Goal: Contribute content: Add original content to the website for others to see

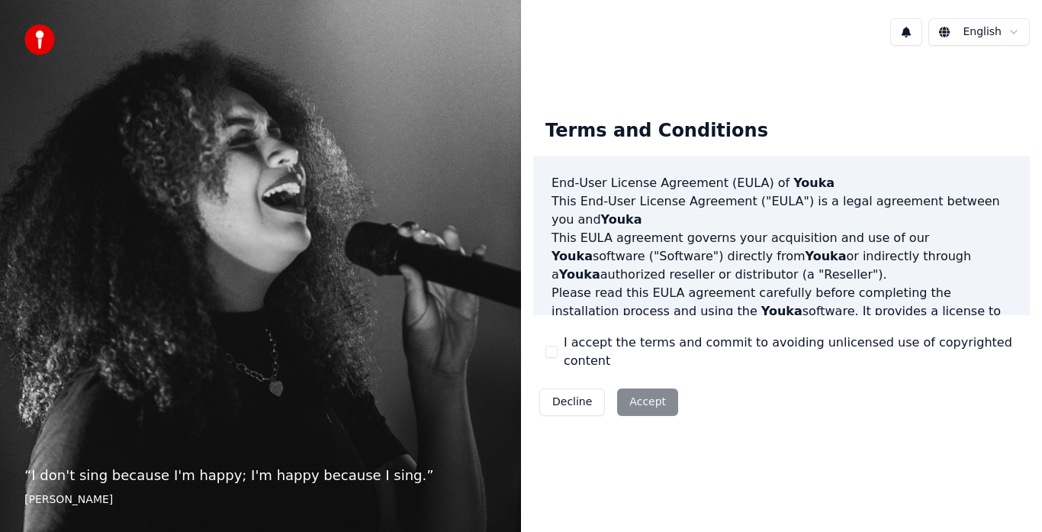
click at [636, 394] on div "Decline Accept" at bounding box center [608, 402] width 151 height 40
click at [649, 385] on div "Decline Accept" at bounding box center [608, 402] width 151 height 40
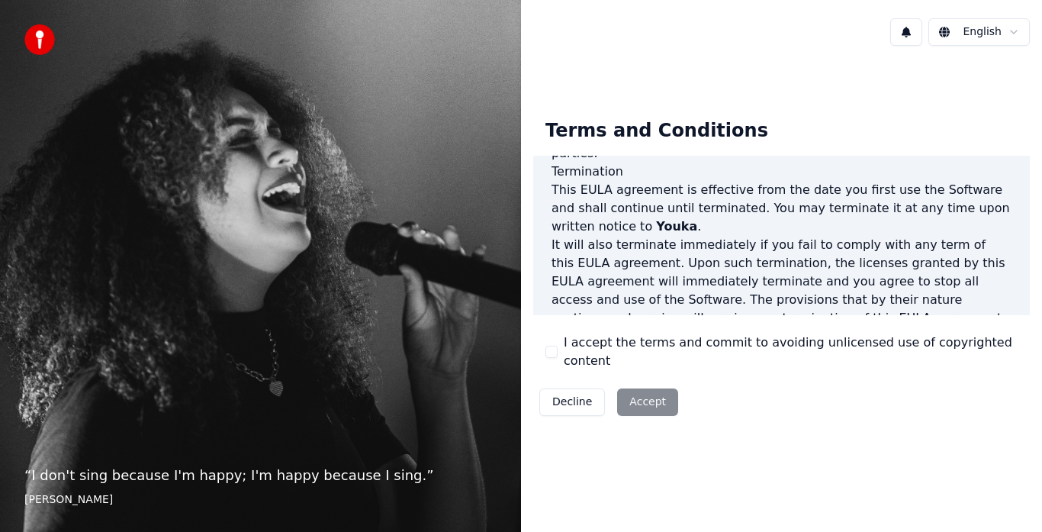
scroll to position [1049, 0]
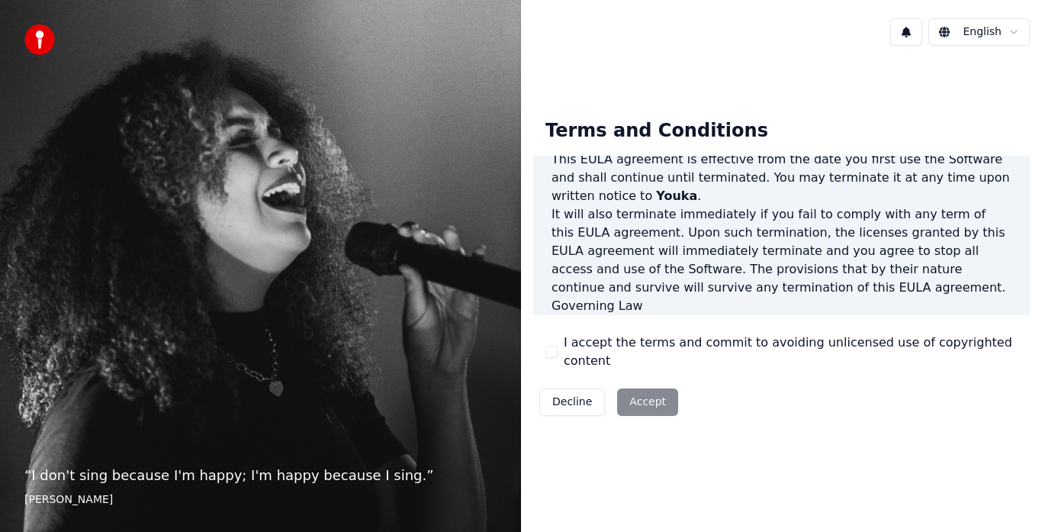
click at [858, 315] on p "This EULA agreement, and any dispute arising out of or in connection with this …" at bounding box center [782, 342] width 460 height 55
click at [550, 349] on button "I accept the terms and commit to avoiding unlicensed use of copyrighted content" at bounding box center [552, 352] width 12 height 12
click at [627, 390] on button "Accept" at bounding box center [647, 401] width 61 height 27
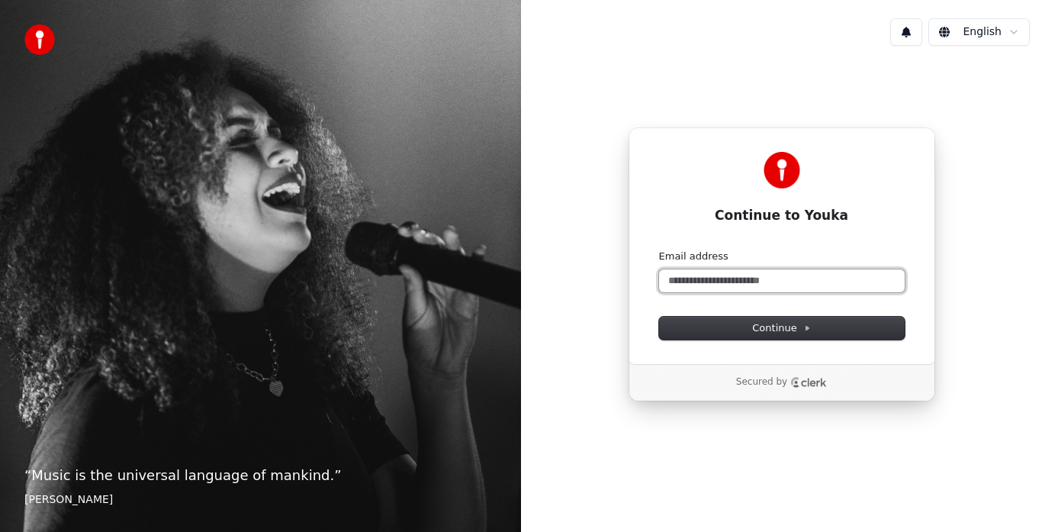
click at [746, 279] on input "Email address" at bounding box center [782, 280] width 246 height 23
click at [659, 249] on button "submit" at bounding box center [659, 249] width 0 height 0
type input "**********"
click at [700, 284] on input "Email address" at bounding box center [782, 280] width 246 height 23
click at [659, 249] on button "submit" at bounding box center [659, 249] width 0 height 0
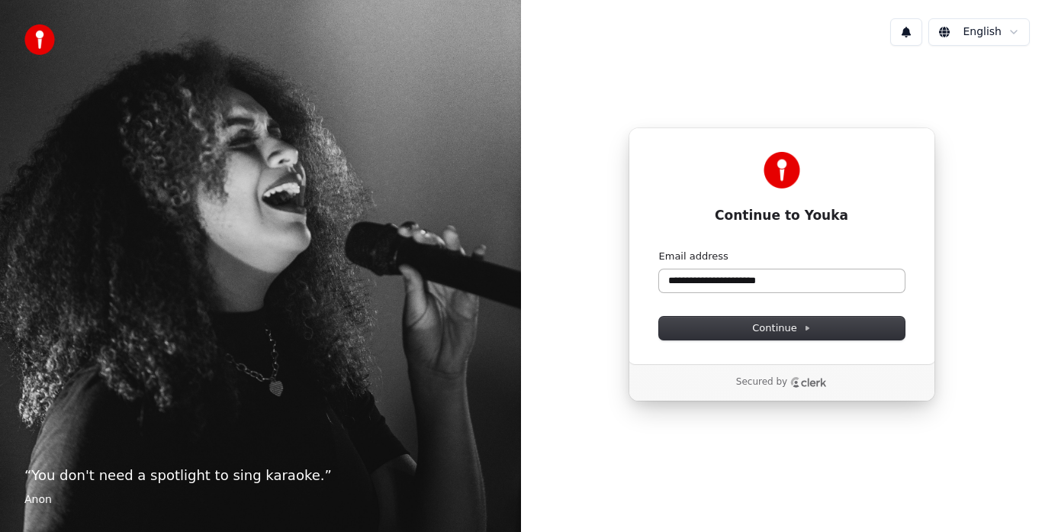
type input "**********"
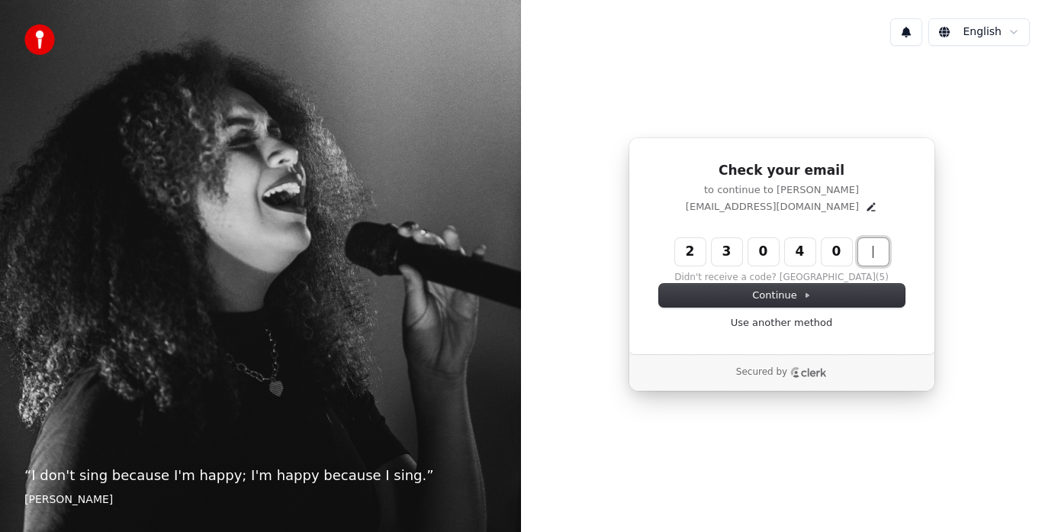
type input "******"
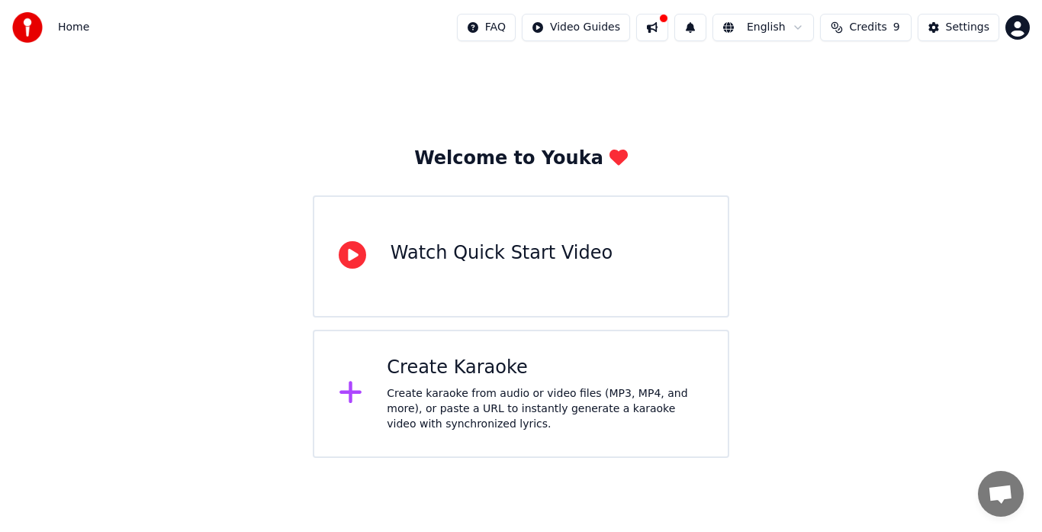
click at [476, 406] on div "Create karaoke from audio or video files (MP3, MP4, and more), or paste a URL t…" at bounding box center [545, 409] width 317 height 46
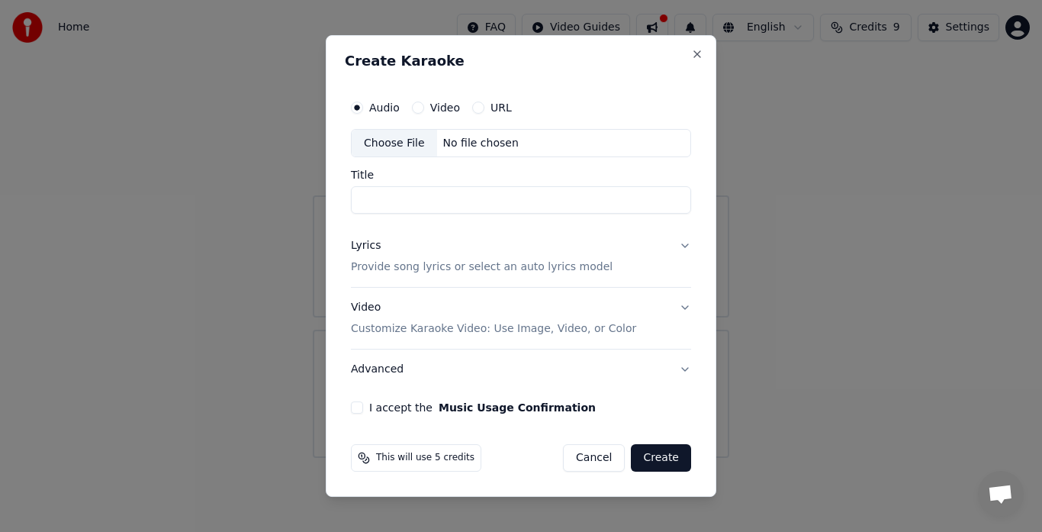
click at [605, 462] on button "Cancel" at bounding box center [594, 457] width 62 height 27
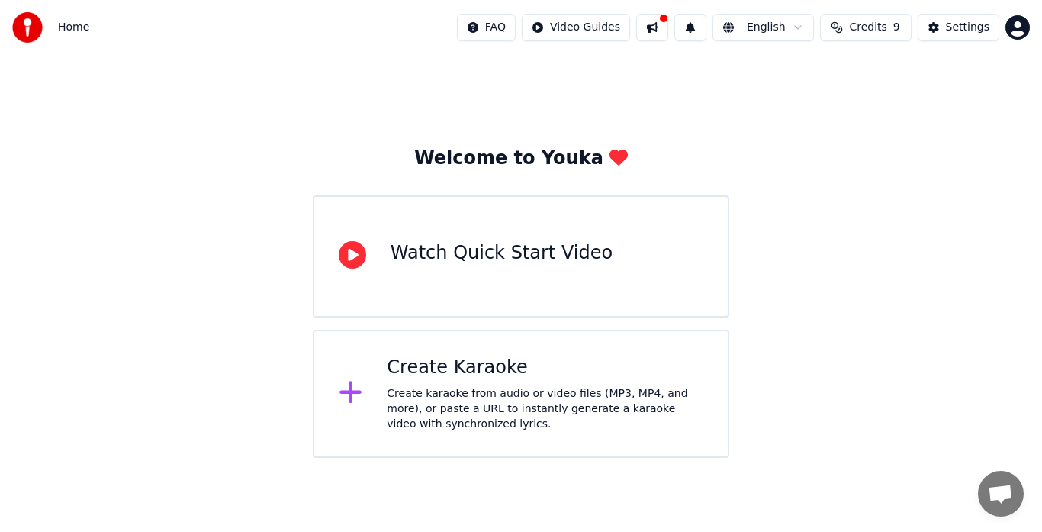
click at [667, 32] on button at bounding box center [652, 27] width 32 height 27
click at [582, 32] on html "Home FAQ Video Guides English Credits 9 Settings Welcome to Youka Watch Quick S…" at bounding box center [521, 229] width 1042 height 458
click at [604, 81] on div "Lyrics Sync Guide" at bounding box center [595, 84] width 107 height 24
click at [69, 27] on span "Home" at bounding box center [73, 27] width 31 height 15
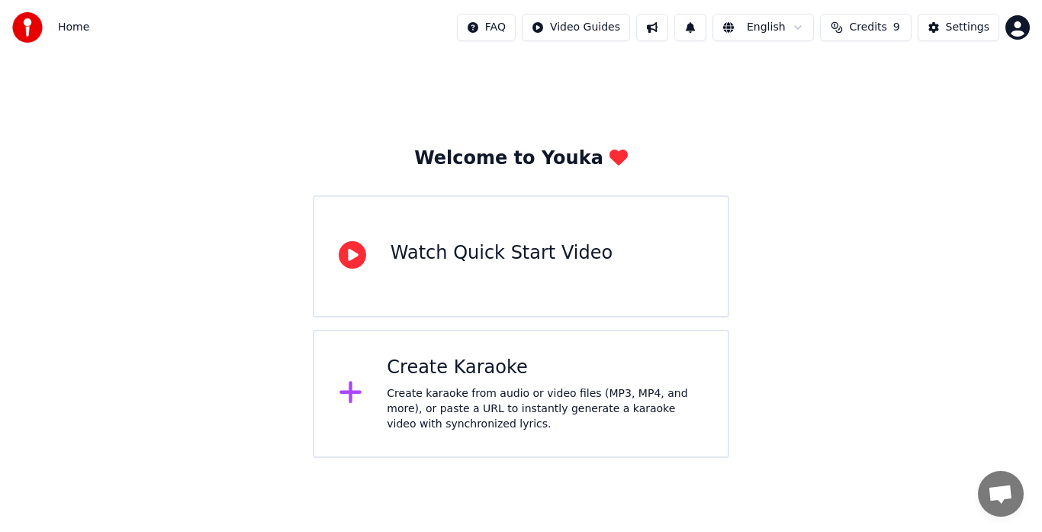
click at [27, 34] on img at bounding box center [27, 27] width 31 height 31
click at [1022, 23] on html "Home FAQ Video Guides English Credits 9 Settings Welcome to Youka Watch Quick S…" at bounding box center [521, 229] width 1042 height 458
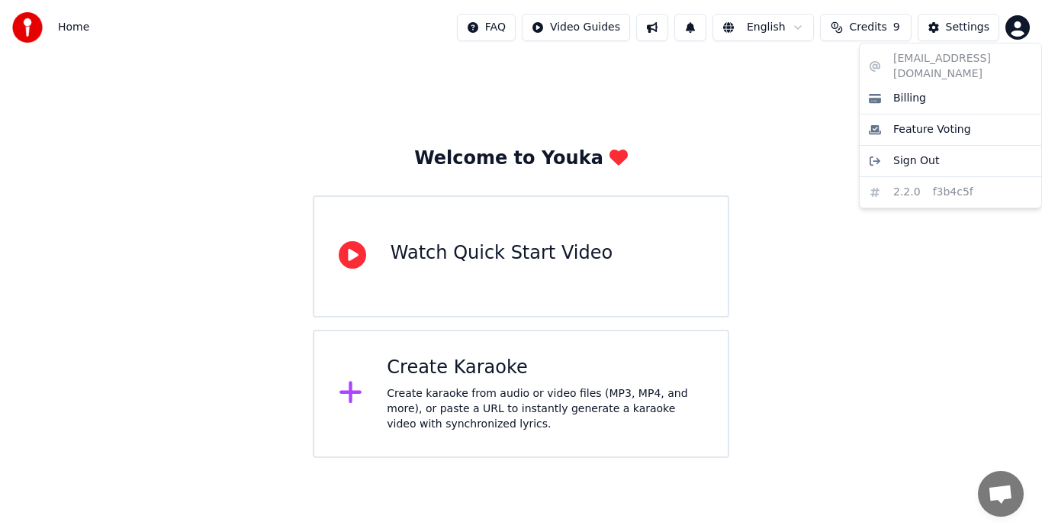
click at [964, 25] on html "Home FAQ Video Guides English Credits 9 Settings Welcome to Youka Watch Quick S…" at bounding box center [521, 229] width 1042 height 458
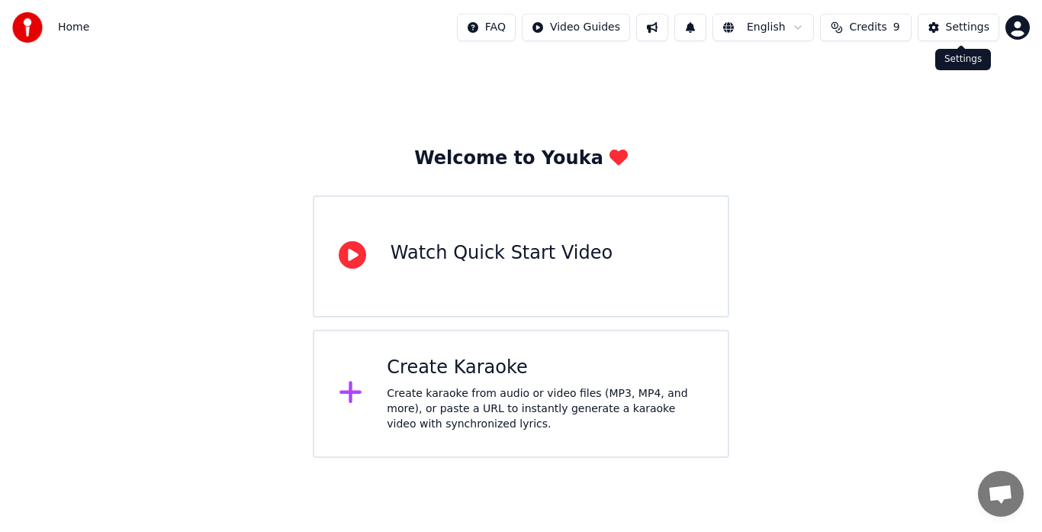
click at [946, 31] on button "Settings" at bounding box center [959, 27] width 82 height 27
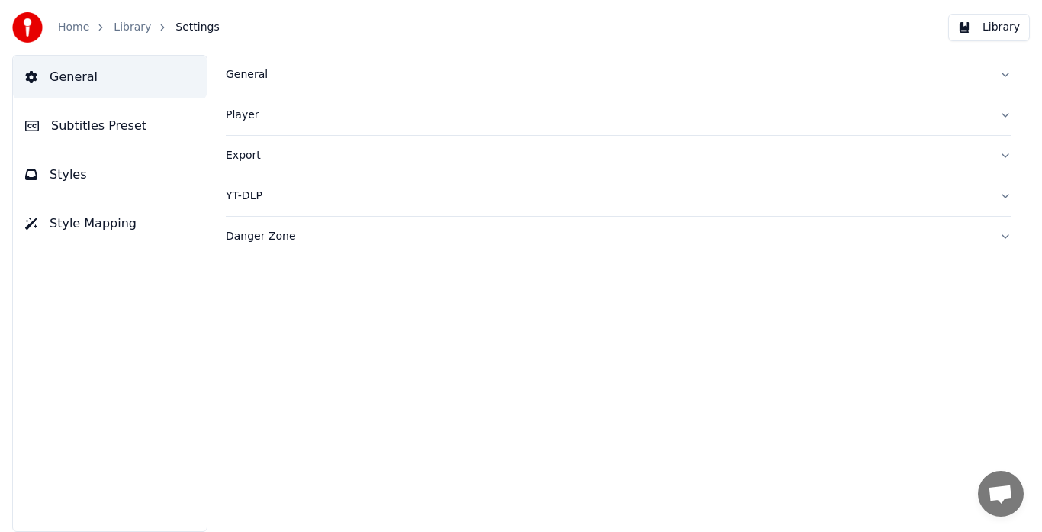
click at [1013, 24] on button "Library" at bounding box center [989, 27] width 82 height 27
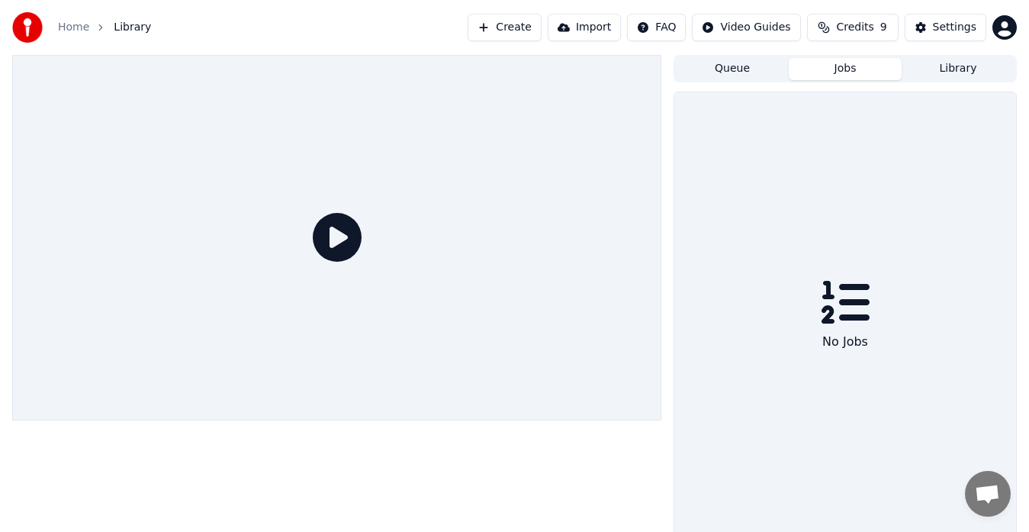
click at [845, 69] on button "Jobs" at bounding box center [845, 69] width 113 height 22
click at [744, 69] on button "Queue" at bounding box center [732, 69] width 113 height 22
click at [845, 63] on button "Jobs" at bounding box center [845, 69] width 113 height 22
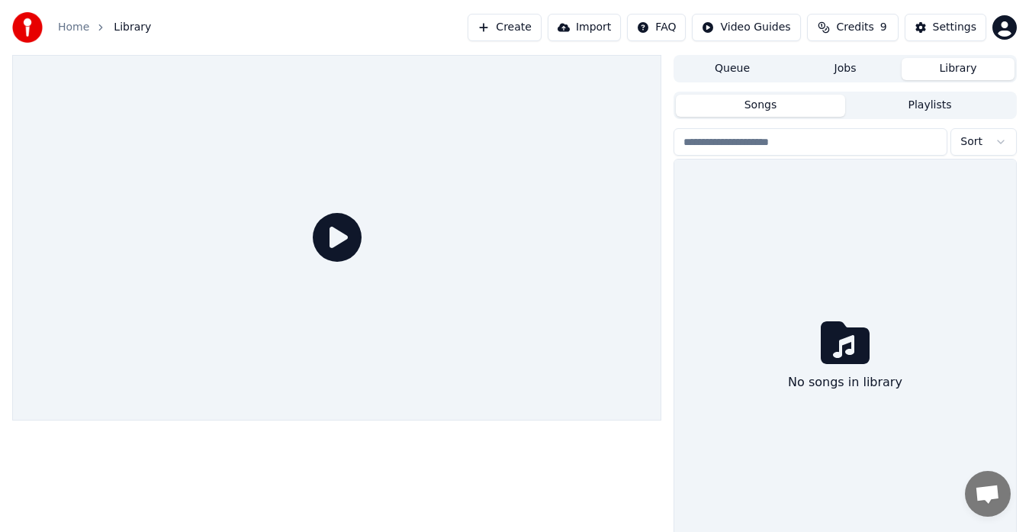
click at [960, 66] on button "Library" at bounding box center [958, 69] width 113 height 22
click at [332, 240] on icon at bounding box center [337, 237] width 49 height 49
click at [865, 27] on span "Credits" at bounding box center [854, 27] width 37 height 15
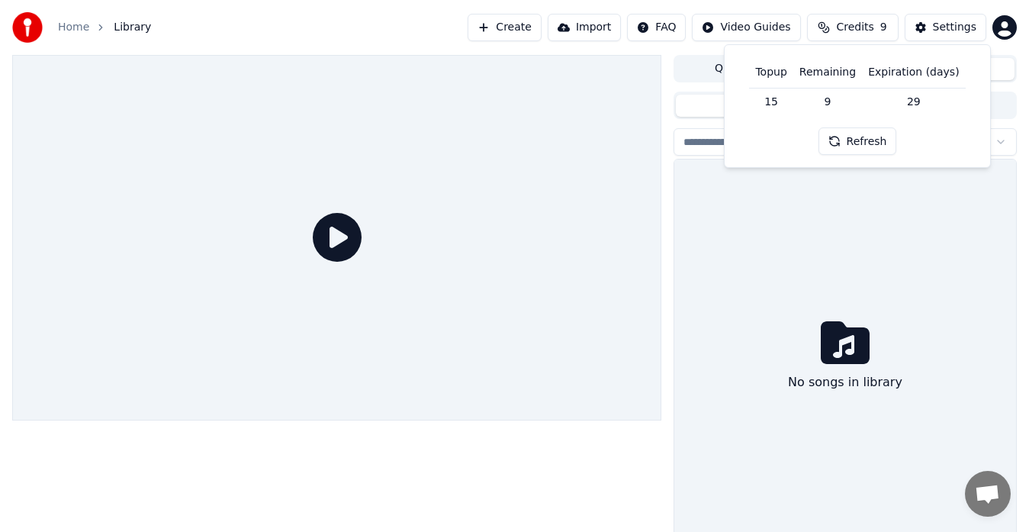
click at [769, 30] on html "Home Library Create Import FAQ Video Guides Credits 9 Settings Queue Jobs Libra…" at bounding box center [514, 266] width 1029 height 532
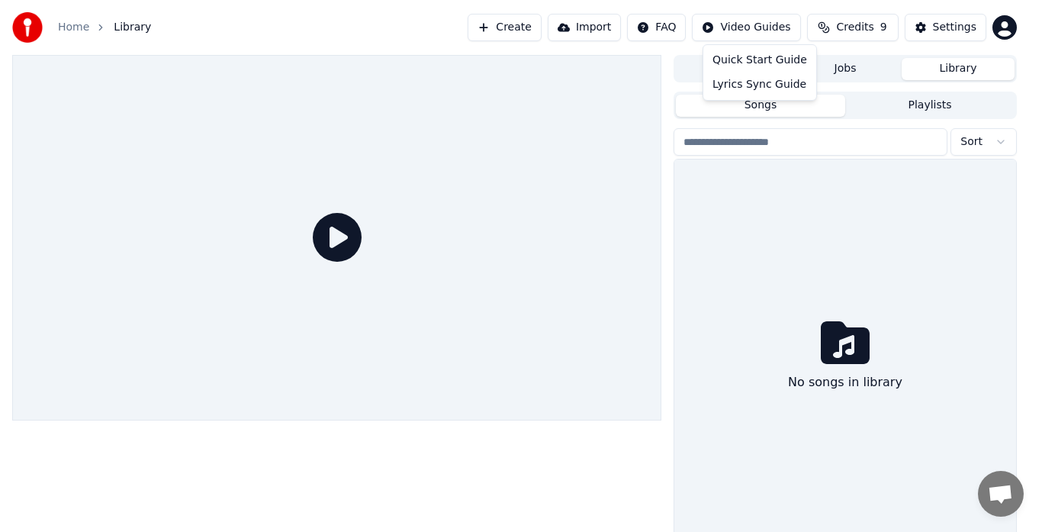
click at [676, 34] on html "Home Library Create Import FAQ Video Guides Credits 9 Settings Queue Jobs Libra…" at bounding box center [521, 266] width 1042 height 532
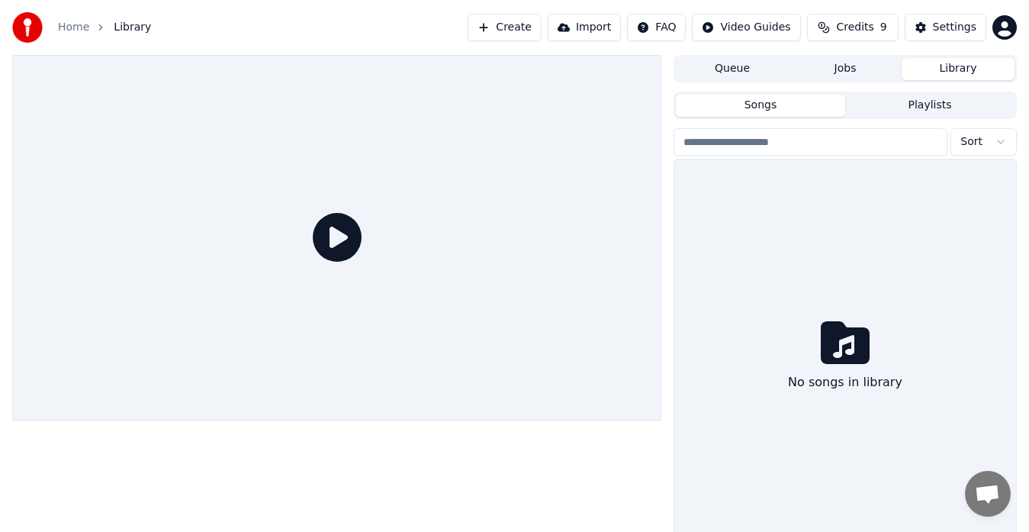
click at [604, 30] on button "Import" at bounding box center [584, 27] width 73 height 27
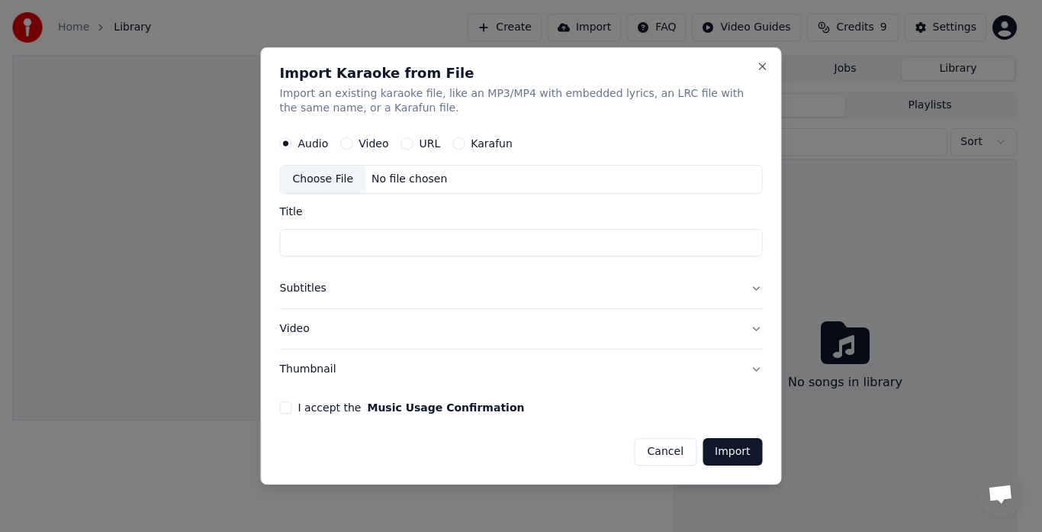
click at [329, 184] on div "Choose File" at bounding box center [323, 179] width 85 height 27
drag, startPoint x: 582, startPoint y: 244, endPoint x: 259, endPoint y: 249, distance: 323.5
click at [259, 249] on body "**********" at bounding box center [514, 266] width 1029 height 532
type input "********"
click at [354, 293] on button "Subtitles" at bounding box center [521, 289] width 483 height 40
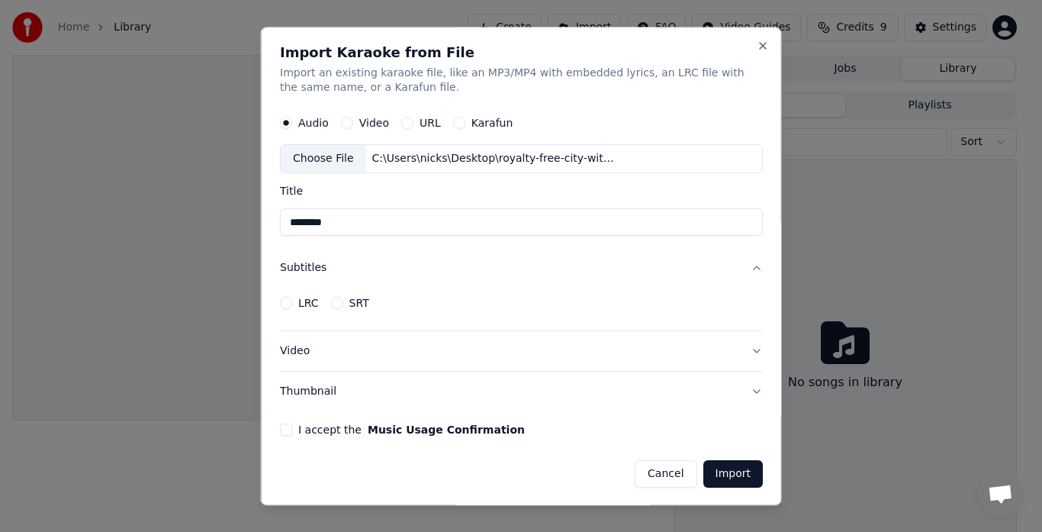
click at [424, 268] on button "Subtitles" at bounding box center [521, 269] width 483 height 40
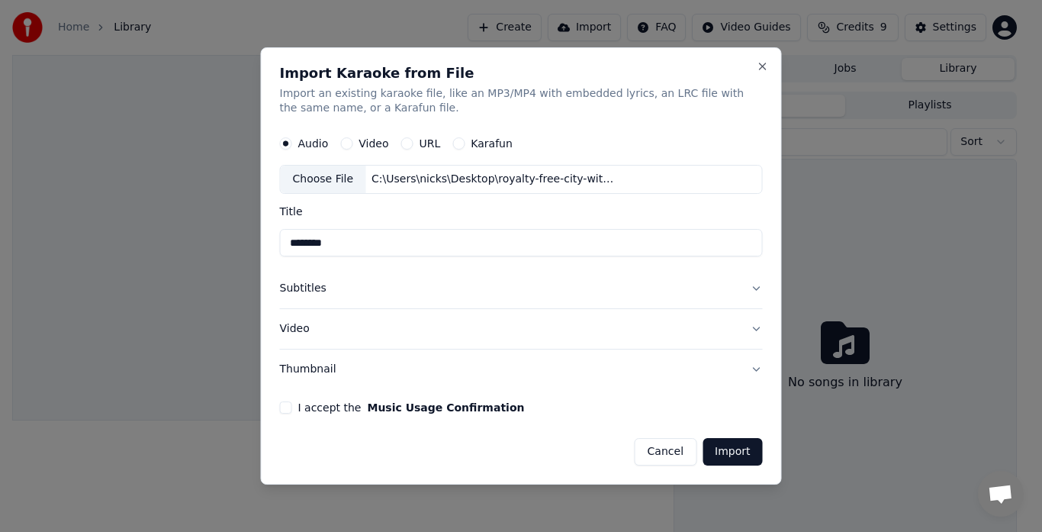
click at [735, 454] on button "Import" at bounding box center [733, 451] width 60 height 27
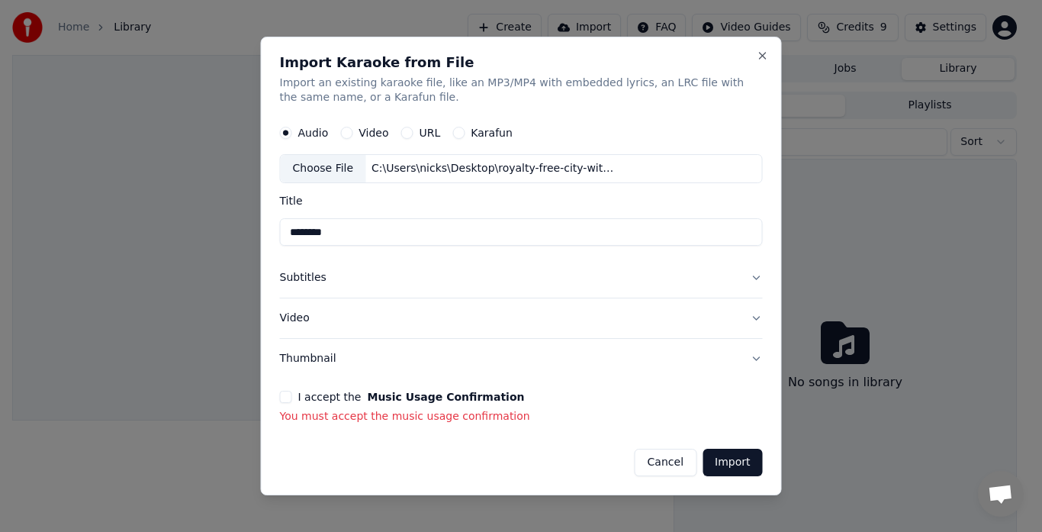
click at [285, 400] on button "I accept the Music Usage Confirmation" at bounding box center [286, 397] width 12 height 12
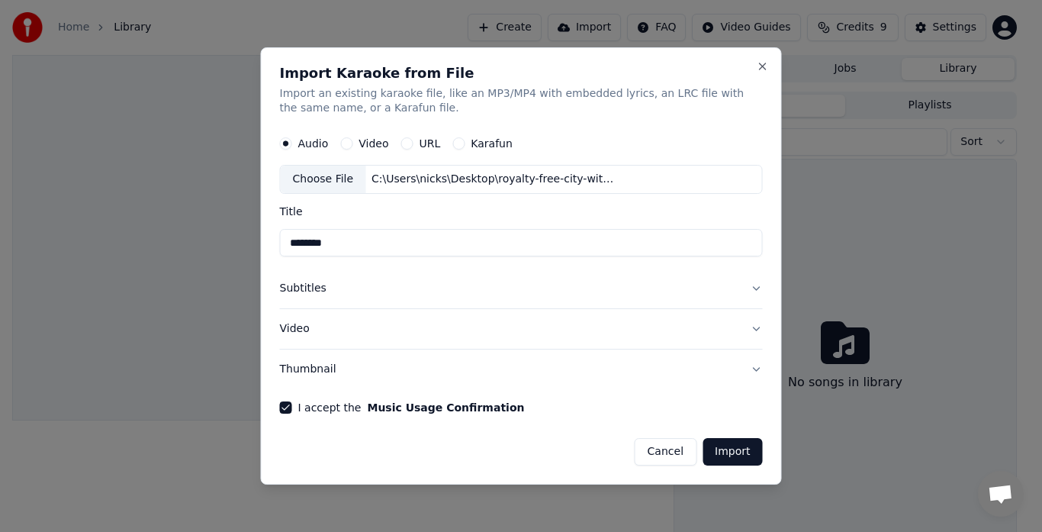
click at [750, 455] on button "Import" at bounding box center [733, 451] width 60 height 27
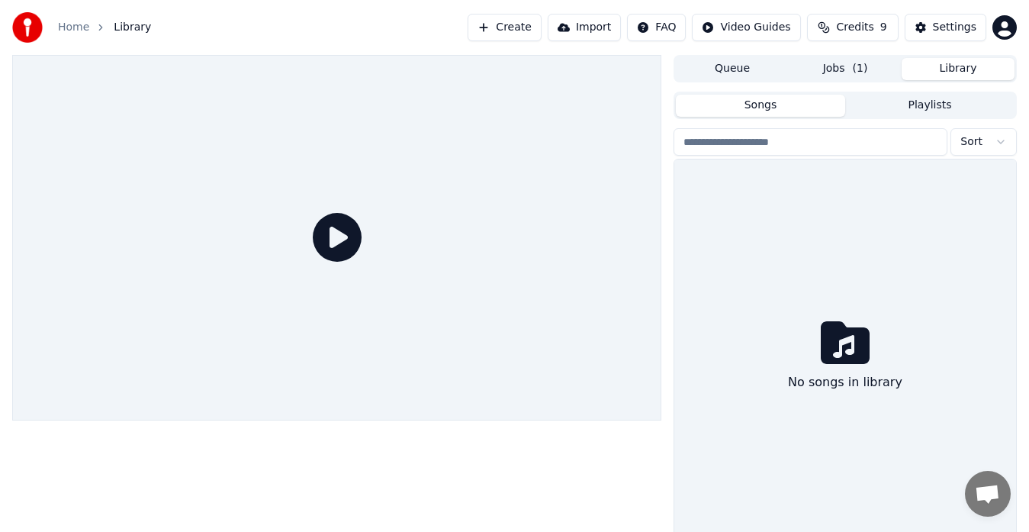
click at [959, 66] on button "Library" at bounding box center [958, 69] width 113 height 22
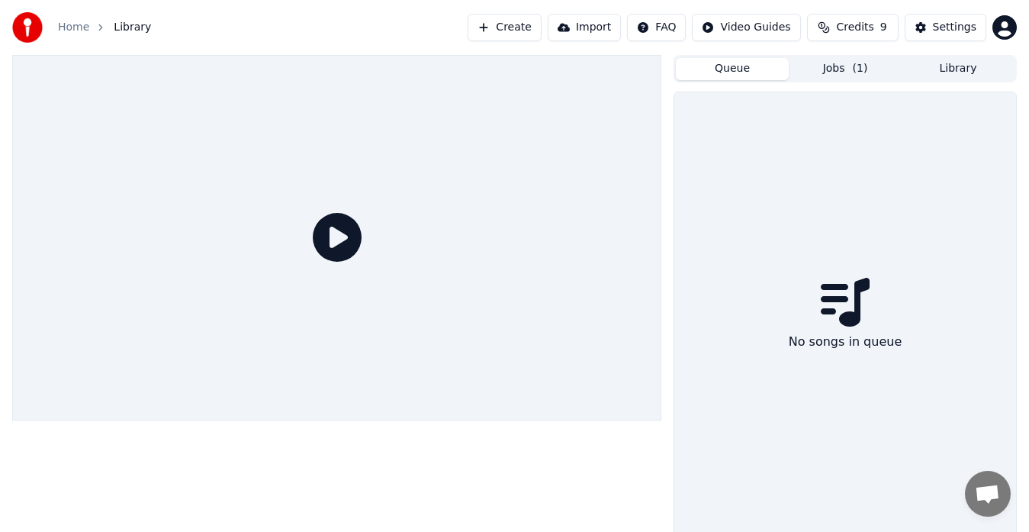
click at [749, 74] on button "Queue" at bounding box center [732, 69] width 113 height 22
click at [837, 63] on button "Jobs ( 1 )" at bounding box center [845, 69] width 113 height 22
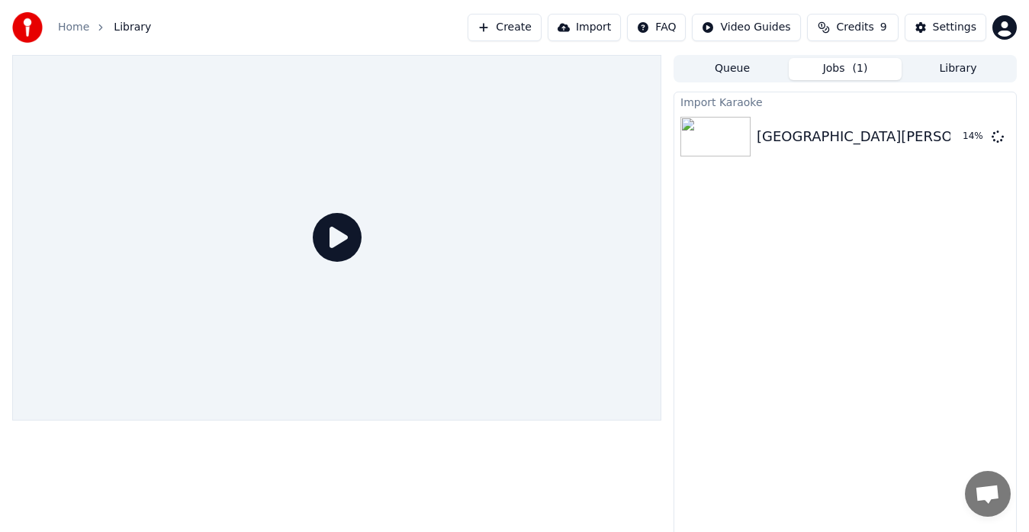
click at [678, 27] on html "Home Library Create Import FAQ Video Guides Credits 9 Settings Queue Jobs ( 1 )…" at bounding box center [514, 266] width 1029 height 532
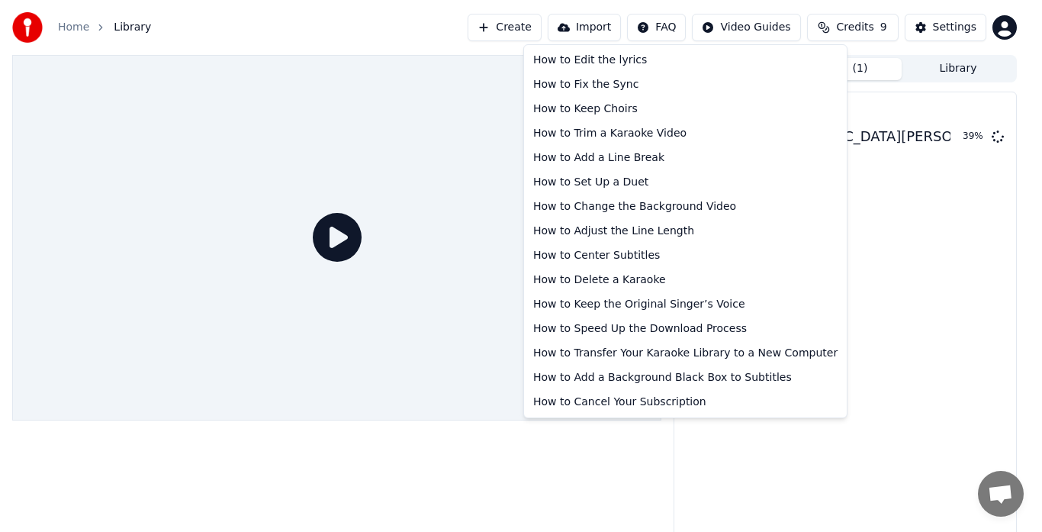
click at [896, 307] on html "Home Library Create Import FAQ Video Guides Credits 9 Settings Queue Jobs ( 1 )…" at bounding box center [521, 266] width 1042 height 532
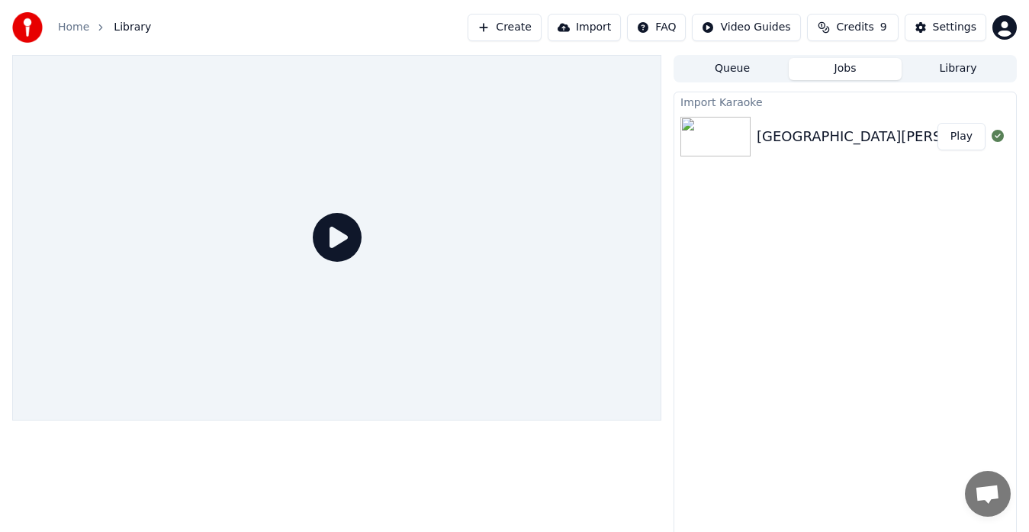
click at [971, 140] on button "Play" at bounding box center [962, 136] width 48 height 27
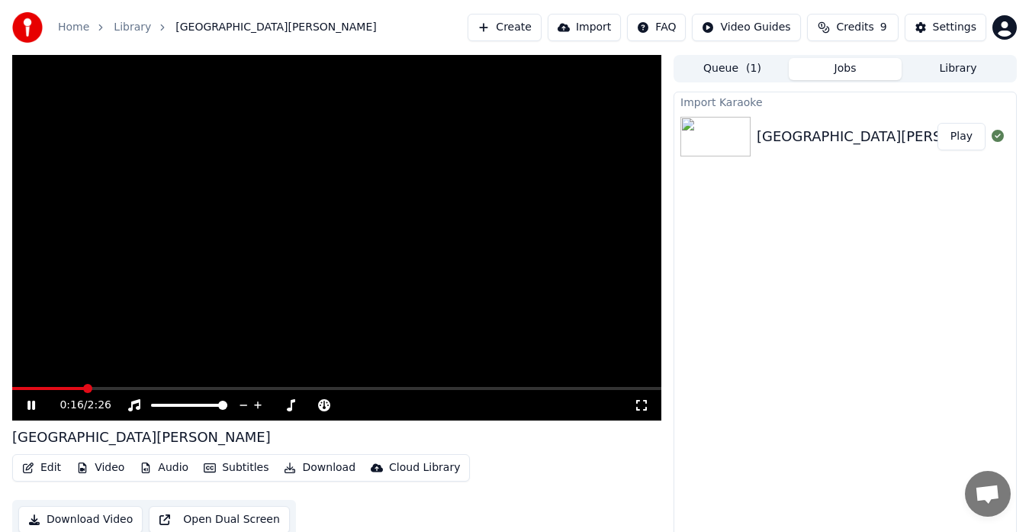
click at [30, 406] on icon at bounding box center [31, 405] width 8 height 9
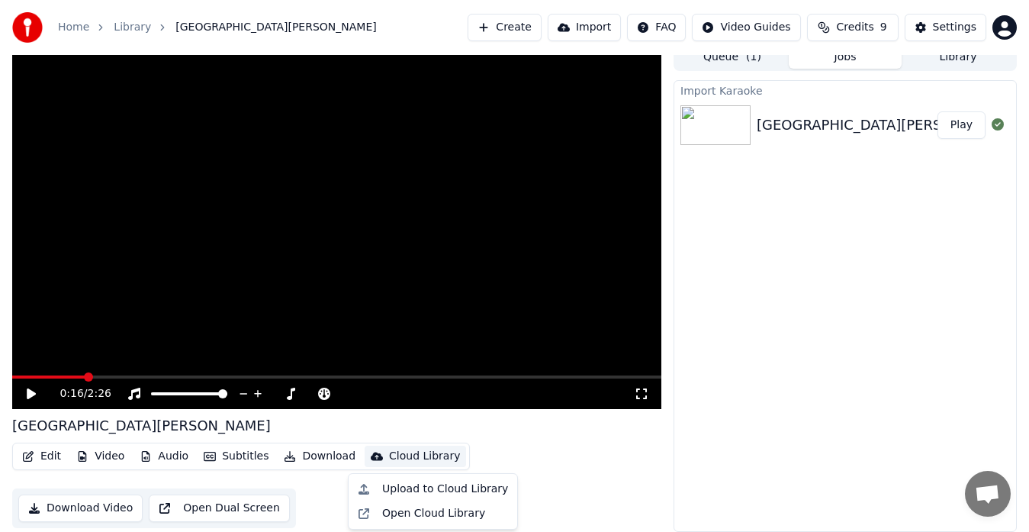
click at [396, 457] on div "Cloud Library" at bounding box center [424, 456] width 71 height 15
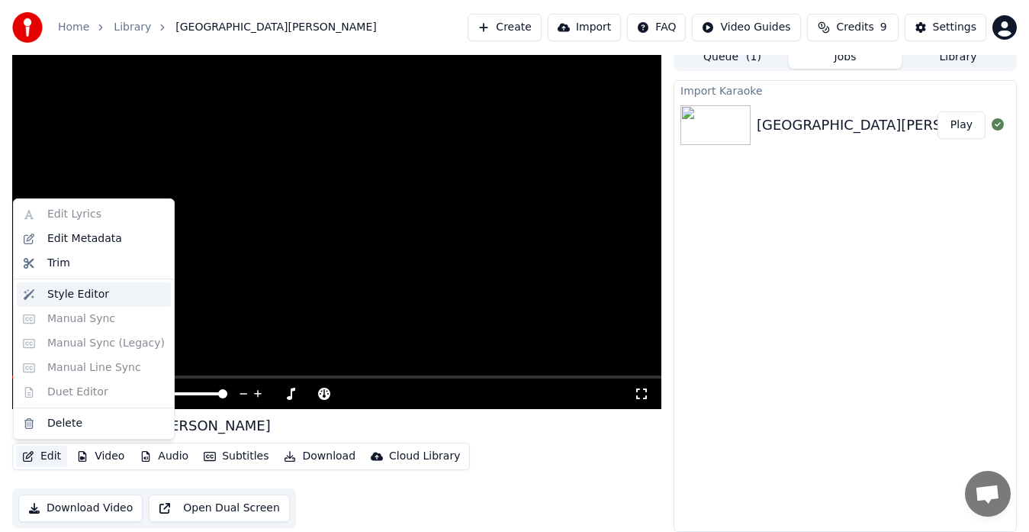
click at [66, 295] on div "Style Editor" at bounding box center [78, 294] width 62 height 15
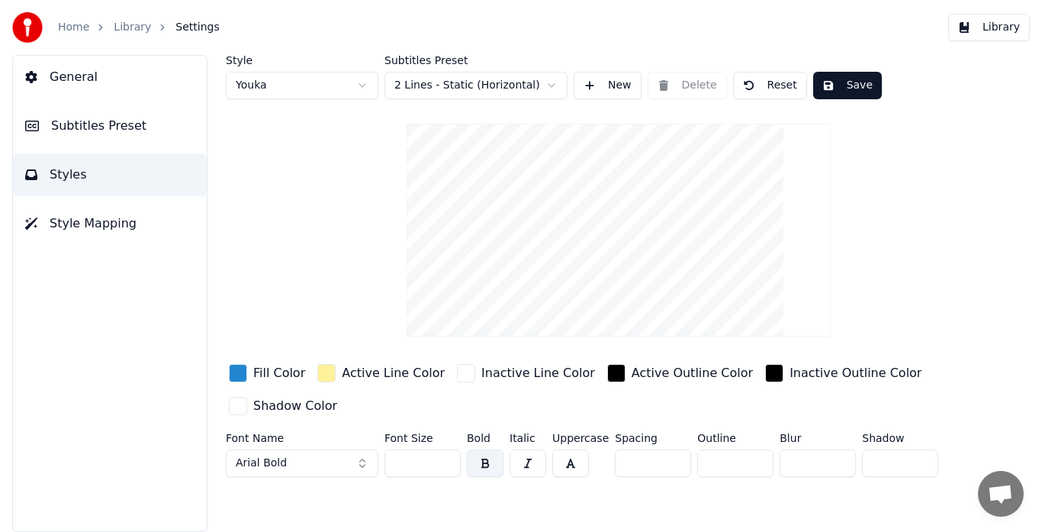
click at [71, 31] on link "Home" at bounding box center [73, 27] width 31 height 15
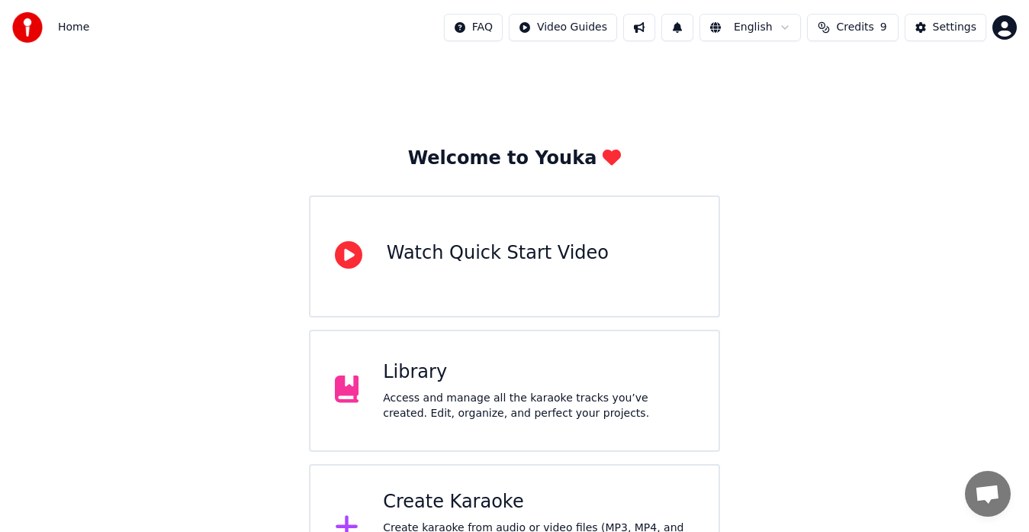
click at [436, 403] on div "Access and manage all the karaoke tracks you’ve created. Edit, organize, and pe…" at bounding box center [538, 406] width 311 height 31
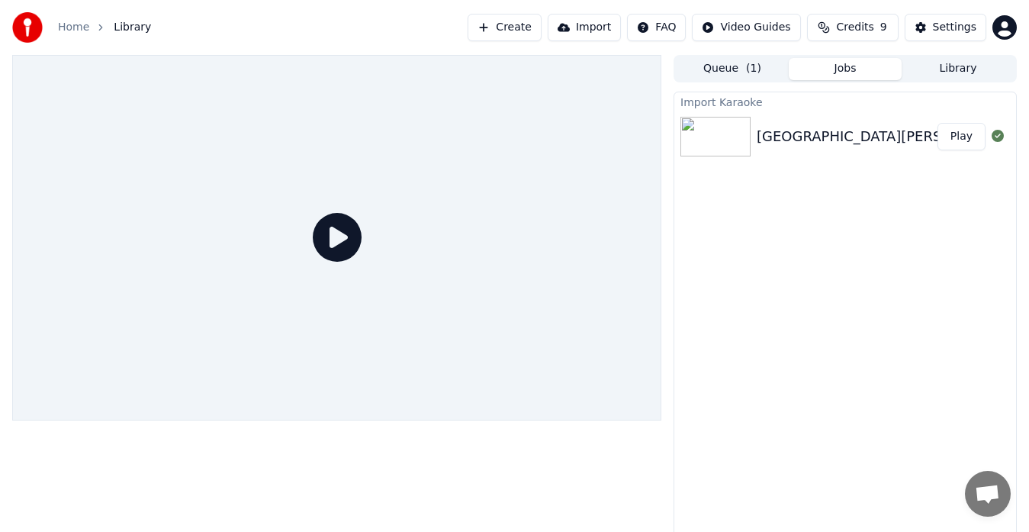
click at [837, 69] on button "Jobs" at bounding box center [845, 69] width 113 height 22
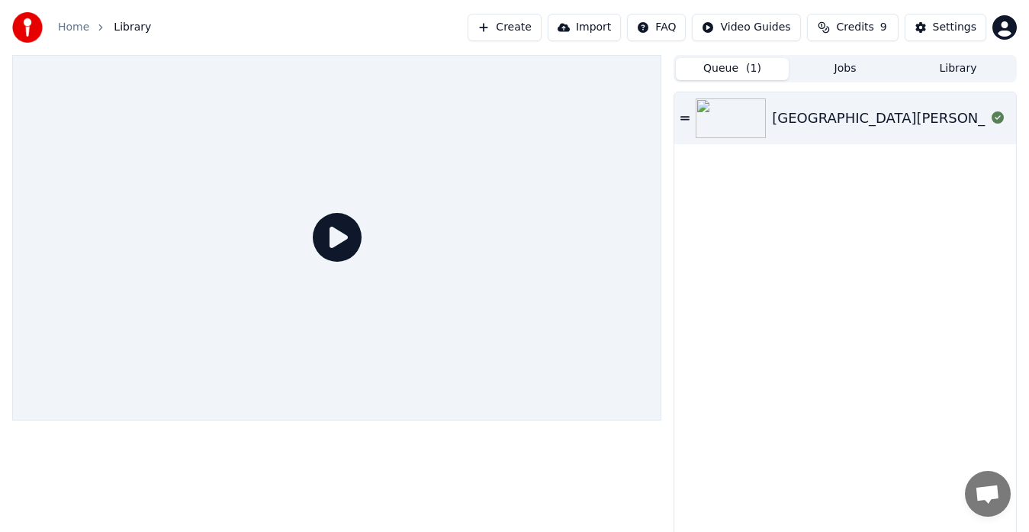
click at [716, 69] on button "Queue ( 1 )" at bounding box center [732, 69] width 113 height 22
click at [687, 124] on div "St.Louis" at bounding box center [845, 118] width 342 height 52
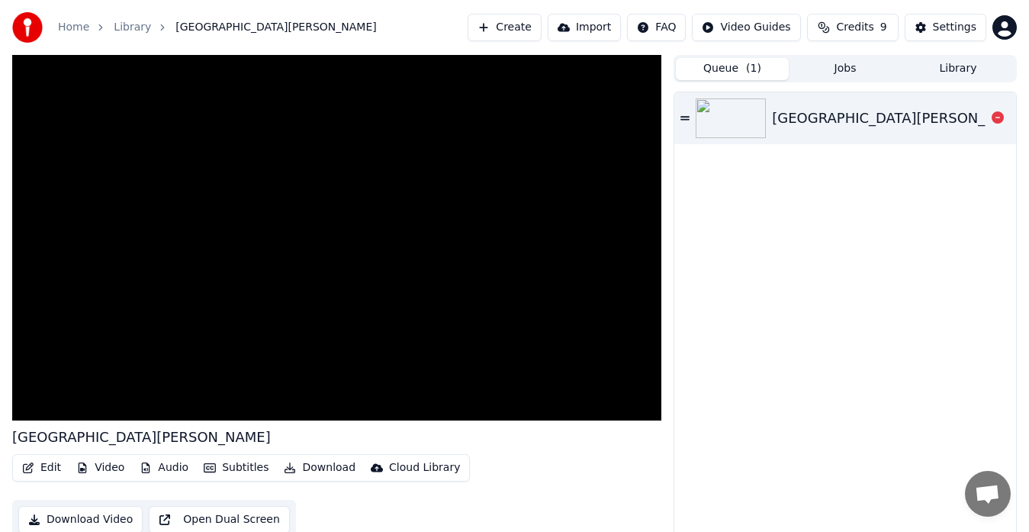
click at [687, 124] on div "St.Louis" at bounding box center [845, 118] width 342 height 52
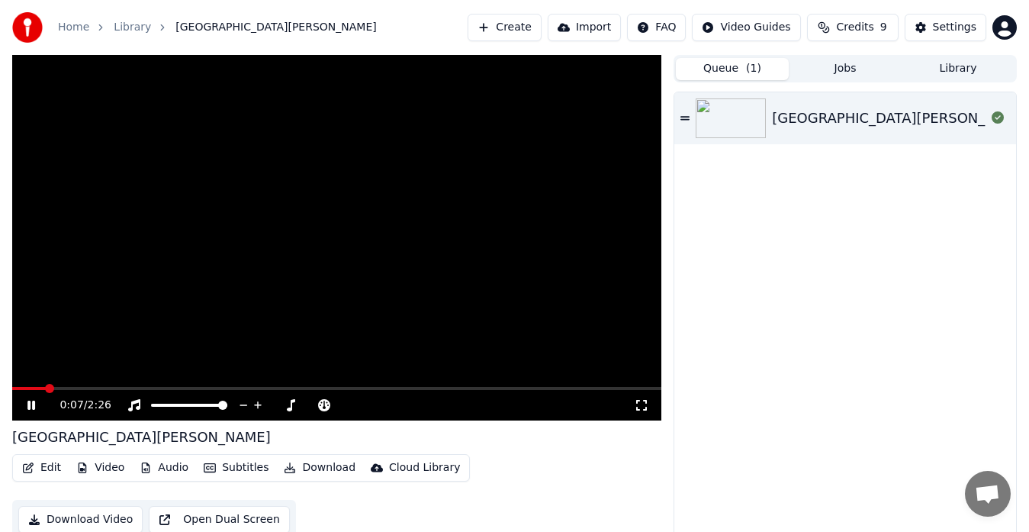
click at [37, 406] on icon at bounding box center [41, 405] width 35 height 12
click at [524, 31] on button "Create" at bounding box center [505, 27] width 74 height 27
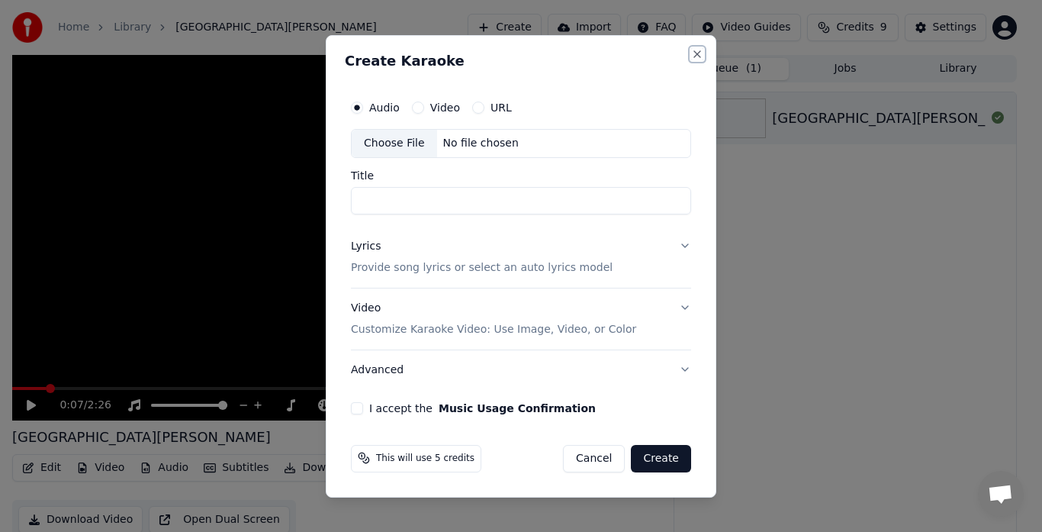
click at [700, 57] on button "Close" at bounding box center [697, 54] width 12 height 12
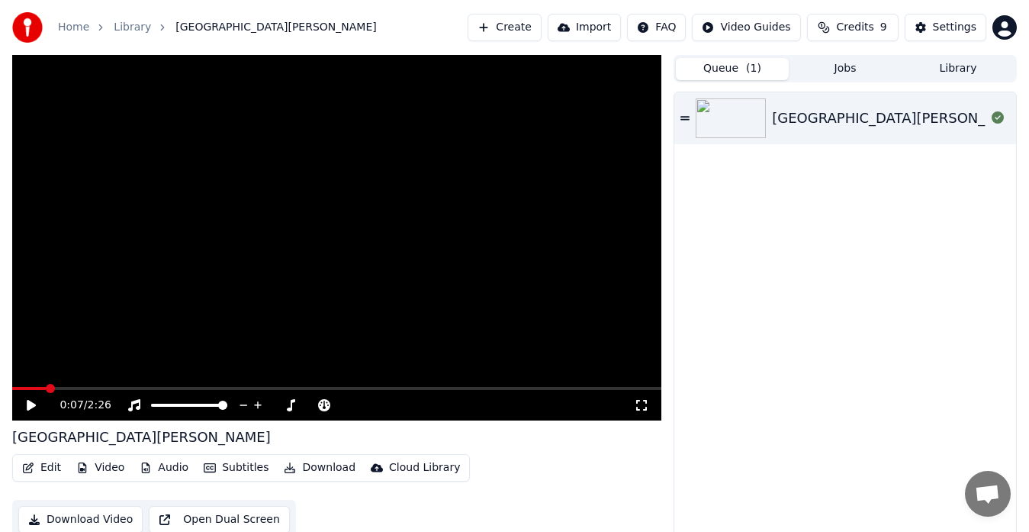
click at [534, 34] on button "Create" at bounding box center [505, 27] width 74 height 27
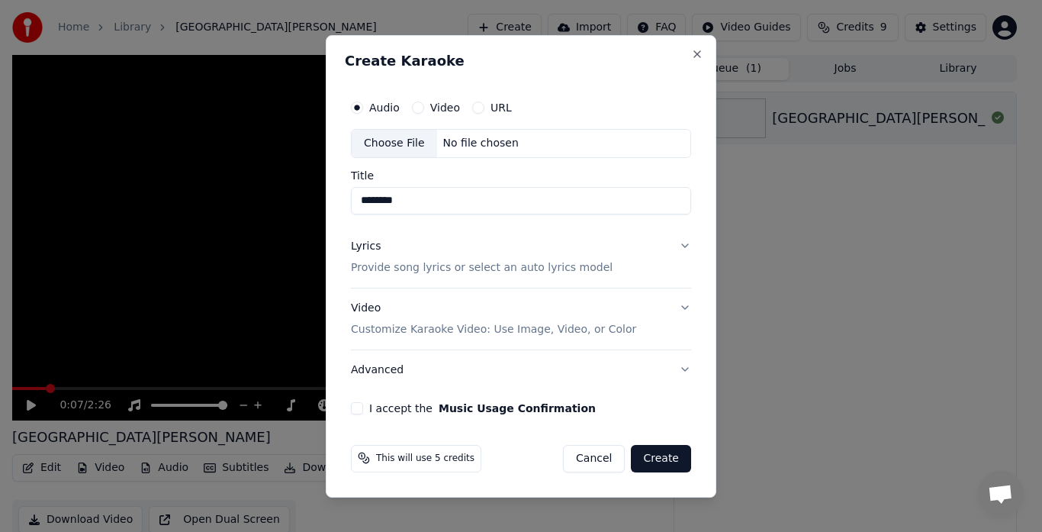
click at [401, 205] on input "********" at bounding box center [521, 200] width 340 height 27
click at [407, 143] on div "Choose File" at bounding box center [394, 143] width 85 height 27
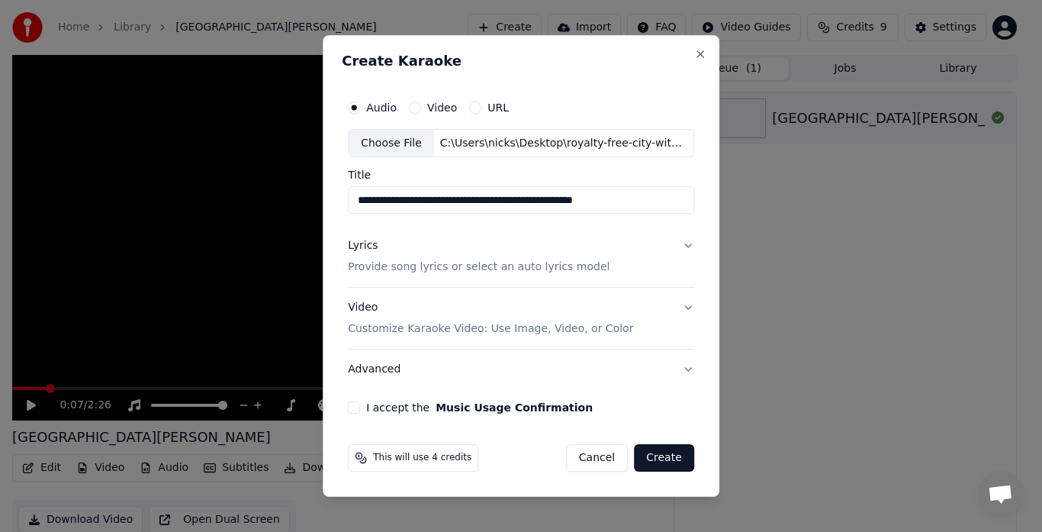
drag, startPoint x: 644, startPoint y: 204, endPoint x: 314, endPoint y: 210, distance: 330.4
click at [314, 210] on body "**********" at bounding box center [514, 266] width 1029 height 532
type input "********"
click at [517, 271] on p "Provide song lyrics or select an auto lyrics model" at bounding box center [479, 267] width 262 height 15
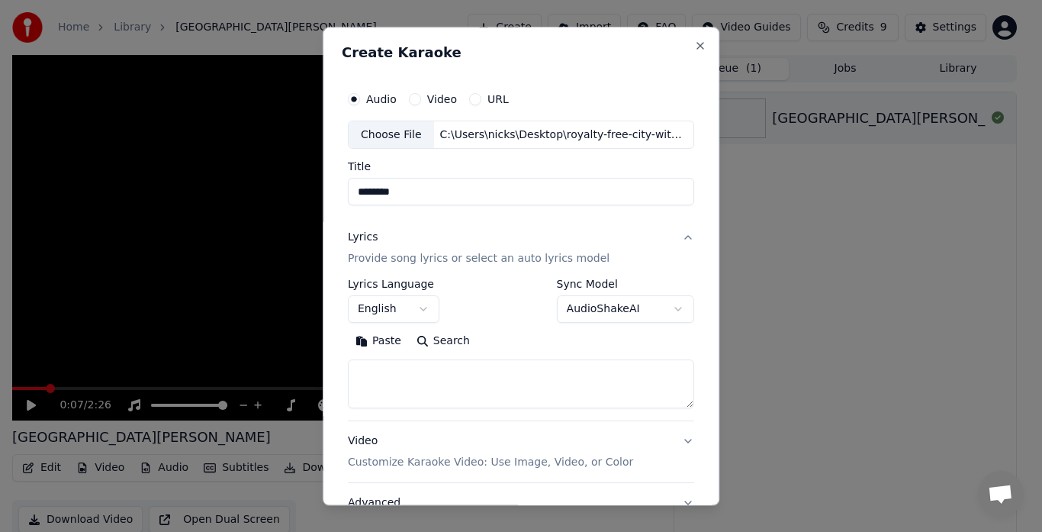
click at [388, 371] on textarea at bounding box center [521, 384] width 346 height 49
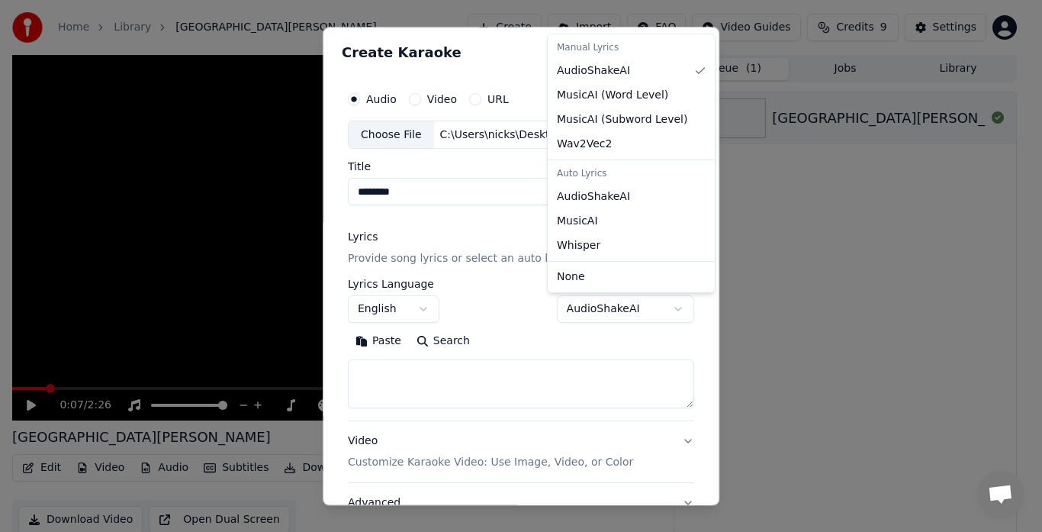
click at [674, 309] on body "**********" at bounding box center [514, 266] width 1029 height 532
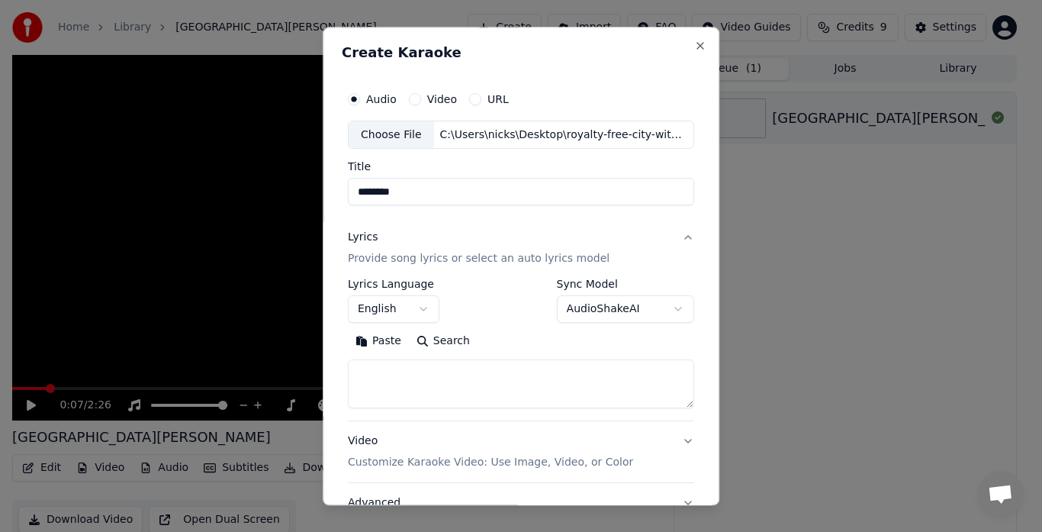
drag, startPoint x: 674, startPoint y: 309, endPoint x: 658, endPoint y: 345, distance: 39.3
click at [658, 345] on body "**********" at bounding box center [514, 266] width 1029 height 532
click at [668, 309] on body "**********" at bounding box center [514, 266] width 1029 height 532
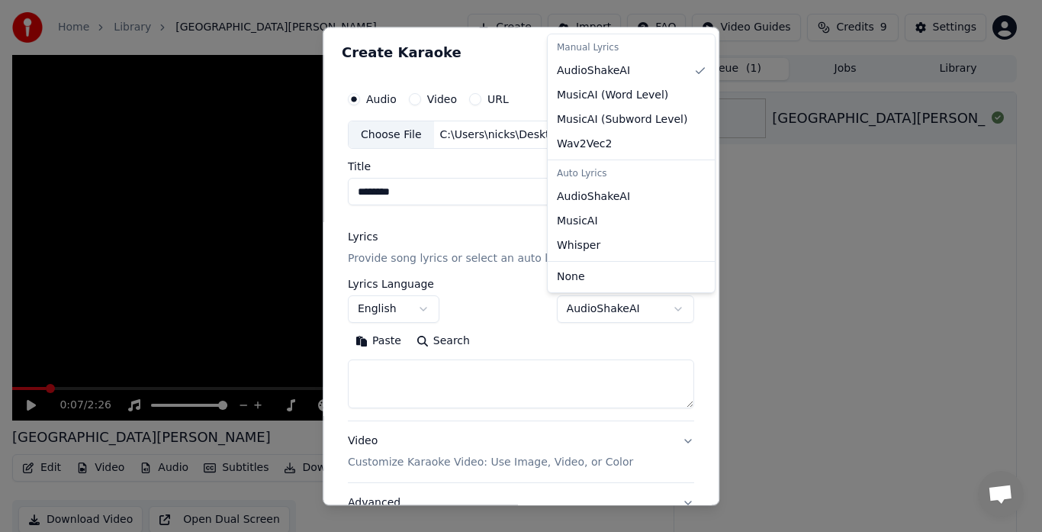
select select "**********"
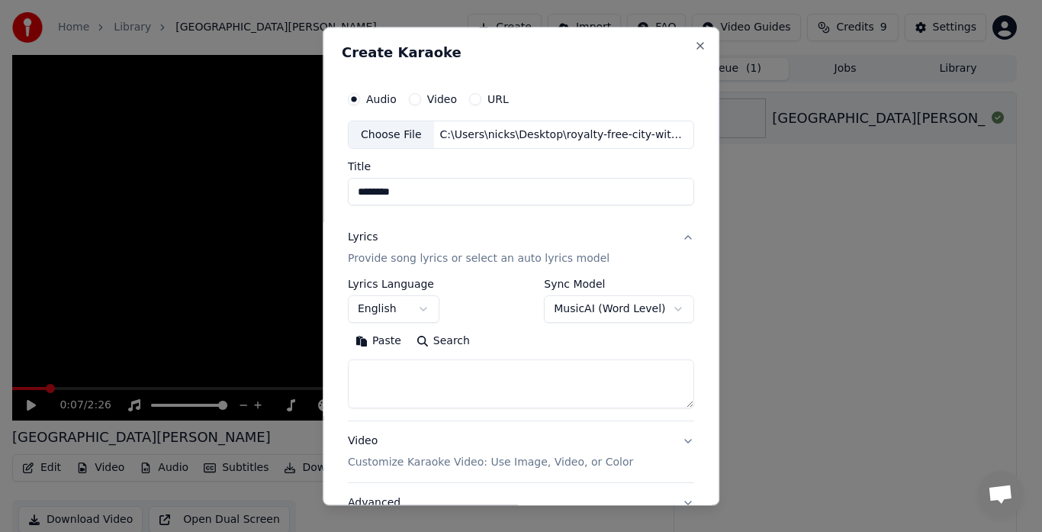
click at [443, 378] on textarea at bounding box center [521, 384] width 346 height 49
paste textarea "**********"
type textarea "**********"
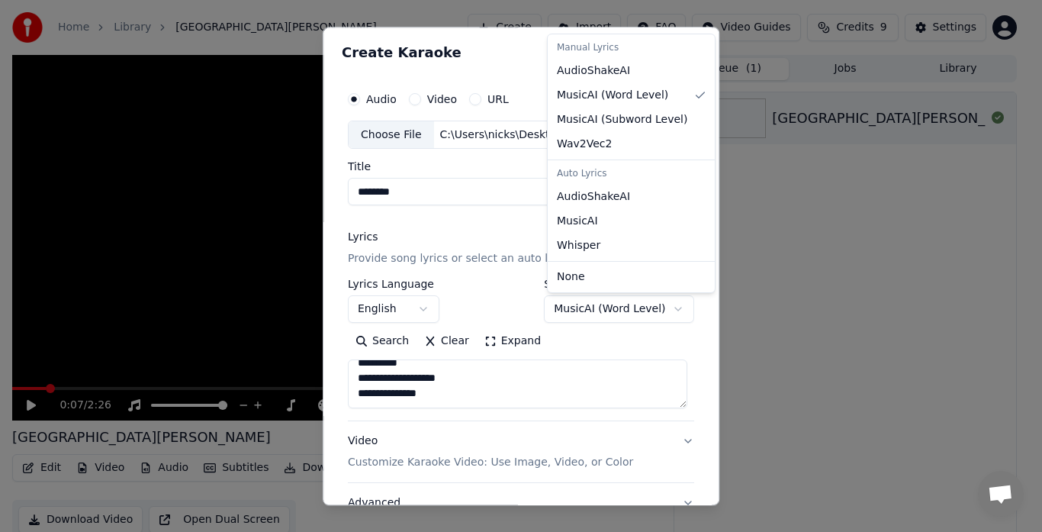
click at [670, 314] on body "**********" at bounding box center [514, 266] width 1029 height 532
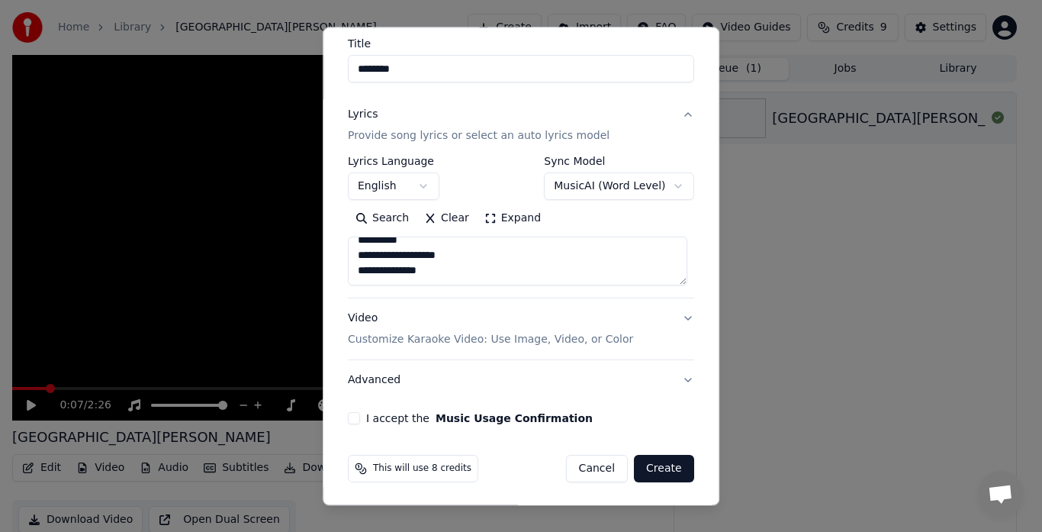
scroll to position [125, 0]
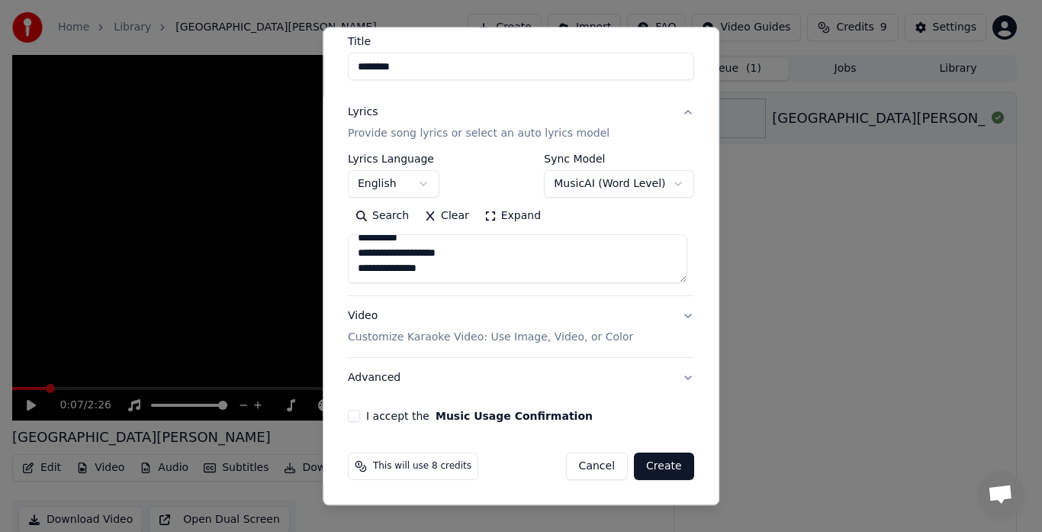
click at [348, 417] on button "I accept the Music Usage Confirmation" at bounding box center [354, 416] width 12 height 12
click at [657, 469] on button "Create" at bounding box center [664, 466] width 60 height 27
select select "**********"
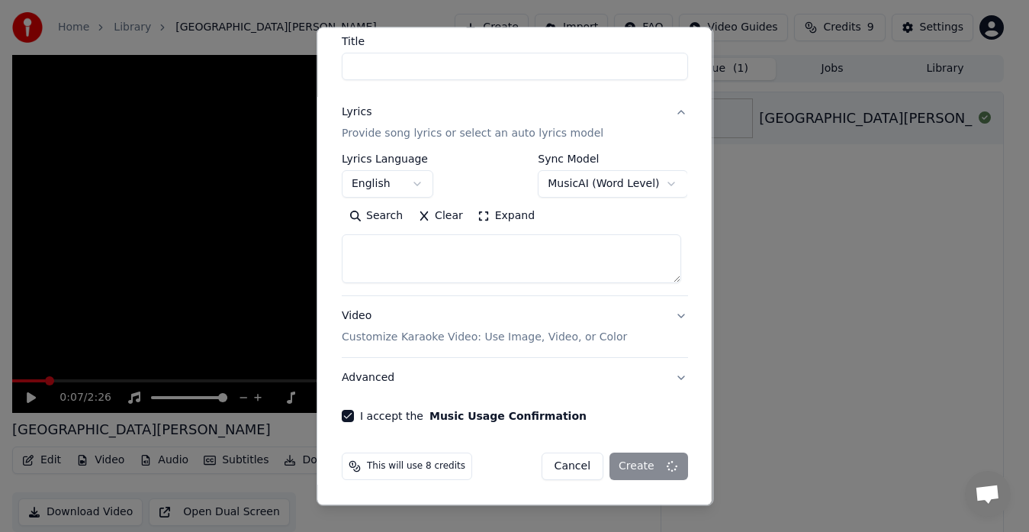
select select
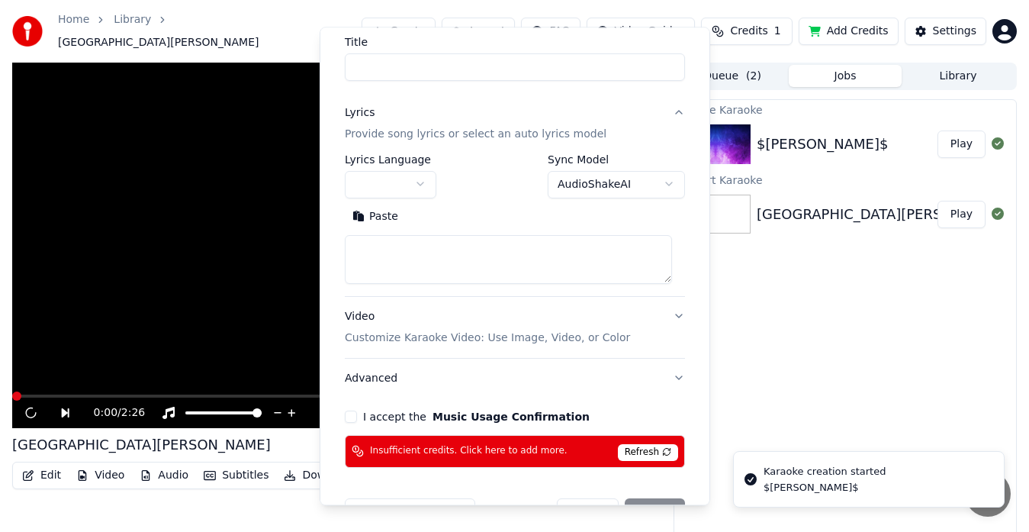
scroll to position [0, 0]
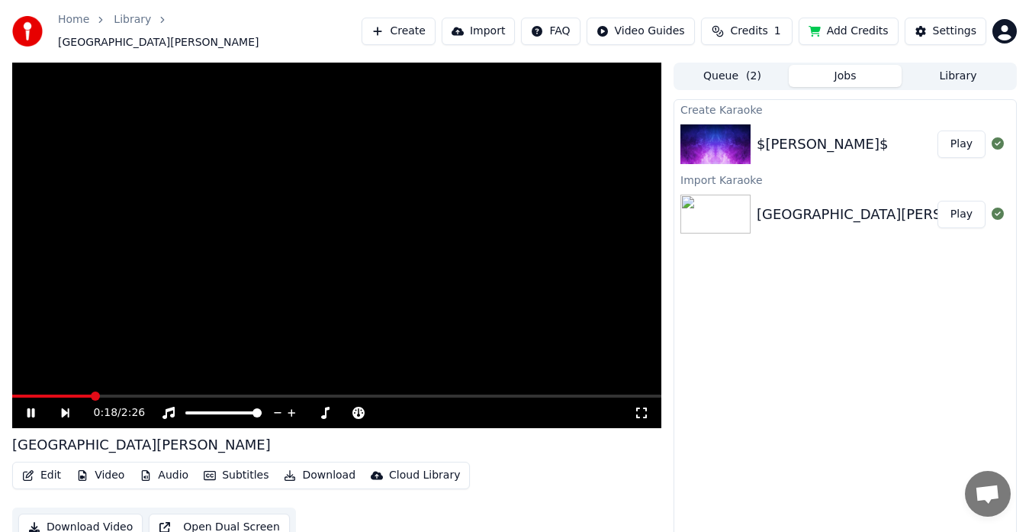
click at [726, 131] on img at bounding box center [716, 144] width 70 height 40
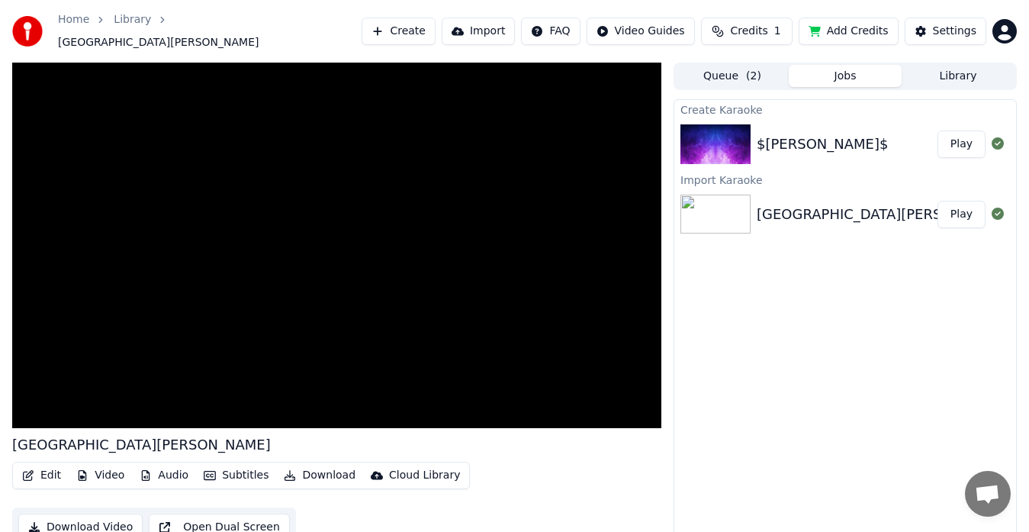
click at [844, 69] on button "Jobs" at bounding box center [845, 76] width 113 height 22
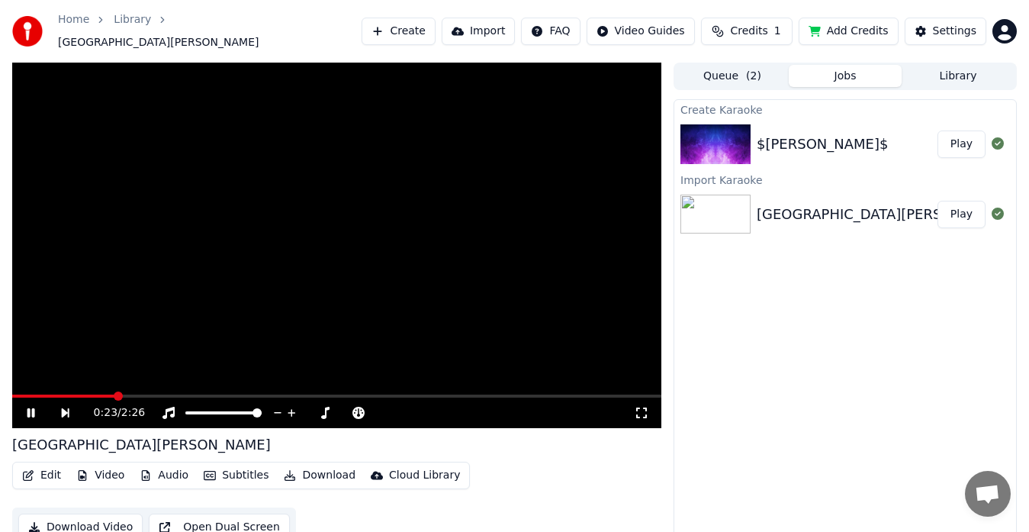
click at [34, 408] on icon at bounding box center [31, 412] width 8 height 9
click at [921, 134] on div "$[PERSON_NAME]$" at bounding box center [847, 144] width 181 height 21
click at [753, 72] on span "( 2 )" at bounding box center [753, 76] width 15 height 15
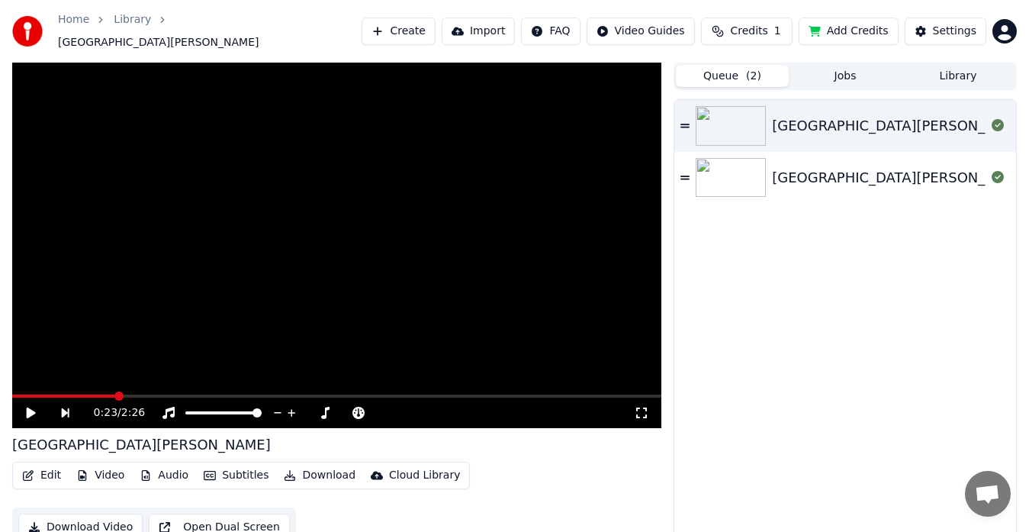
click at [838, 77] on button "Jobs" at bounding box center [845, 76] width 113 height 22
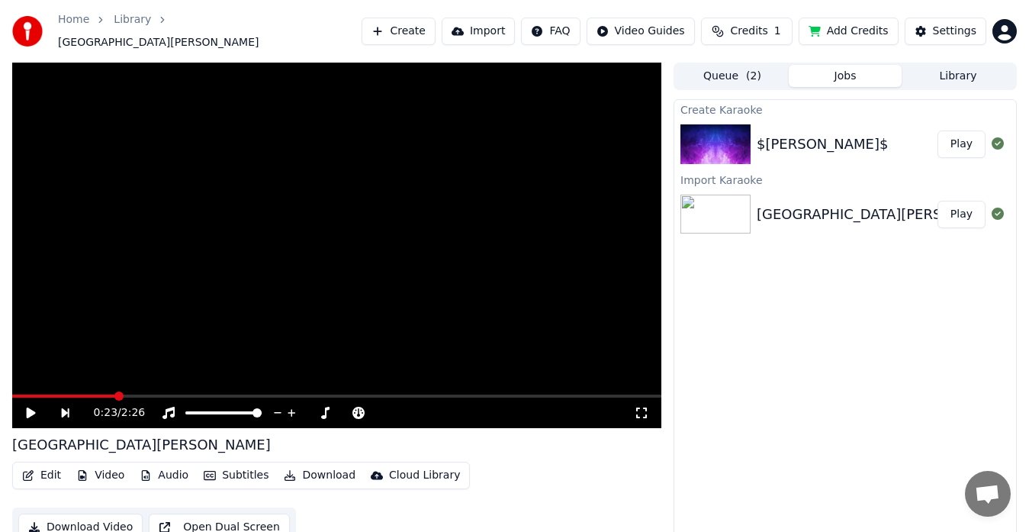
click at [954, 69] on button "Library" at bounding box center [958, 76] width 113 height 22
click at [848, 71] on button "Jobs" at bounding box center [845, 76] width 113 height 22
click at [726, 151] on img at bounding box center [716, 144] width 70 height 40
click at [778, 147] on div "$t.Loui$ Play" at bounding box center [845, 144] width 342 height 52
click at [962, 134] on button "Play" at bounding box center [962, 143] width 48 height 27
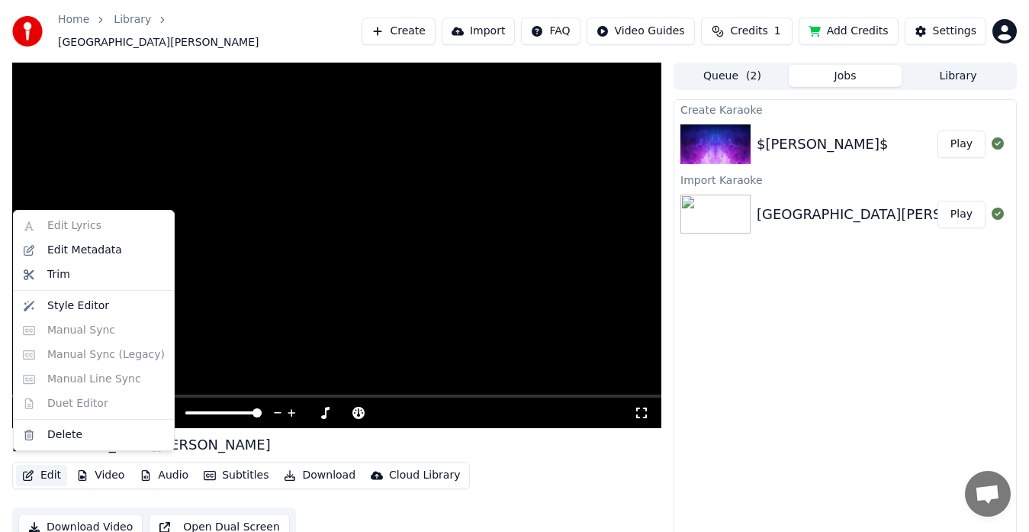
click at [49, 471] on button "Edit" at bounding box center [41, 475] width 51 height 21
click at [417, 32] on button "Create" at bounding box center [399, 31] width 74 height 27
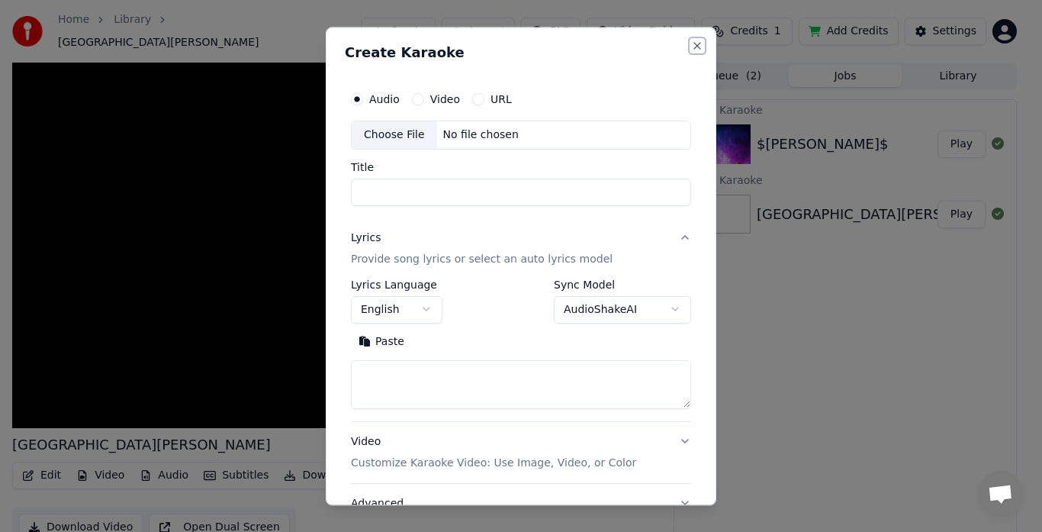
click at [691, 45] on button "Close" at bounding box center [697, 46] width 12 height 12
select select
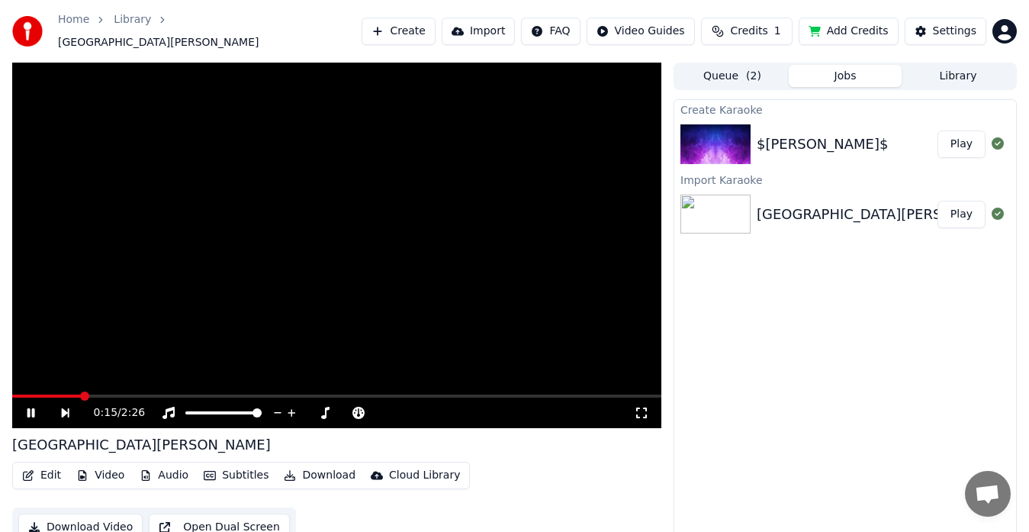
click at [33, 408] on icon at bounding box center [31, 412] width 8 height 9
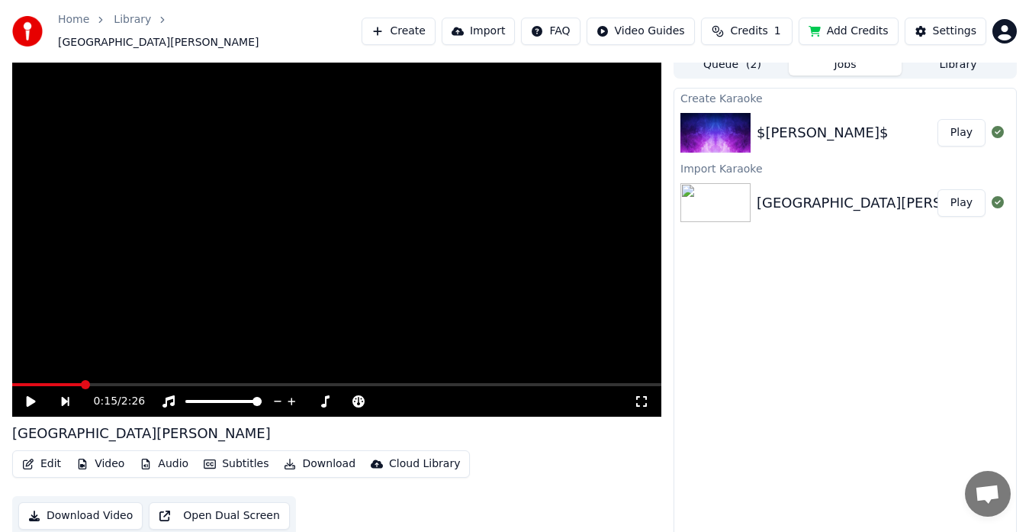
click at [227, 459] on button "Subtitles" at bounding box center [236, 463] width 77 height 21
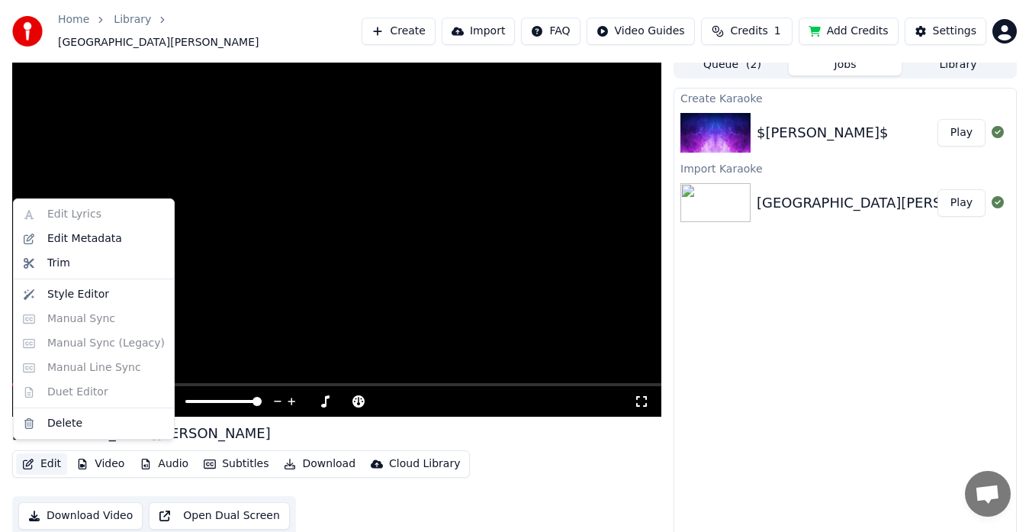
click at [49, 458] on button "Edit" at bounding box center [41, 463] width 51 height 21
click at [93, 293] on div "Style Editor" at bounding box center [78, 294] width 62 height 15
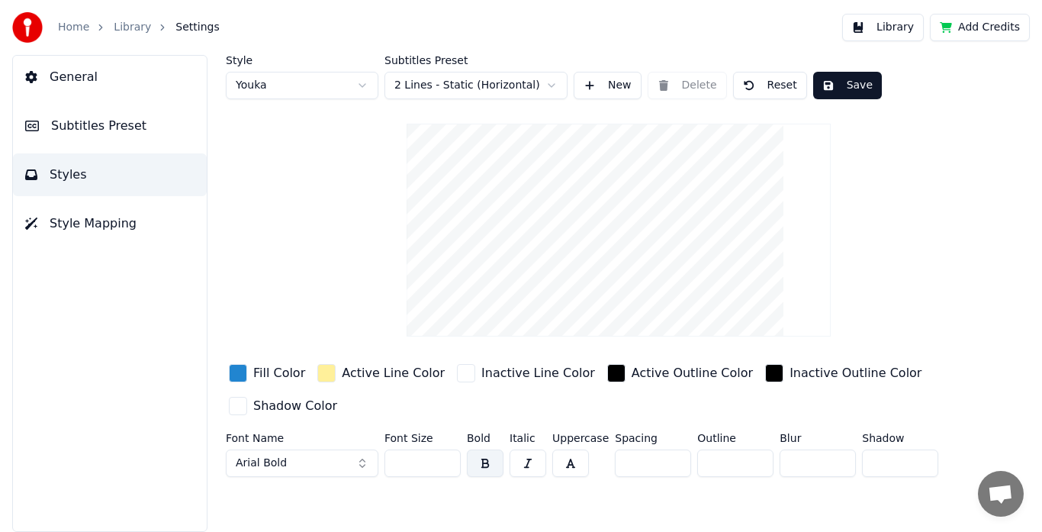
click at [551, 86] on html "Home Library Settings Library Add Credits General Subtitles Preset Styles Style…" at bounding box center [521, 266] width 1042 height 532
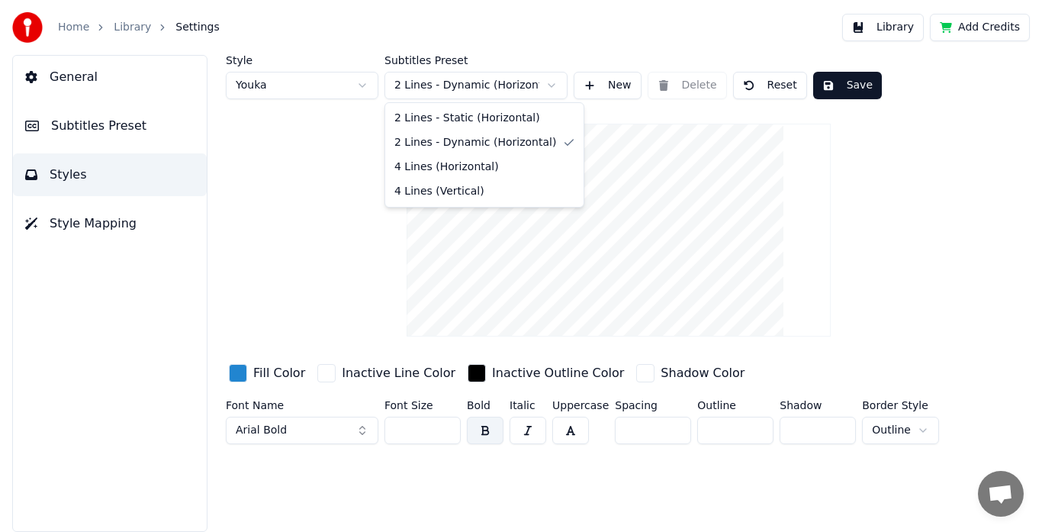
click at [552, 89] on html "Home Library Settings Library Add Credits General Subtitles Preset Styles Style…" at bounding box center [521, 266] width 1042 height 532
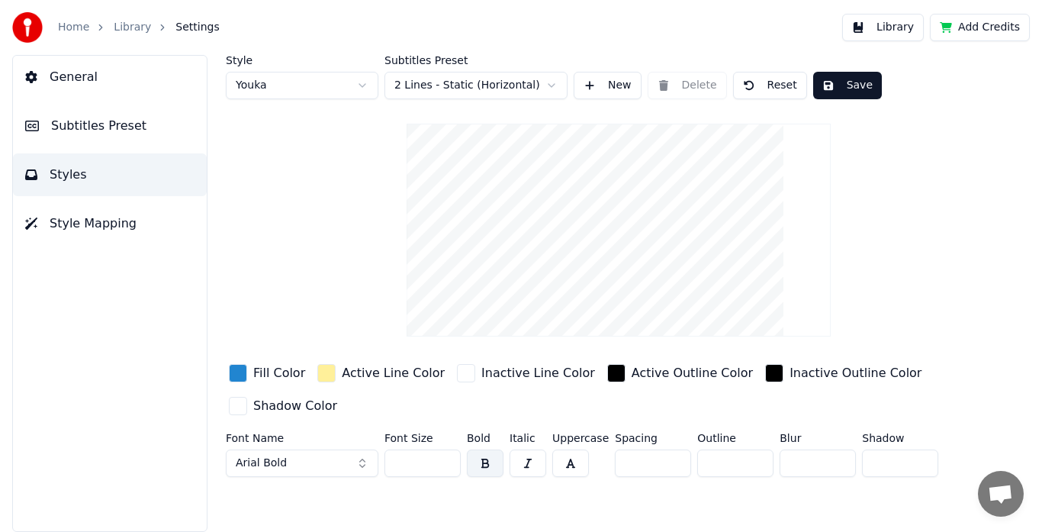
click at [554, 90] on html "Home Library Settings Library Add Credits General Subtitles Preset Styles Style…" at bounding box center [521, 266] width 1042 height 532
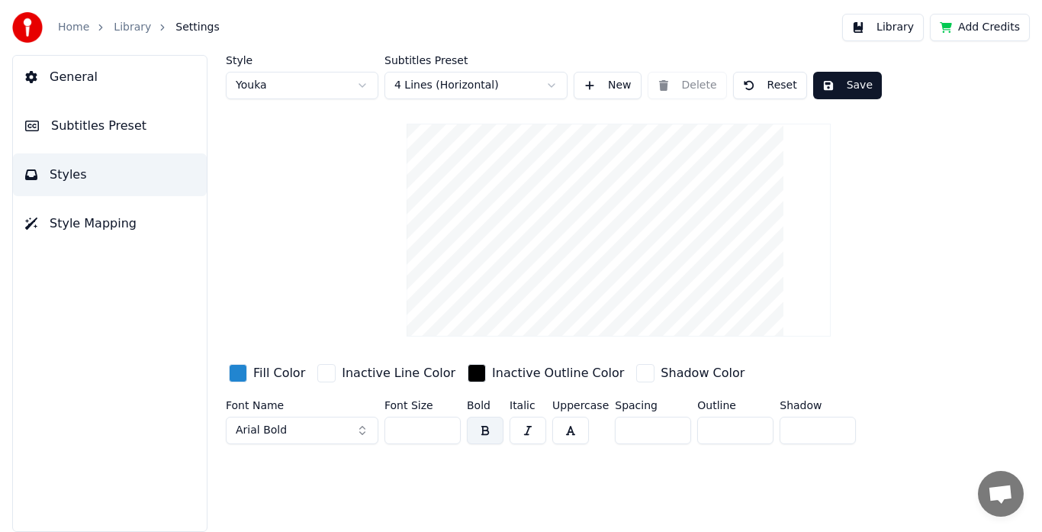
click at [545, 85] on html "Home Library Settings Library Add Credits General Subtitles Preset Styles Style…" at bounding box center [521, 266] width 1042 height 532
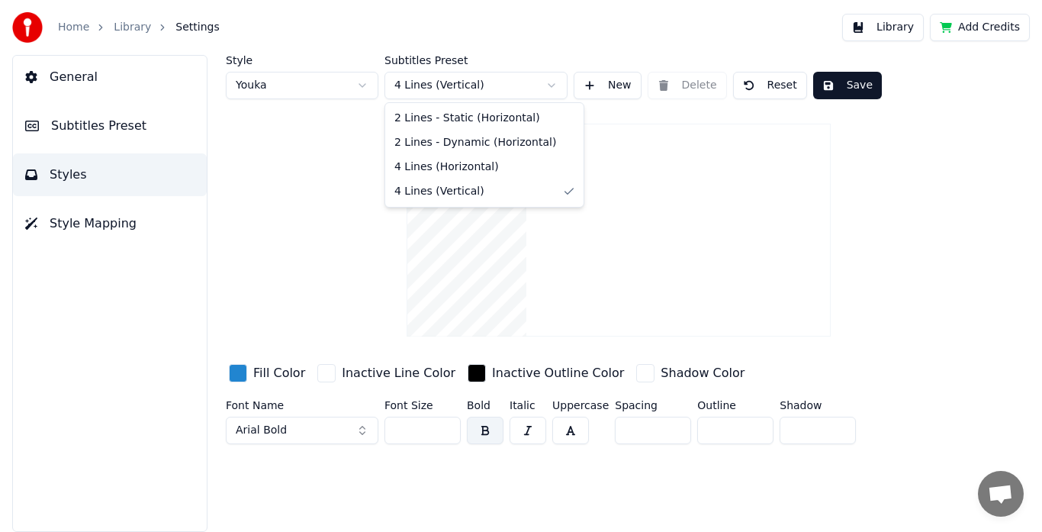
click at [529, 85] on html "Home Library Settings Library Add Credits General Subtitles Preset Styles Style…" at bounding box center [521, 266] width 1042 height 532
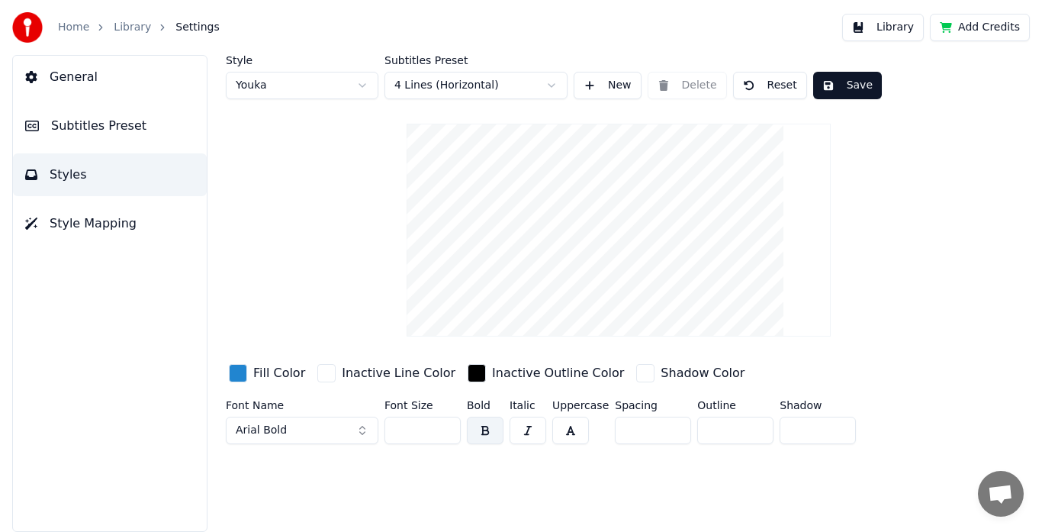
click at [430, 462] on div "Style Youka Subtitles Preset 4 Lines (Horizontal) New Delete Reset Save Fill Co…" at bounding box center [618, 293] width 847 height 477
click at [359, 268] on div "Style Youka Subtitles Preset 4 Lines (Horizontal) New Delete Reset Save Fill Co…" at bounding box center [619, 252] width 786 height 395
click at [109, 133] on span "Subtitles Preset" at bounding box center [98, 126] width 95 height 18
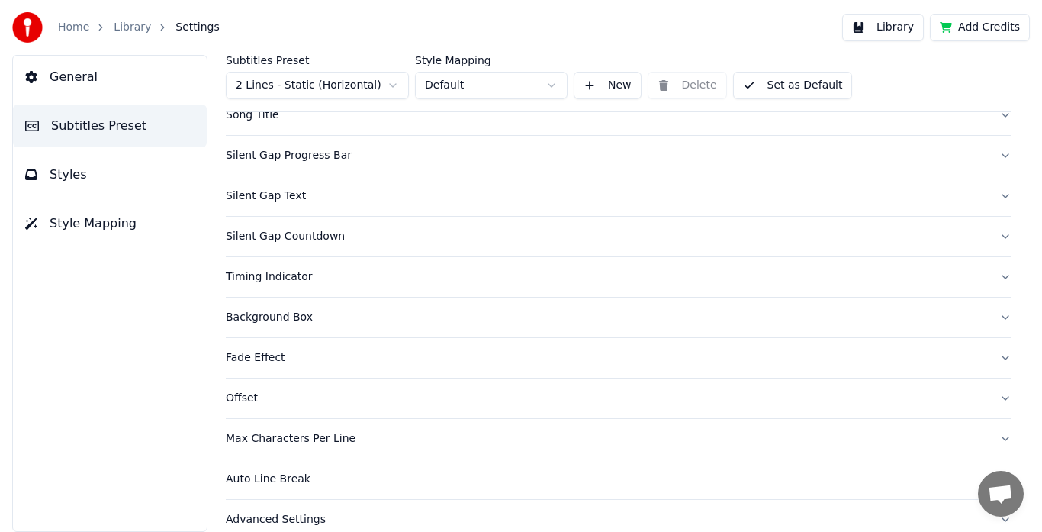
scroll to position [148, 0]
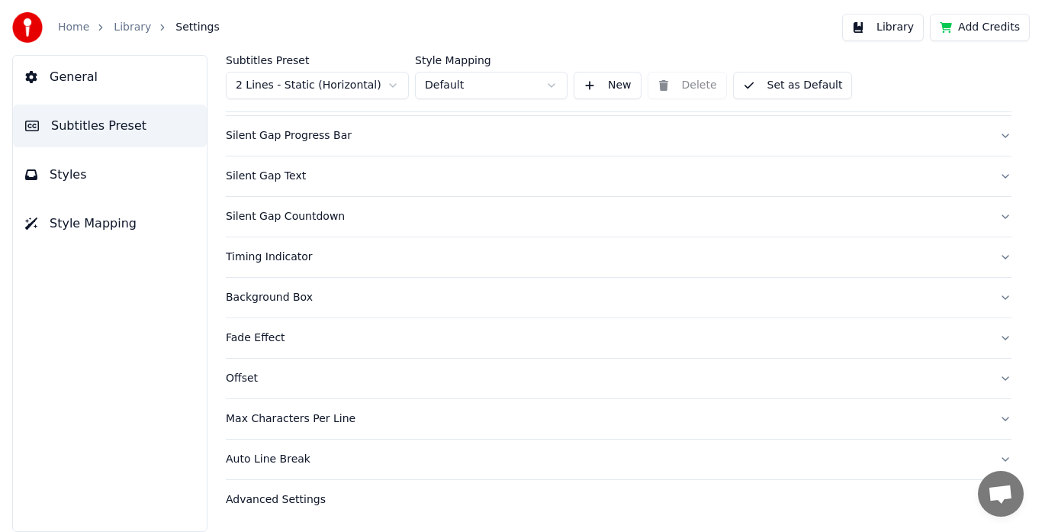
click at [287, 304] on div "Background Box" at bounding box center [606, 297] width 761 height 15
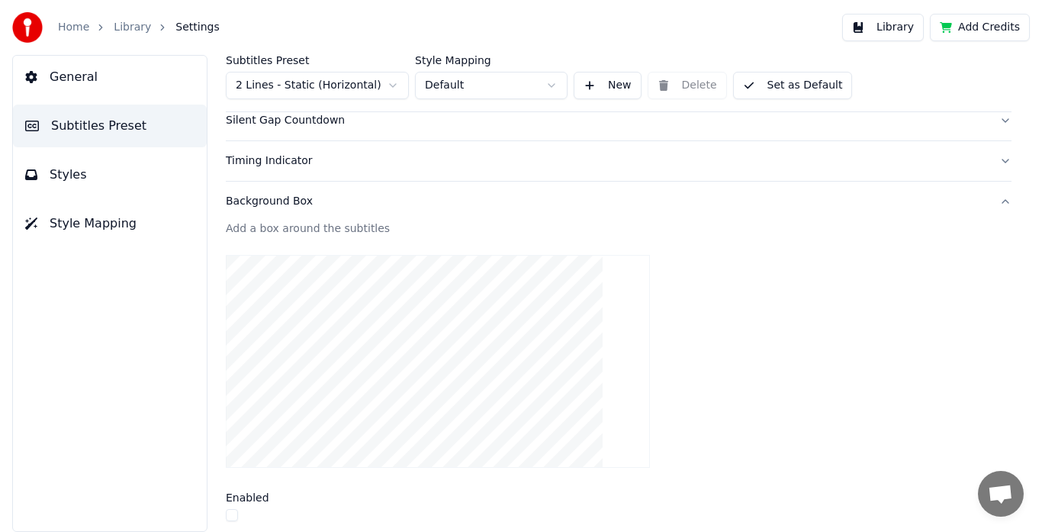
scroll to position [227, 0]
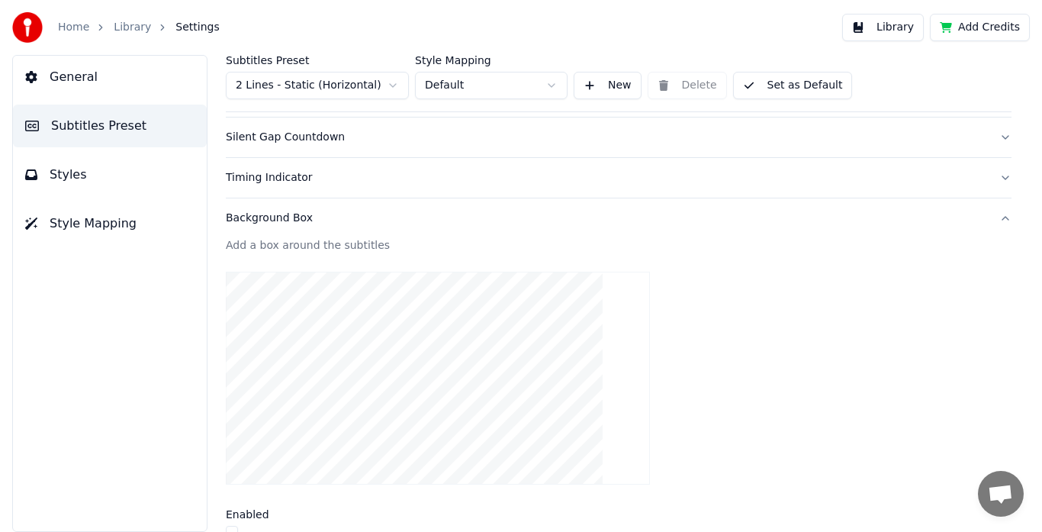
click at [993, 218] on button "Background Box" at bounding box center [619, 218] width 786 height 40
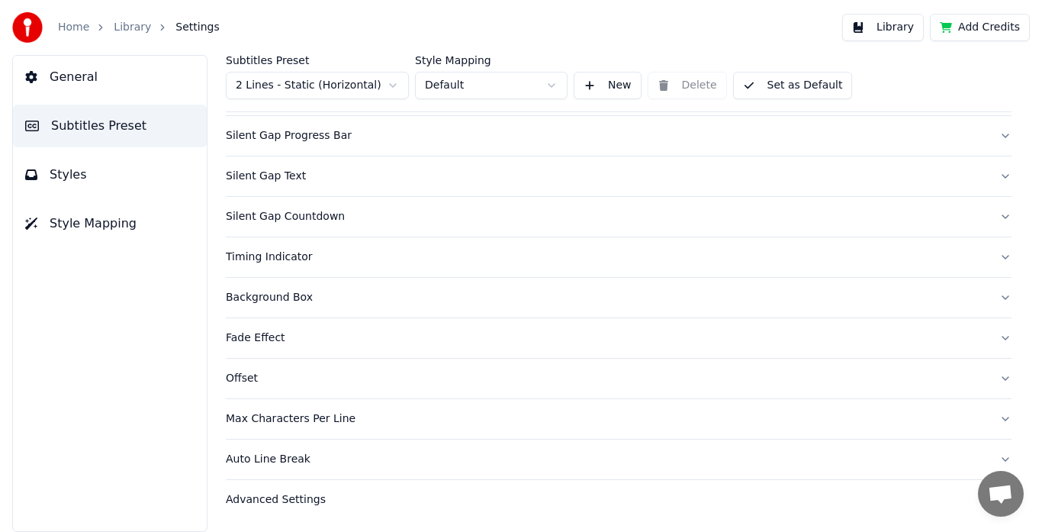
click at [991, 339] on button "Fade Effect" at bounding box center [619, 338] width 786 height 40
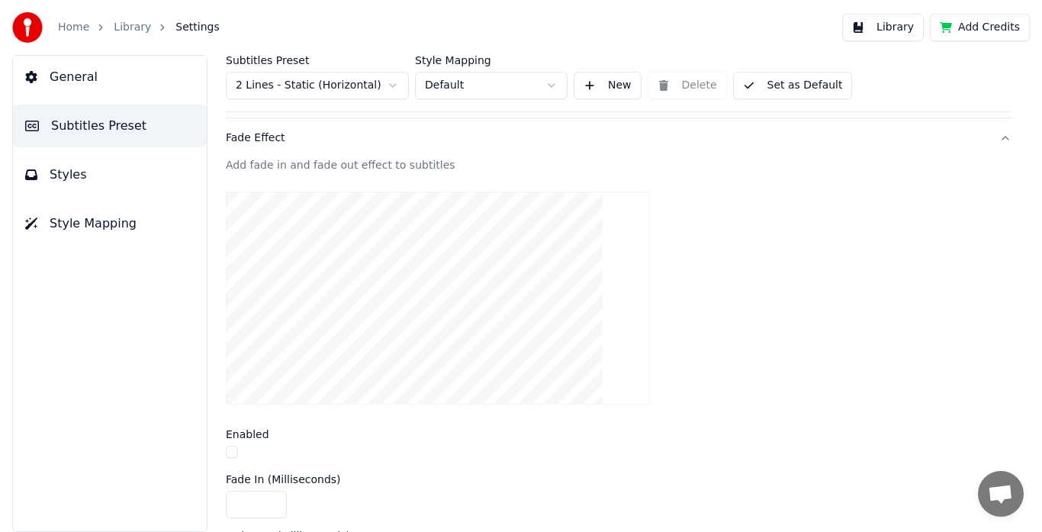
scroll to position [346, 0]
click at [994, 141] on button "Fade Effect" at bounding box center [619, 141] width 786 height 40
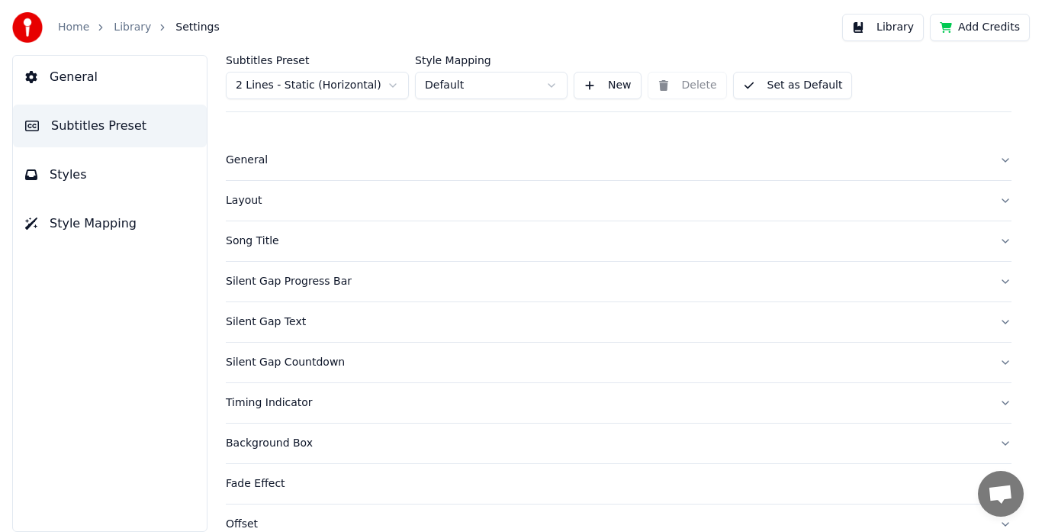
scroll to position [0, 0]
click at [74, 172] on span "Styles" at bounding box center [68, 175] width 37 height 18
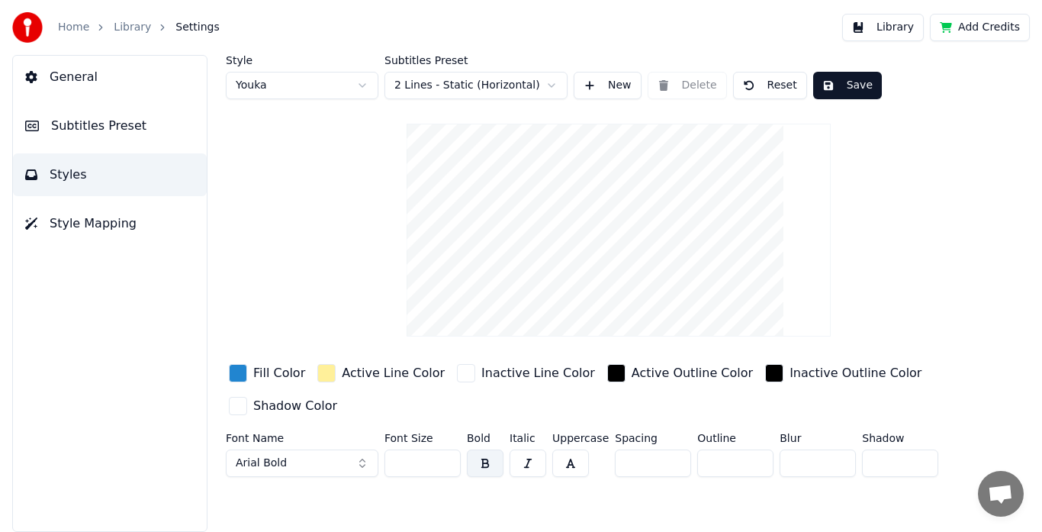
click at [95, 81] on button "General" at bounding box center [110, 77] width 194 height 43
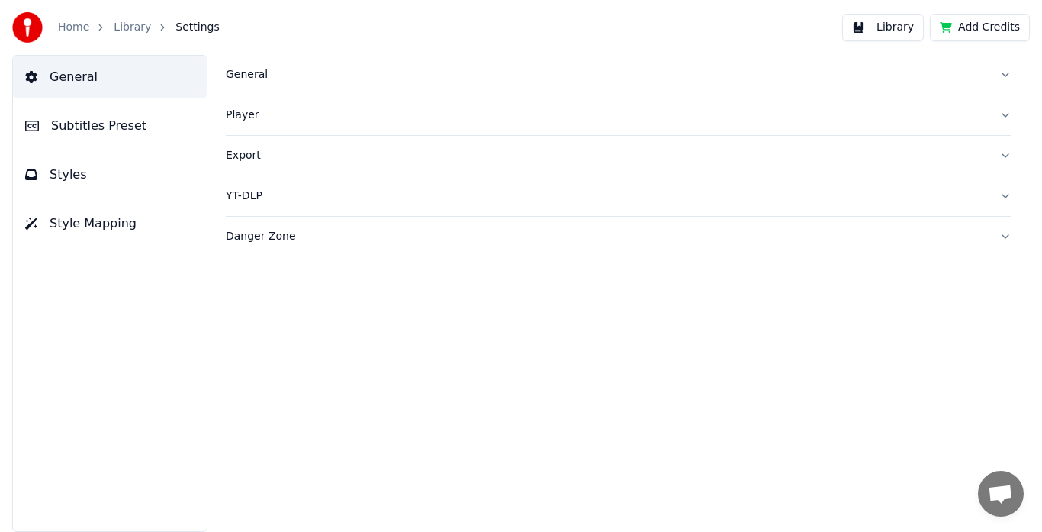
click at [249, 116] on div "Player" at bounding box center [606, 115] width 761 height 15
click at [249, 154] on div "Export" at bounding box center [606, 155] width 761 height 15
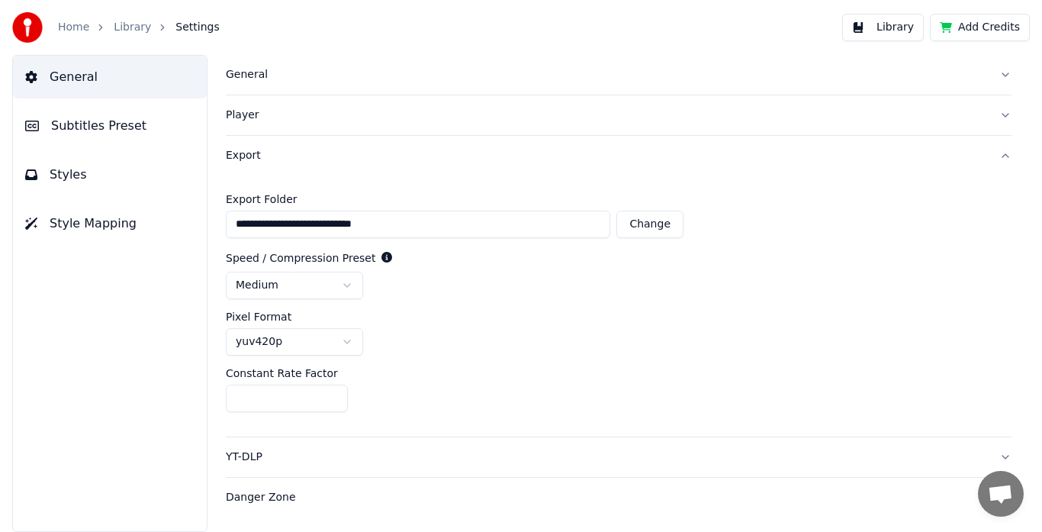
click at [249, 154] on div "Export" at bounding box center [606, 155] width 761 height 15
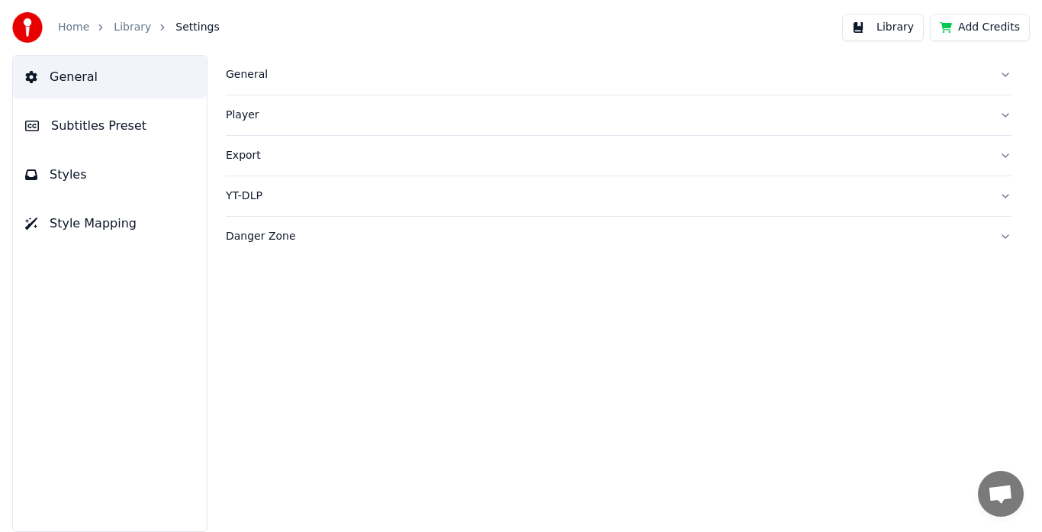
click at [105, 127] on span "Subtitles Preset" at bounding box center [98, 126] width 95 height 18
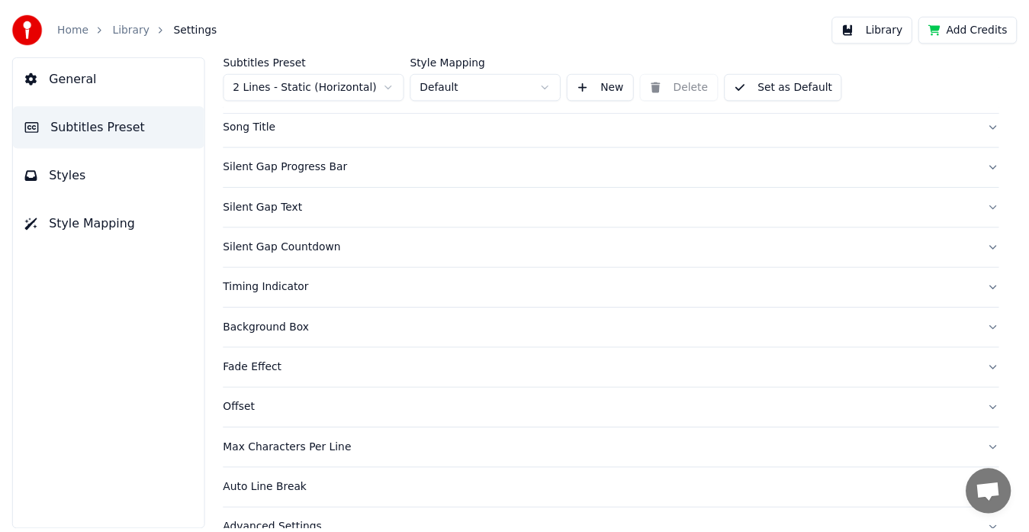
scroll to position [148, 0]
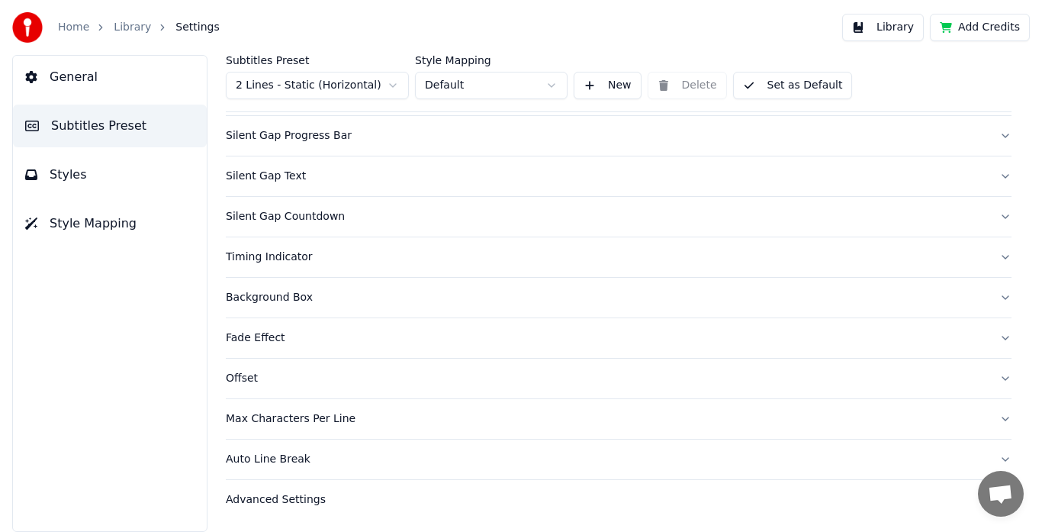
drag, startPoint x: 105, startPoint y: 127, endPoint x: 390, endPoint y: 122, distance: 284.6
click at [390, 122] on div "General Subtitles Preset Styles Style Mapping Subtitles Preset 2 Lines - Static…" at bounding box center [521, 293] width 1042 height 477
click at [890, 28] on button "Library" at bounding box center [883, 27] width 82 height 27
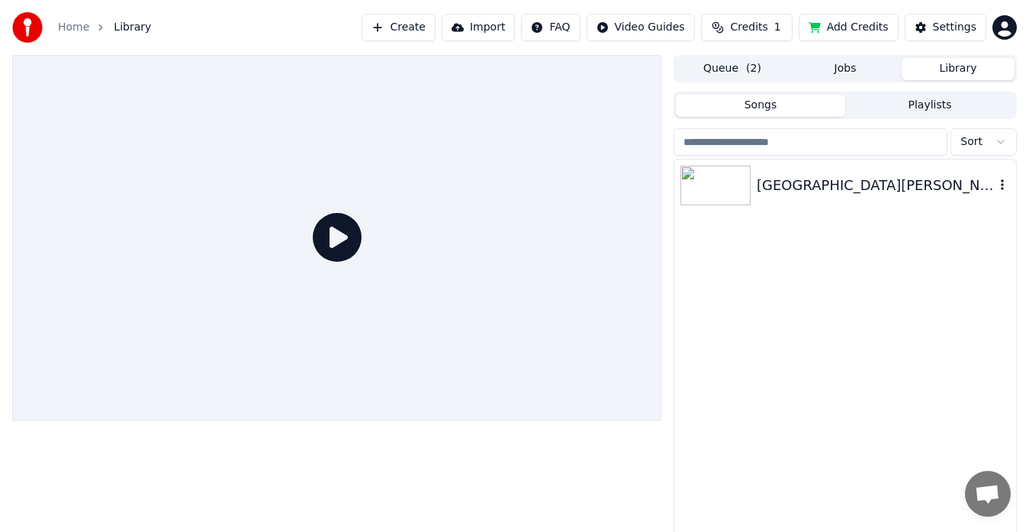
click at [779, 194] on div "St.Louis" at bounding box center [876, 185] width 238 height 21
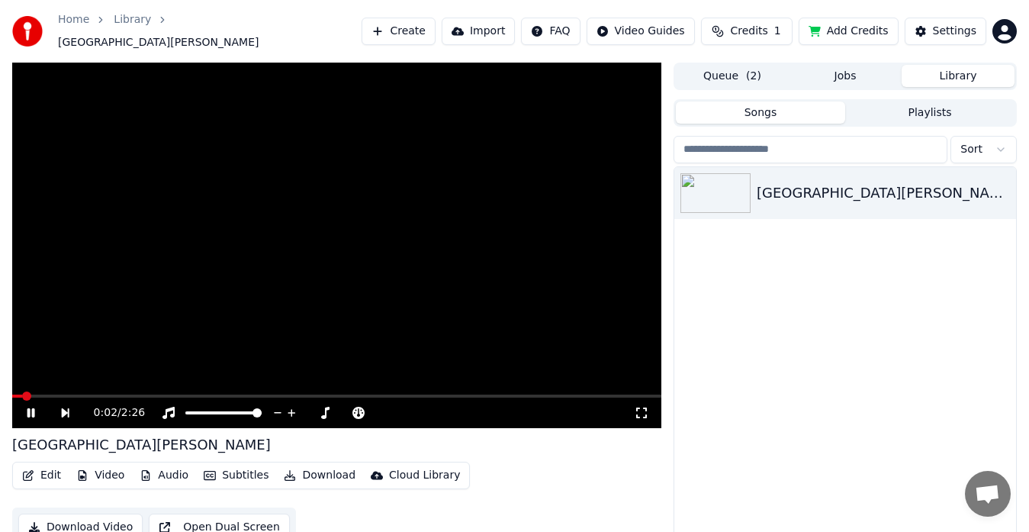
scroll to position [26, 0]
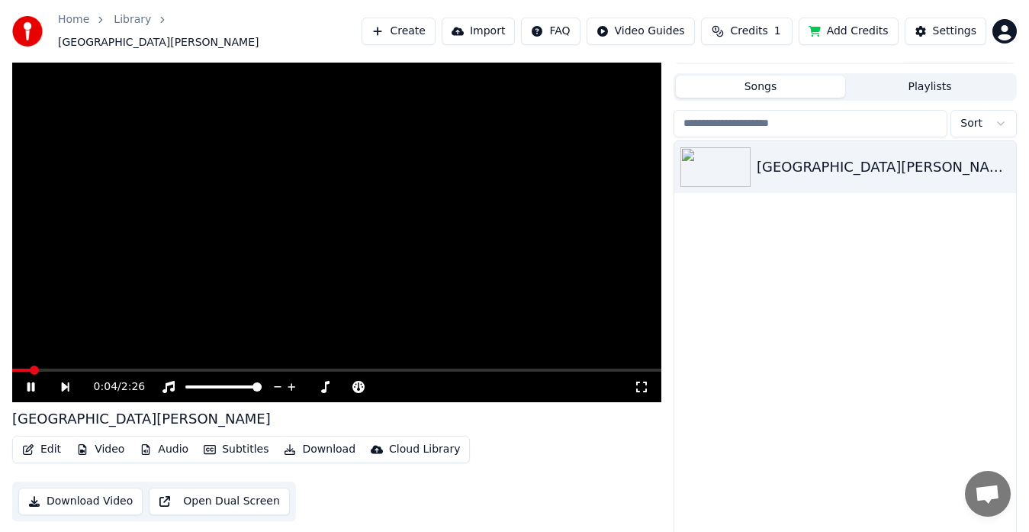
click at [33, 382] on icon at bounding box center [31, 386] width 8 height 9
click at [33, 381] on icon at bounding box center [41, 387] width 34 height 12
click at [37, 381] on icon at bounding box center [41, 387] width 34 height 12
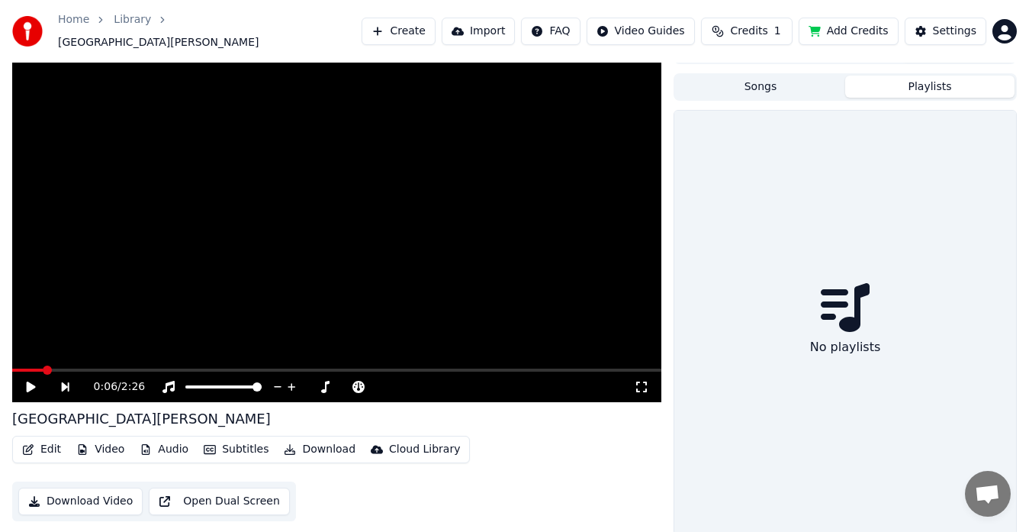
scroll to position [22, 0]
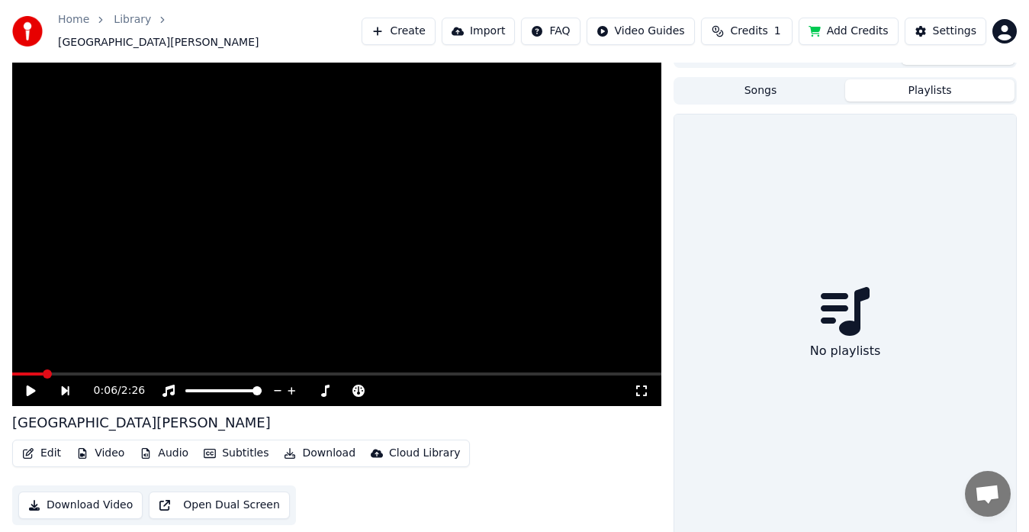
click at [912, 83] on button "Playlists" at bounding box center [929, 90] width 169 height 22
click at [770, 85] on button "Songs" at bounding box center [760, 90] width 169 height 22
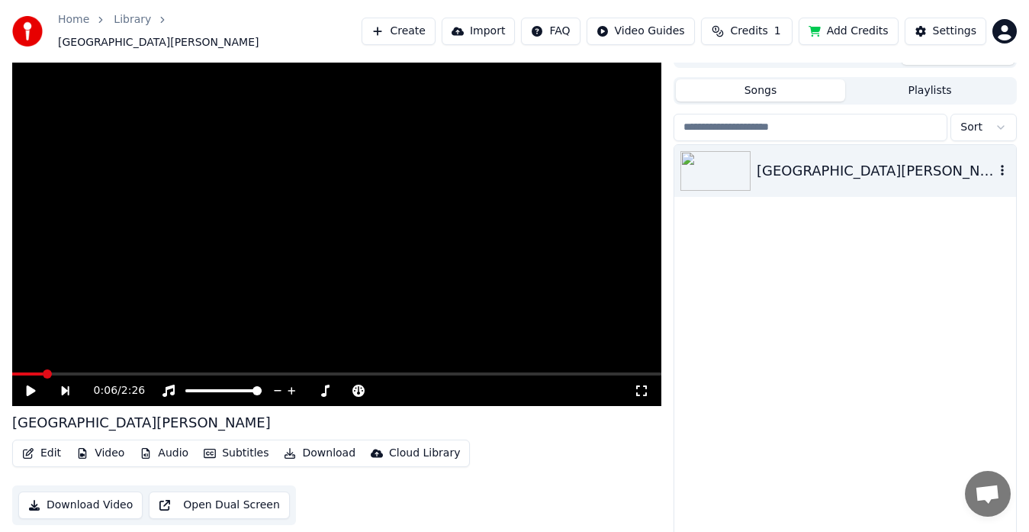
click at [775, 167] on div "St.Louis" at bounding box center [876, 170] width 238 height 21
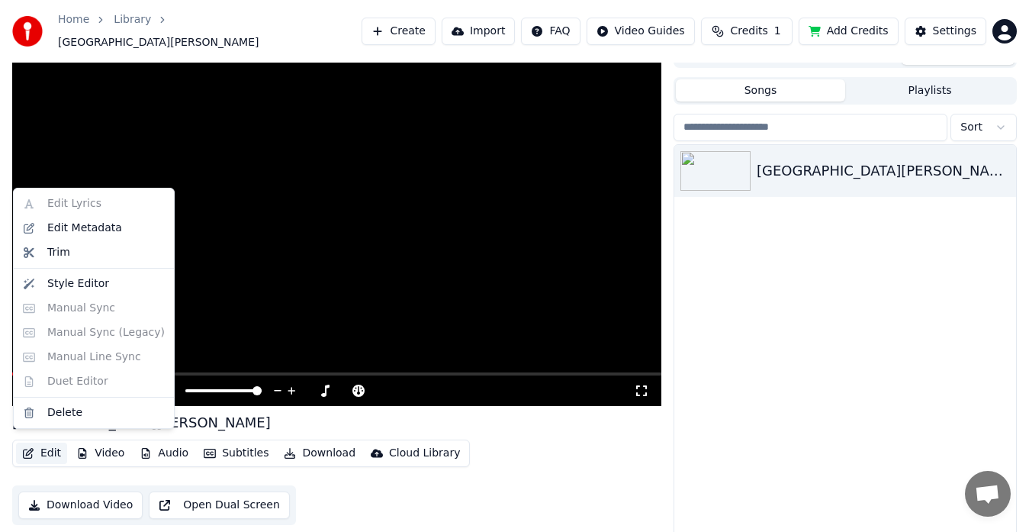
click at [42, 449] on button "Edit" at bounding box center [41, 453] width 51 height 21
click at [96, 285] on div "Style Editor" at bounding box center [78, 283] width 62 height 15
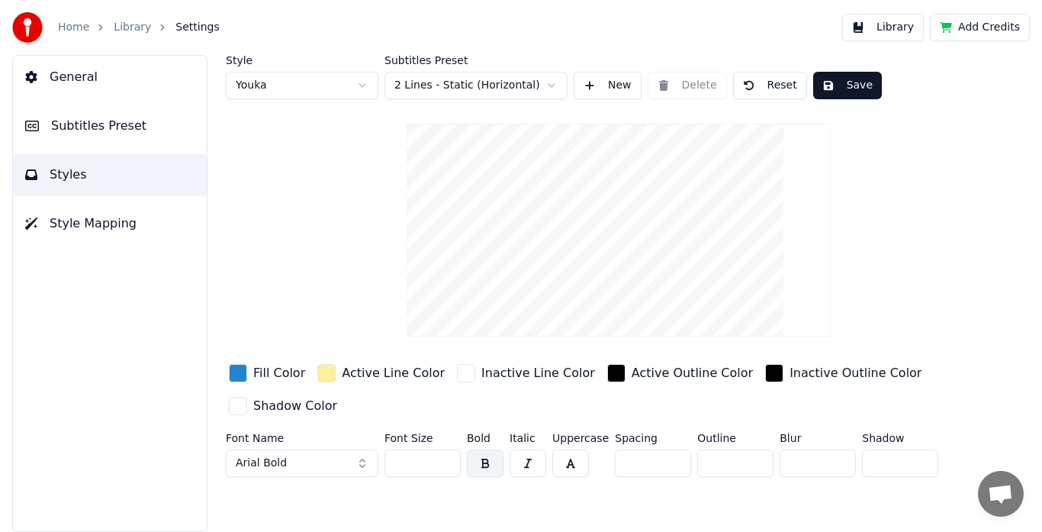
click at [904, 28] on button "Library" at bounding box center [883, 27] width 82 height 27
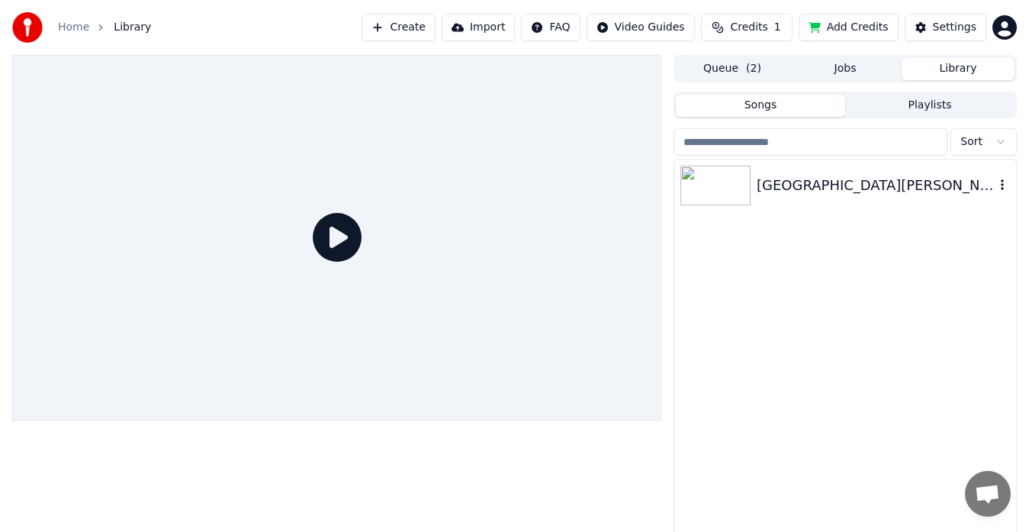
click at [764, 181] on div "St.Louis" at bounding box center [876, 185] width 238 height 21
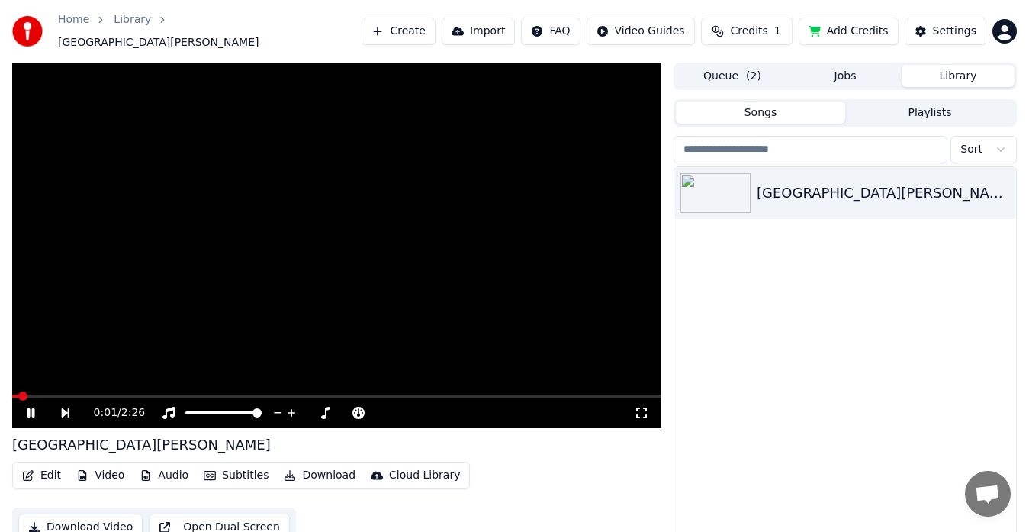
click at [163, 465] on button "Audio" at bounding box center [164, 475] width 61 height 21
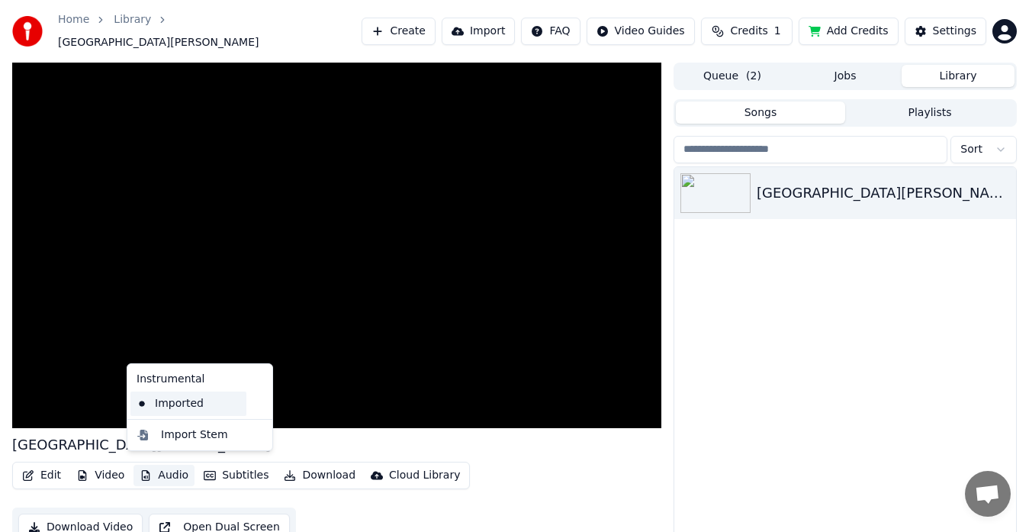
click at [190, 404] on div "Imported" at bounding box center [188, 403] width 116 height 24
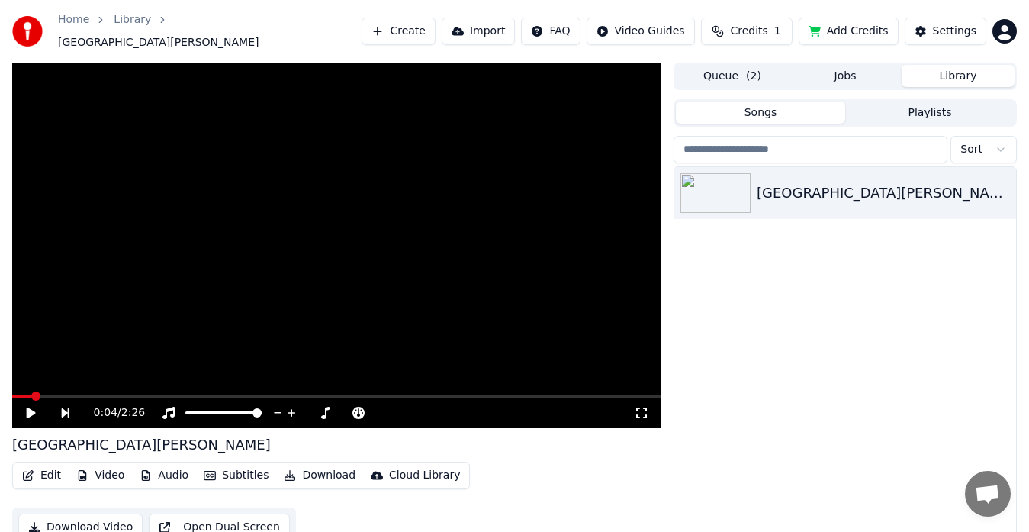
click at [179, 469] on button "Audio" at bounding box center [164, 475] width 61 height 21
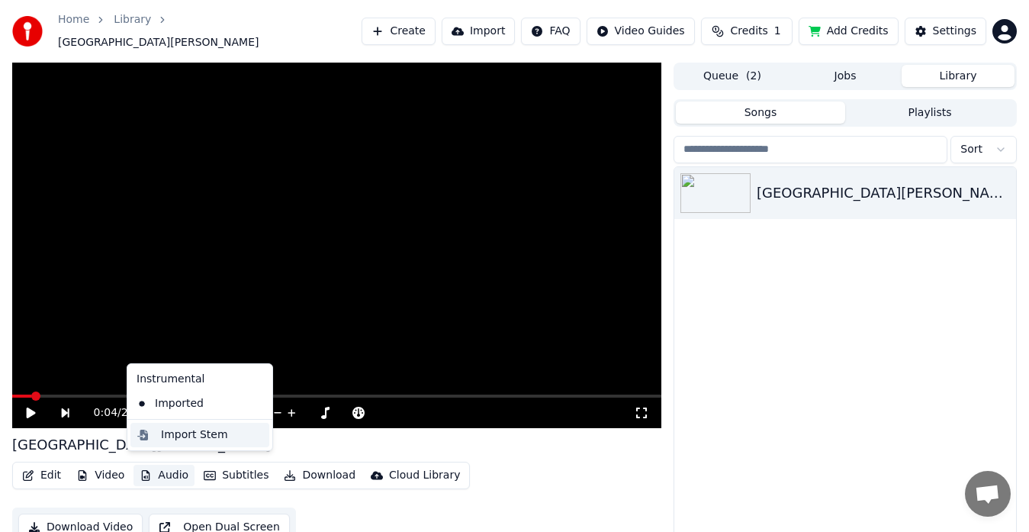
click at [198, 436] on div "Import Stem" at bounding box center [194, 434] width 67 height 15
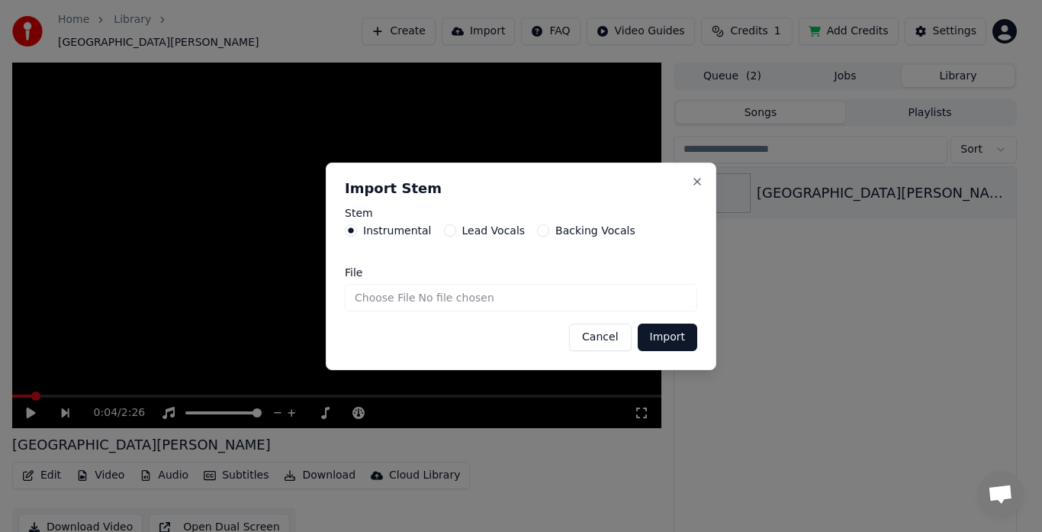
click at [608, 335] on button "Cancel" at bounding box center [600, 336] width 62 height 27
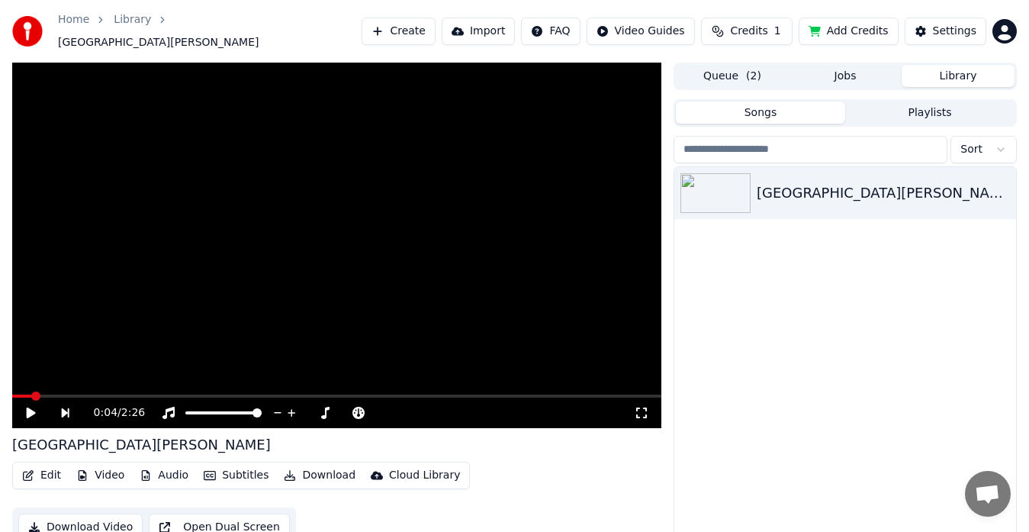
click at [227, 468] on button "Subtitles" at bounding box center [236, 475] width 77 height 21
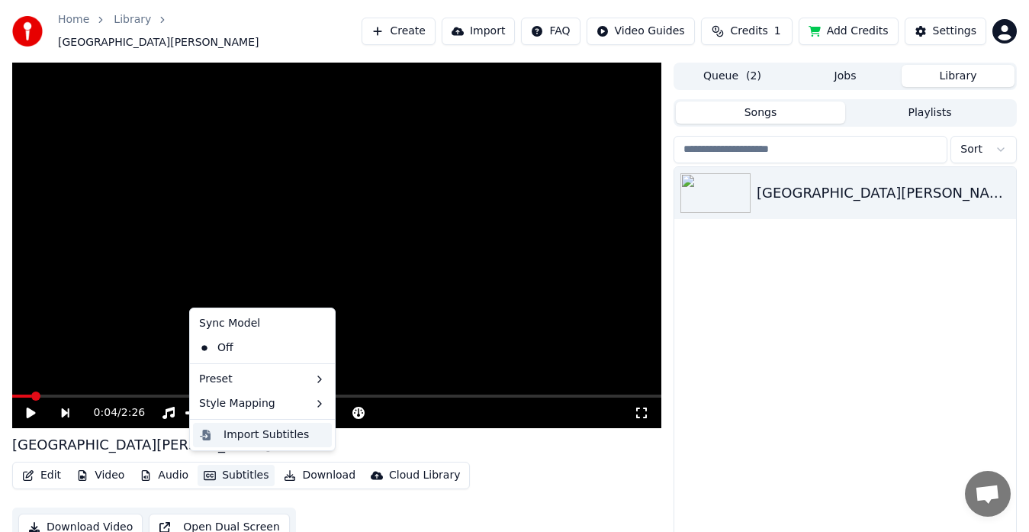
click at [275, 440] on div "Import Subtitles" at bounding box center [266, 434] width 85 height 15
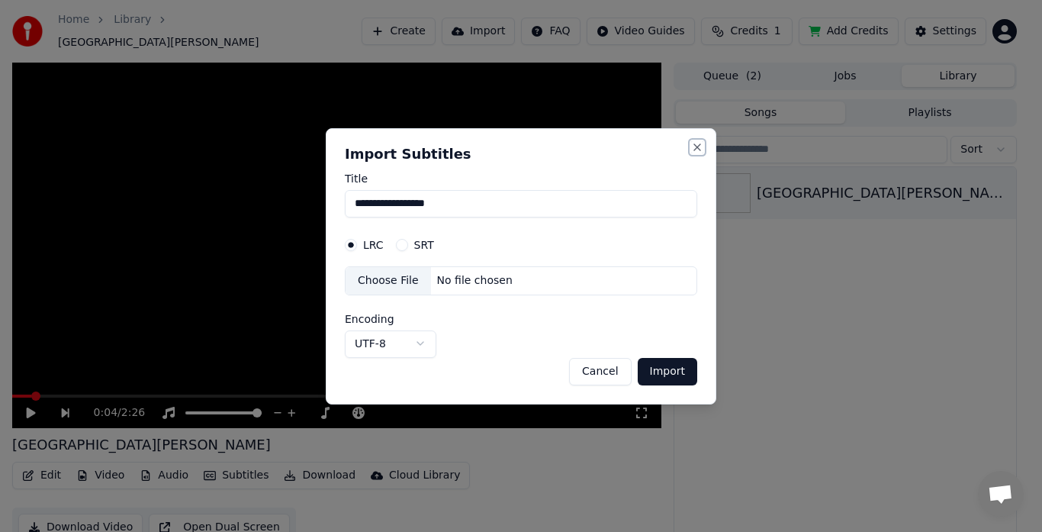
click at [697, 146] on button "Close" at bounding box center [697, 147] width 12 height 12
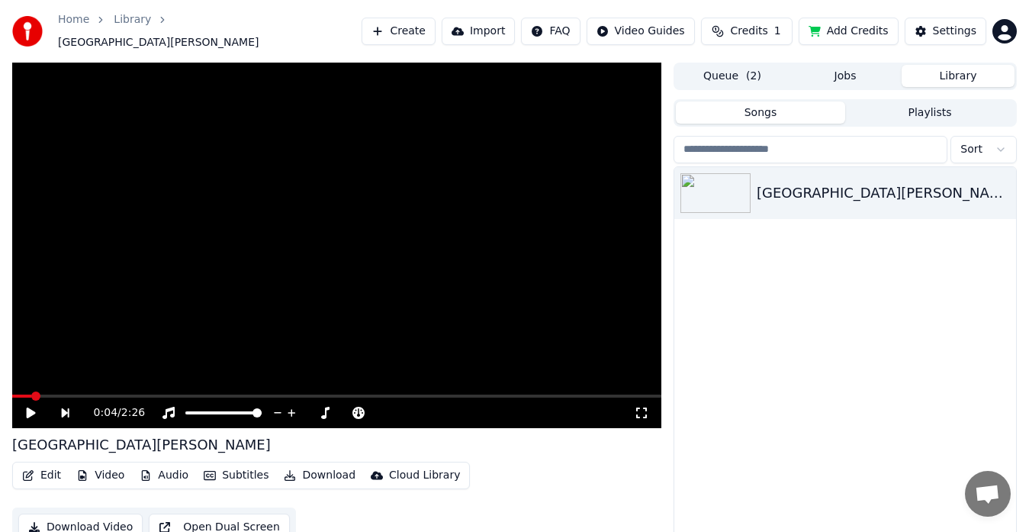
click at [105, 471] on button "Video" at bounding box center [100, 475] width 60 height 21
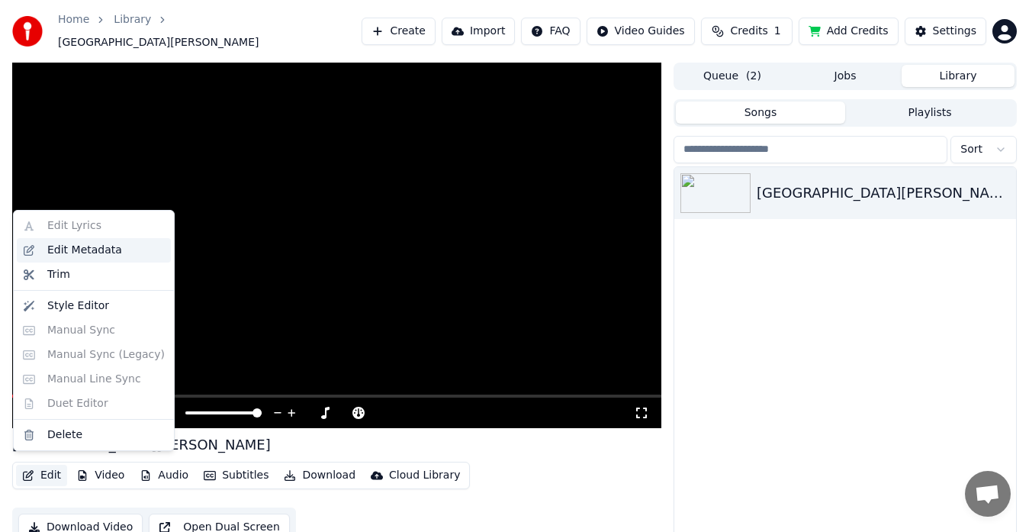
click at [113, 253] on div "Edit Metadata" at bounding box center [84, 250] width 75 height 15
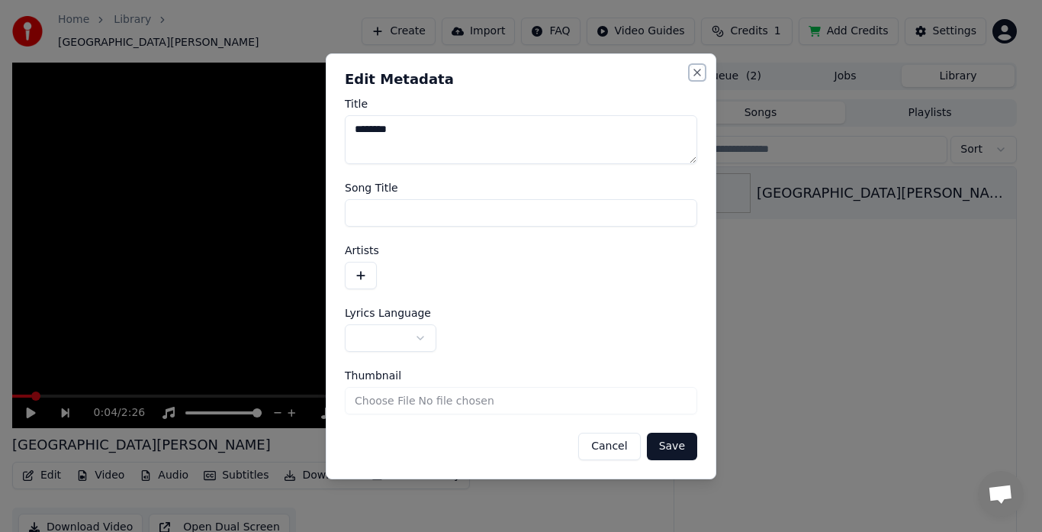
click at [698, 69] on button "Close" at bounding box center [697, 72] width 12 height 12
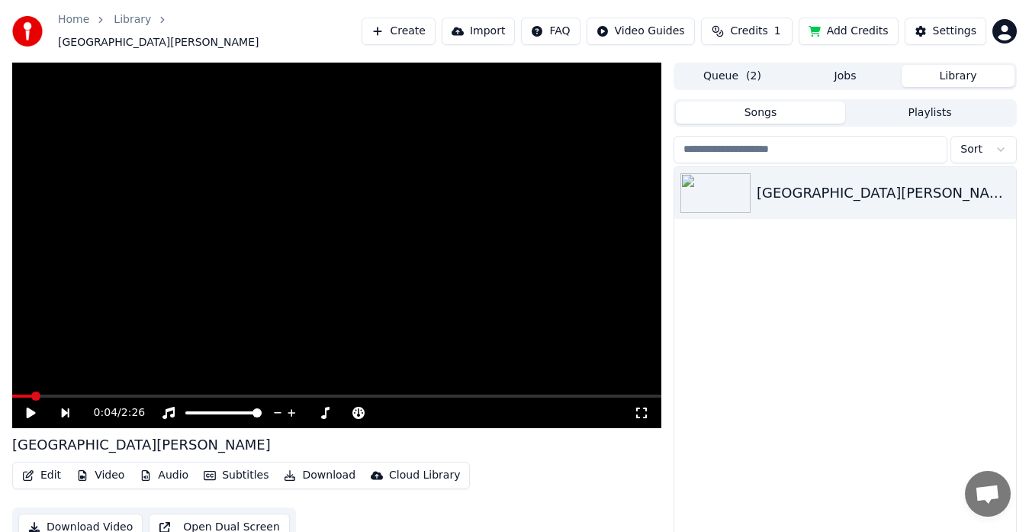
click at [755, 69] on span "( 2 )" at bounding box center [753, 76] width 15 height 15
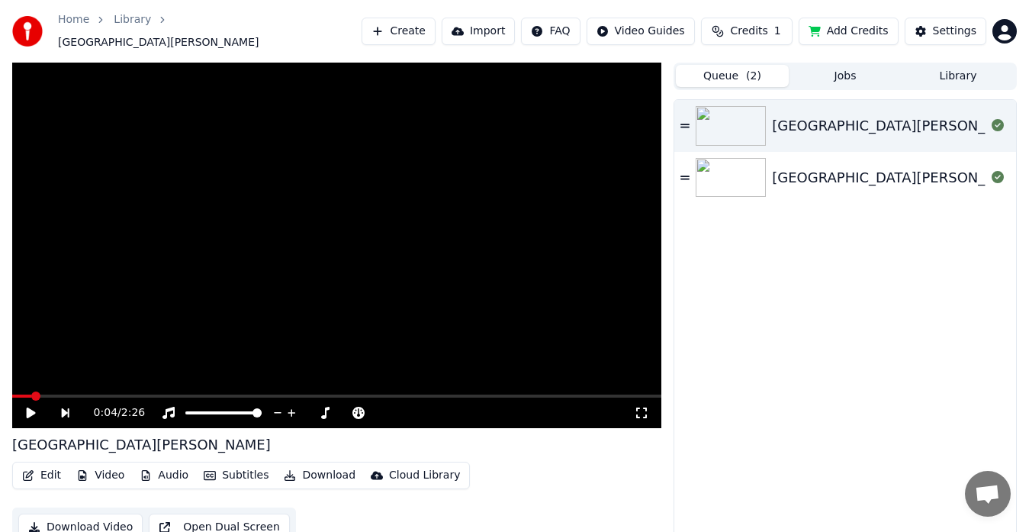
click at [815, 171] on div "St.Louis" at bounding box center [901, 177] width 259 height 21
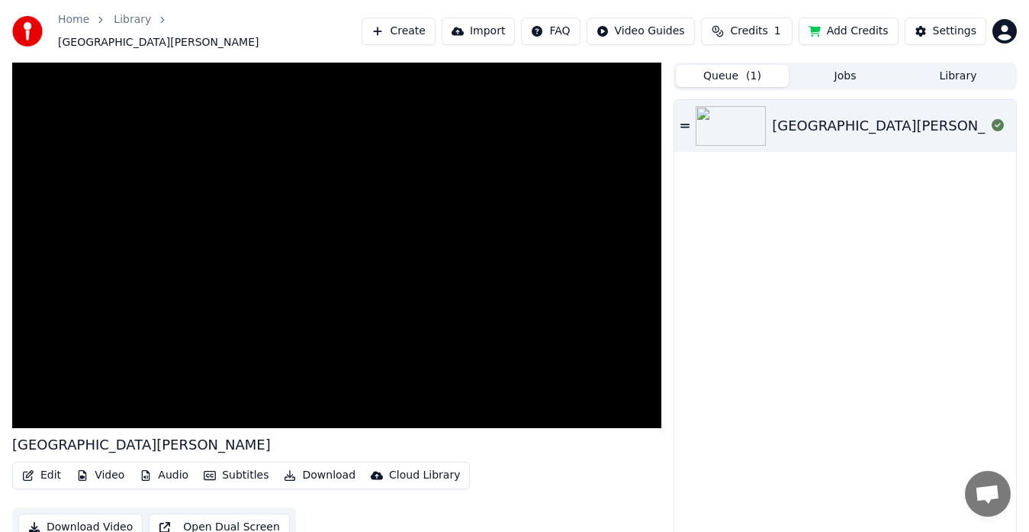
click at [829, 123] on div "St.Louis" at bounding box center [879, 125] width 214 height 21
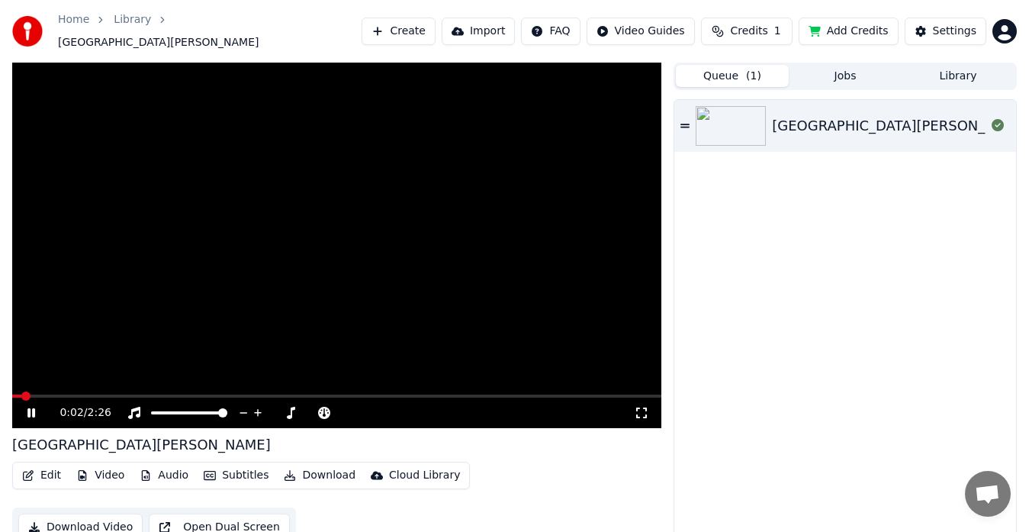
click at [33, 408] on icon at bounding box center [31, 412] width 8 height 9
click at [46, 468] on button "Edit" at bounding box center [41, 475] width 51 height 21
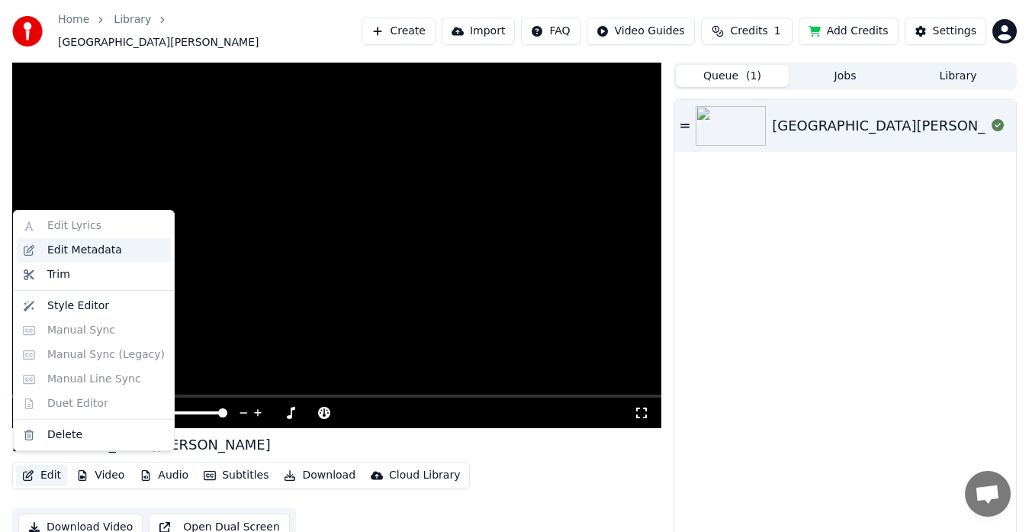
click at [104, 253] on div "Edit Metadata" at bounding box center [84, 250] width 75 height 15
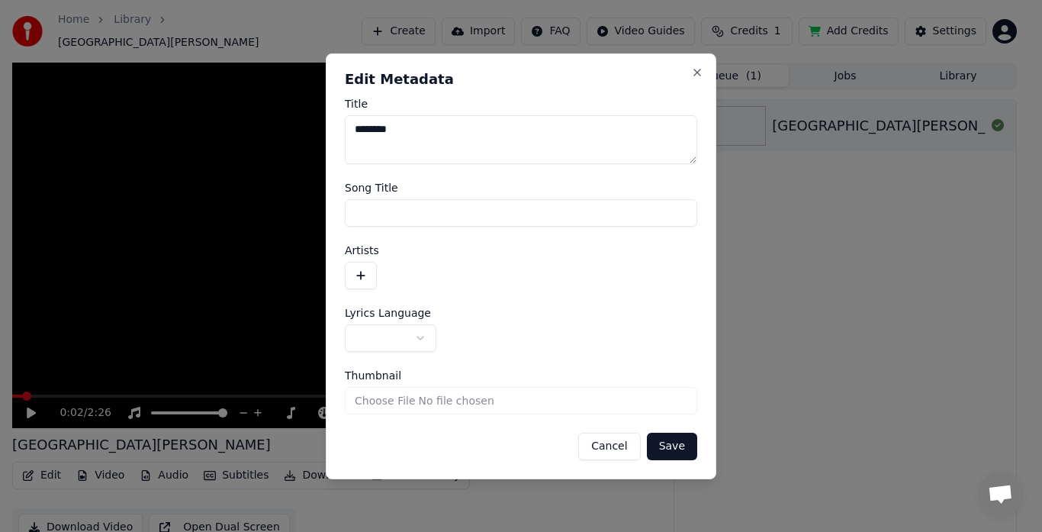
drag, startPoint x: 395, startPoint y: 127, endPoint x: 330, endPoint y: 127, distance: 65.6
click at [330, 127] on div "**********" at bounding box center [521, 266] width 391 height 426
type textarea "********"
click at [402, 203] on input "Song Title" at bounding box center [521, 212] width 352 height 27
paste input "********"
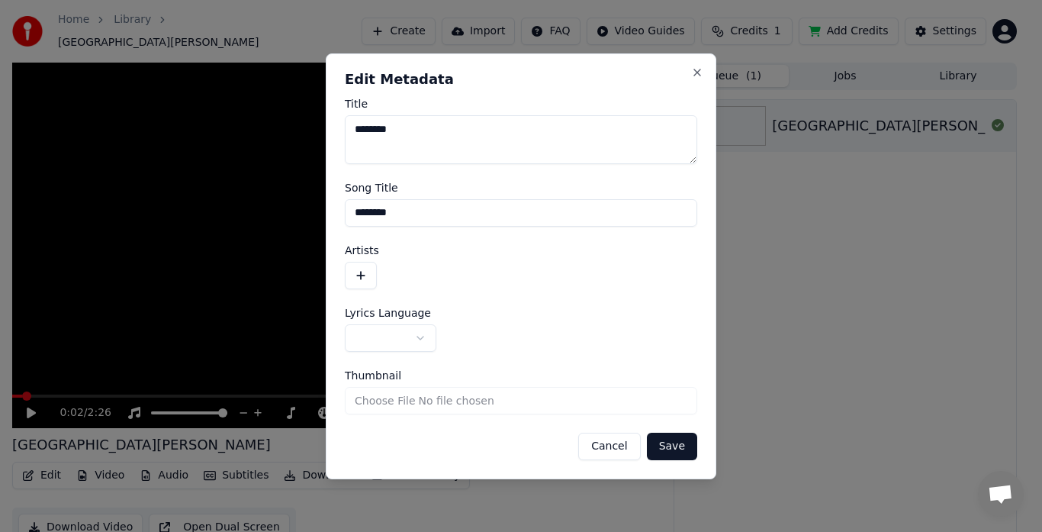
type input "********"
click at [470, 403] on input "Thumbnail" at bounding box center [521, 400] width 352 height 27
click at [668, 450] on button "Save" at bounding box center [672, 446] width 50 height 27
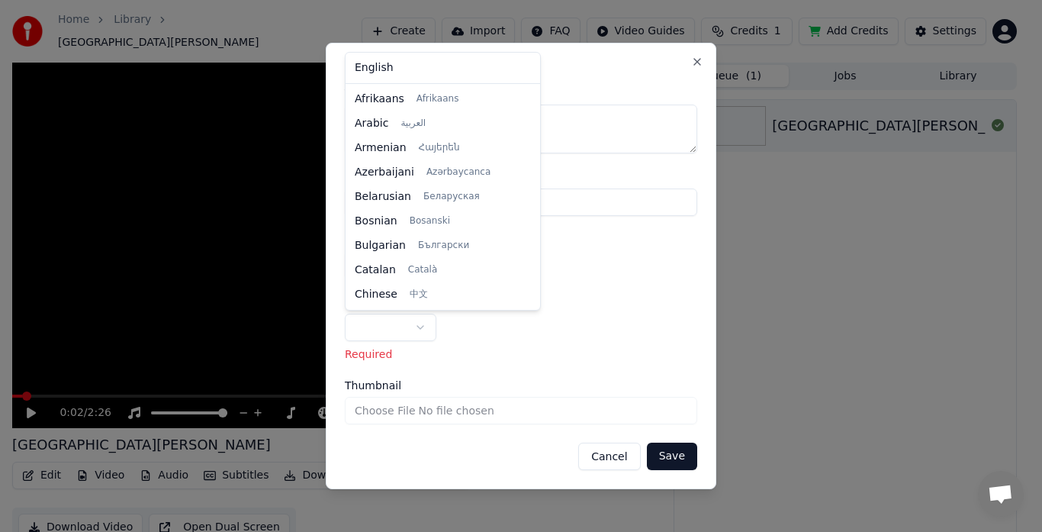
click at [389, 327] on body "**********" at bounding box center [514, 266] width 1029 height 532
select select "**"
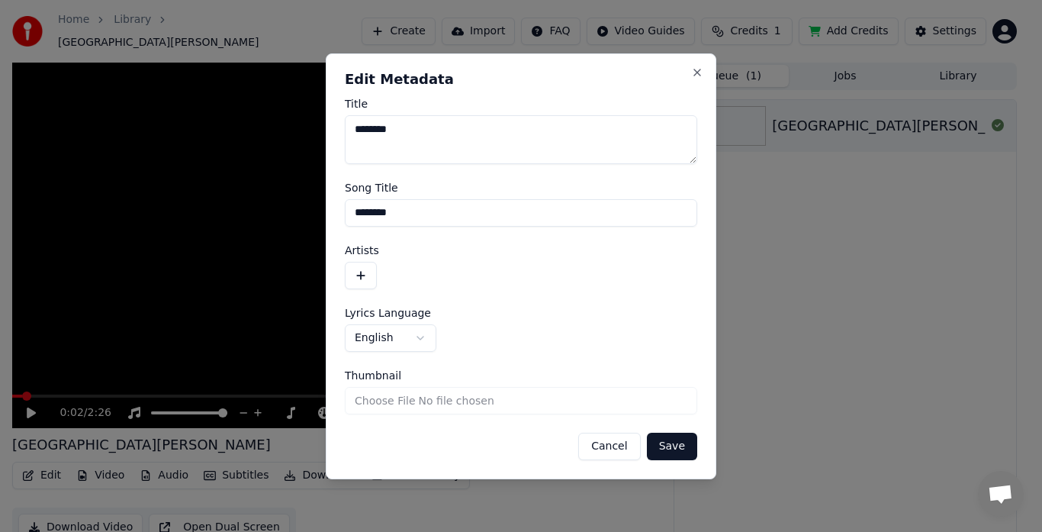
click at [676, 449] on button "Save" at bounding box center [672, 446] width 50 height 27
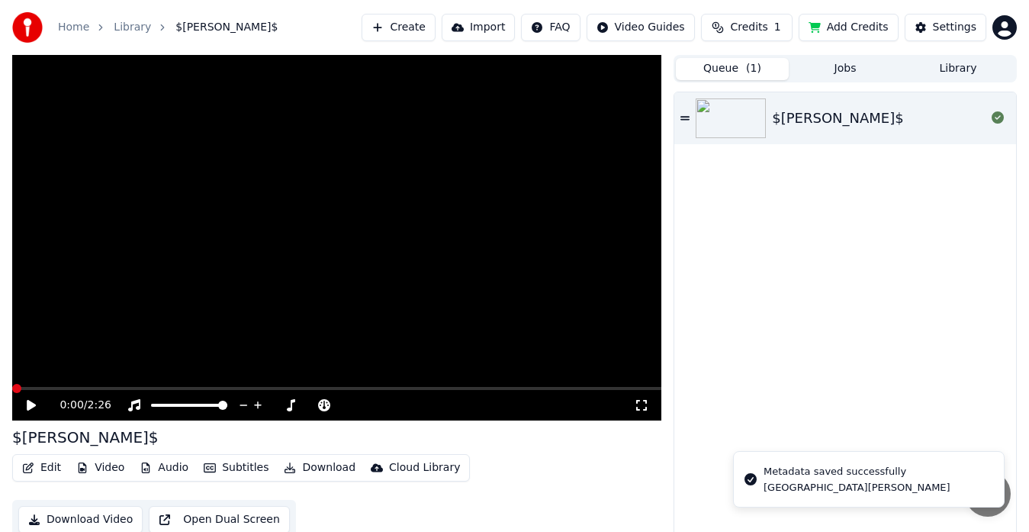
click at [50, 469] on button "Edit" at bounding box center [41, 467] width 51 height 21
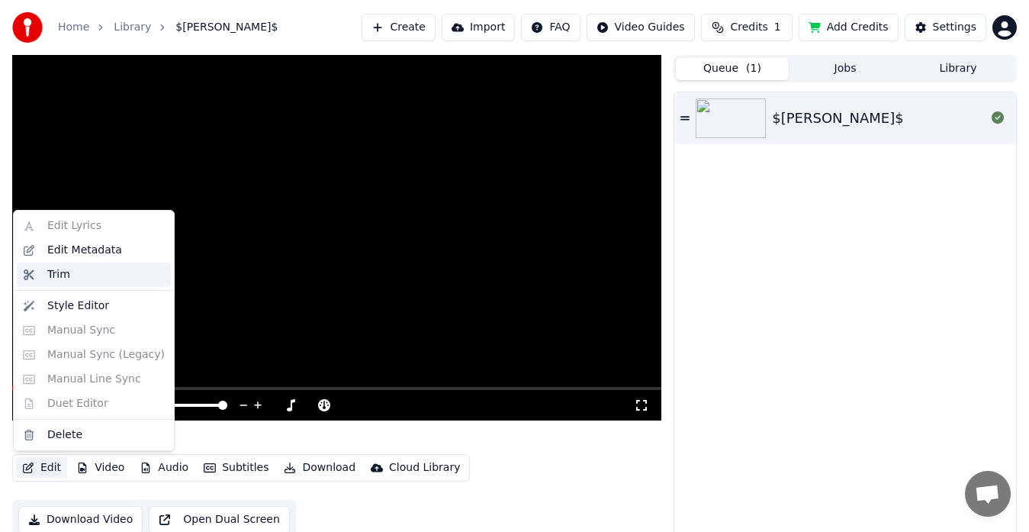
click at [76, 271] on div "Trim" at bounding box center [105, 274] width 117 height 15
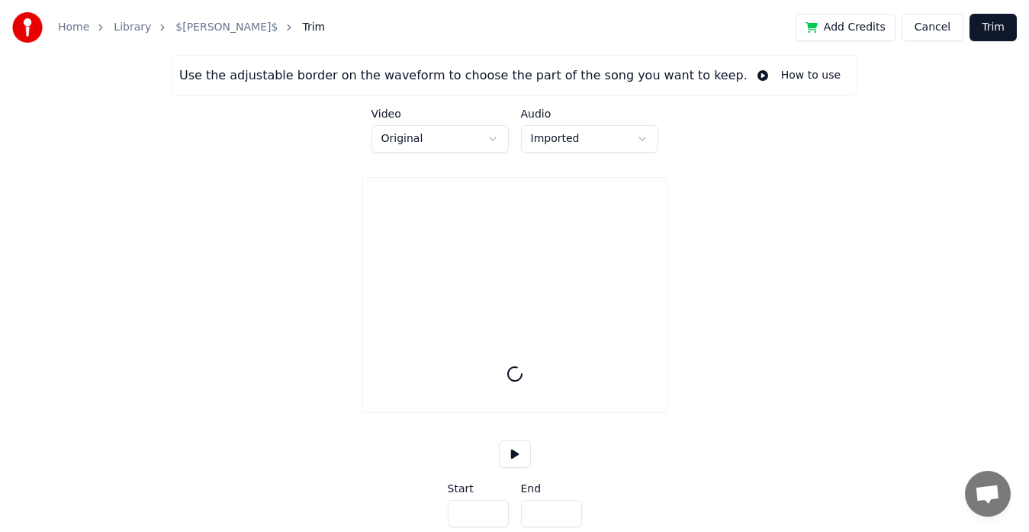
click at [190, 28] on link "$[PERSON_NAME]$" at bounding box center [226, 27] width 102 height 15
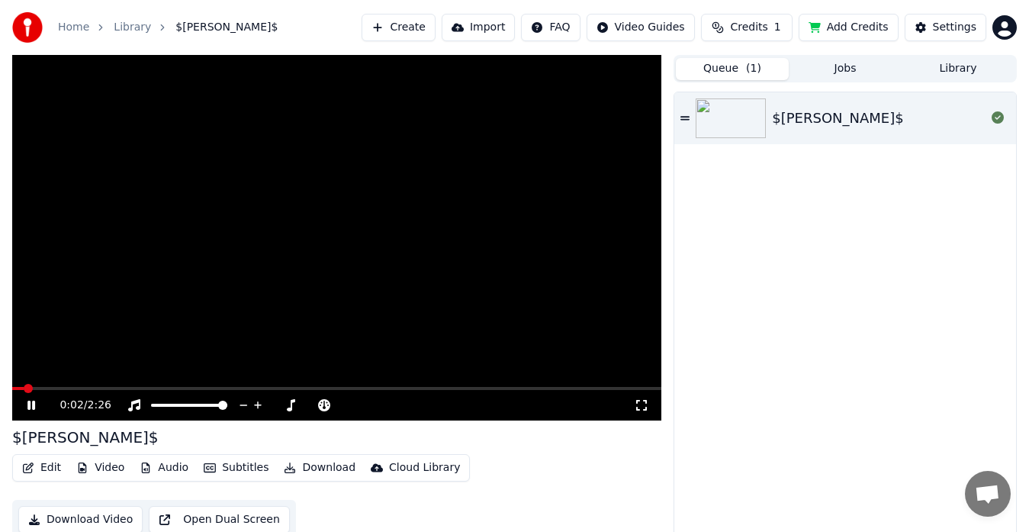
click at [32, 407] on icon at bounding box center [41, 405] width 35 height 12
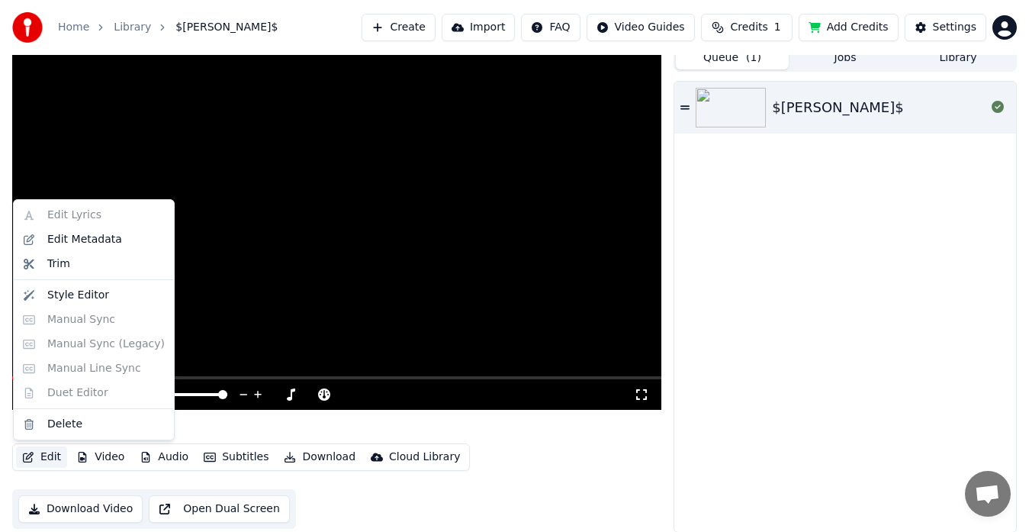
scroll to position [11, 0]
click at [85, 314] on div "Edit Lyrics Edit Metadata Trim Style Editor Manual Sync Manual Sync (Legacy) Ma…" at bounding box center [94, 318] width 162 height 241
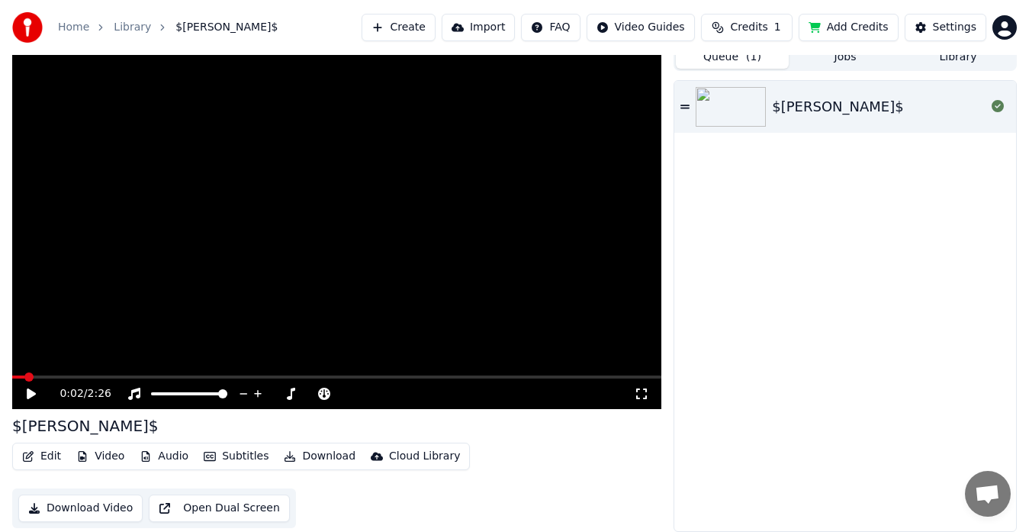
click at [816, 109] on div "$[PERSON_NAME]$" at bounding box center [837, 106] width 131 height 21
click at [37, 397] on icon at bounding box center [41, 394] width 35 height 12
click at [47, 462] on button "Edit" at bounding box center [41, 456] width 51 height 21
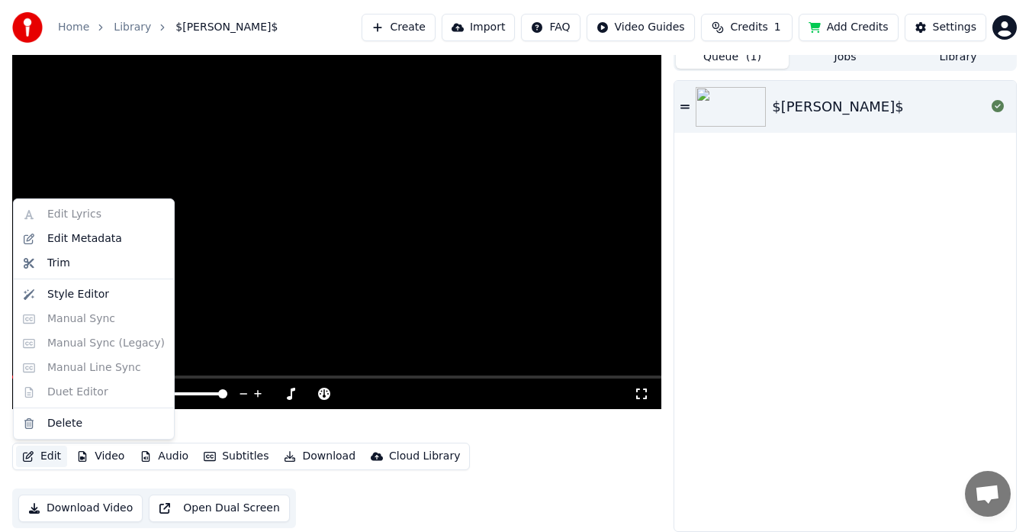
click at [96, 322] on div "Edit Lyrics Edit Metadata Trim Style Editor Manual Sync Manual Sync (Legacy) Ma…" at bounding box center [94, 318] width 162 height 241
click at [84, 246] on div "Edit Metadata" at bounding box center [84, 238] width 75 height 15
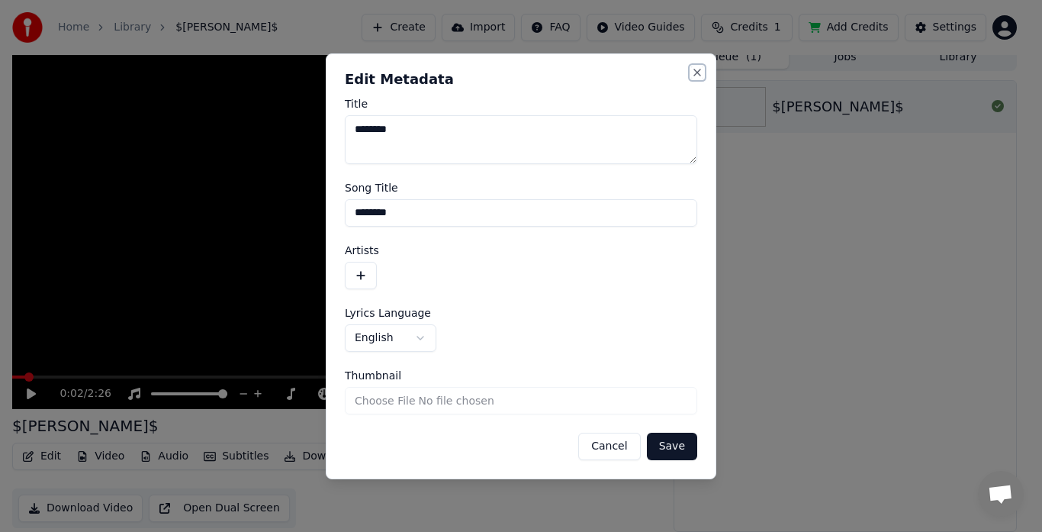
click at [700, 73] on button "Close" at bounding box center [697, 72] width 12 height 12
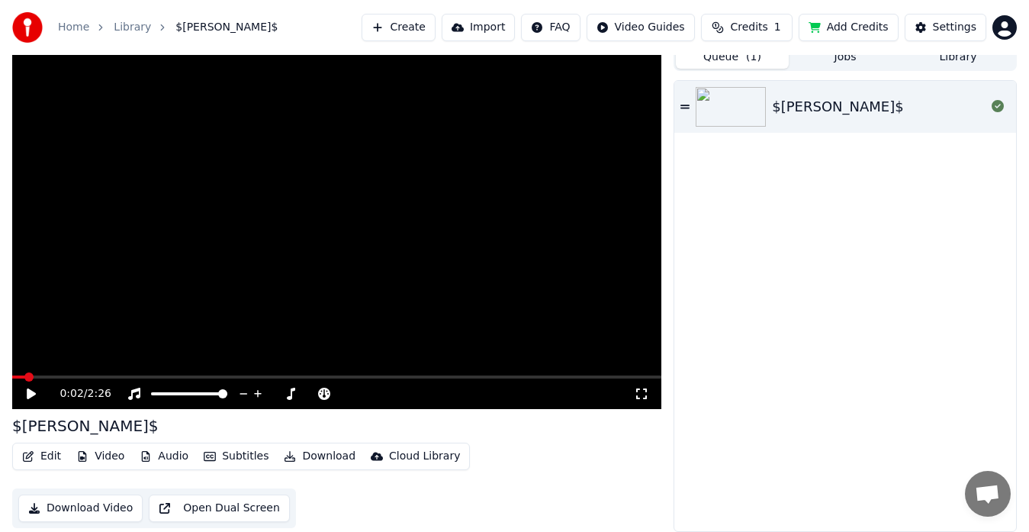
click at [240, 455] on button "Subtitles" at bounding box center [236, 456] width 77 height 21
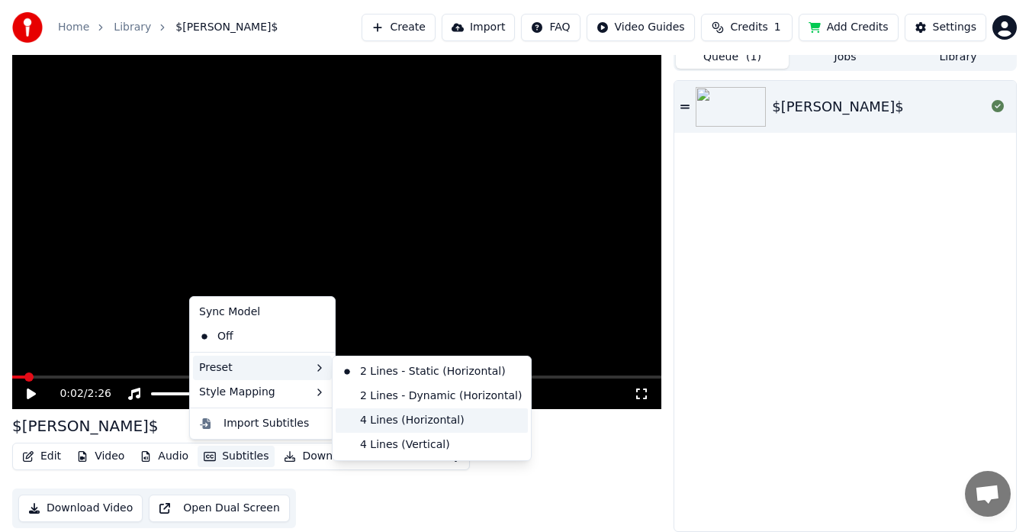
click at [404, 425] on div "4 Lines (Horizontal)" at bounding box center [432, 420] width 192 height 24
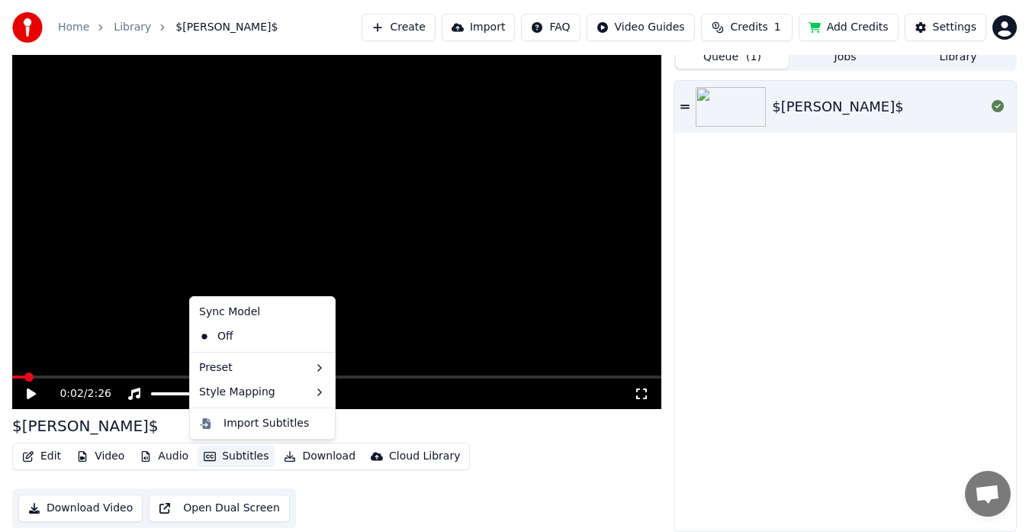
click at [232, 449] on button "Subtitles" at bounding box center [236, 456] width 77 height 21
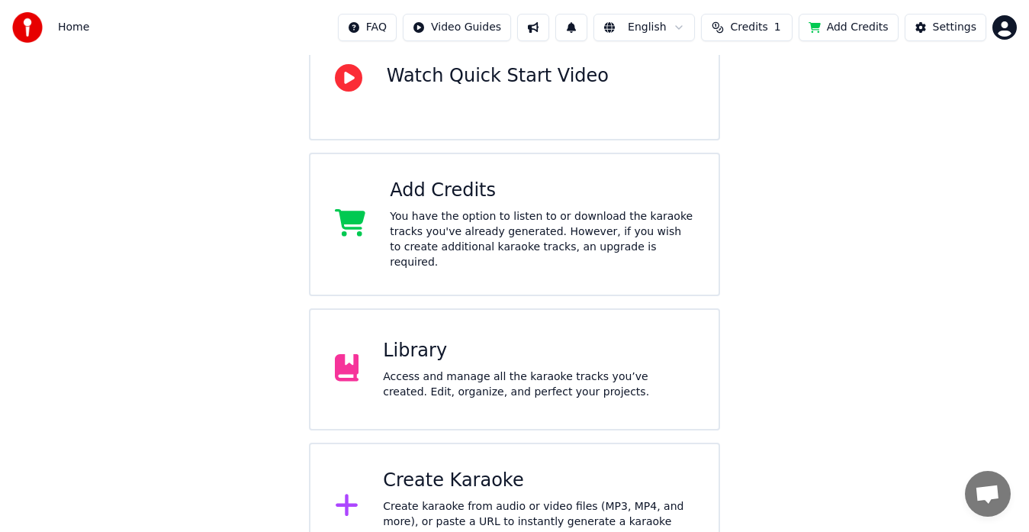
scroll to position [201, 0]
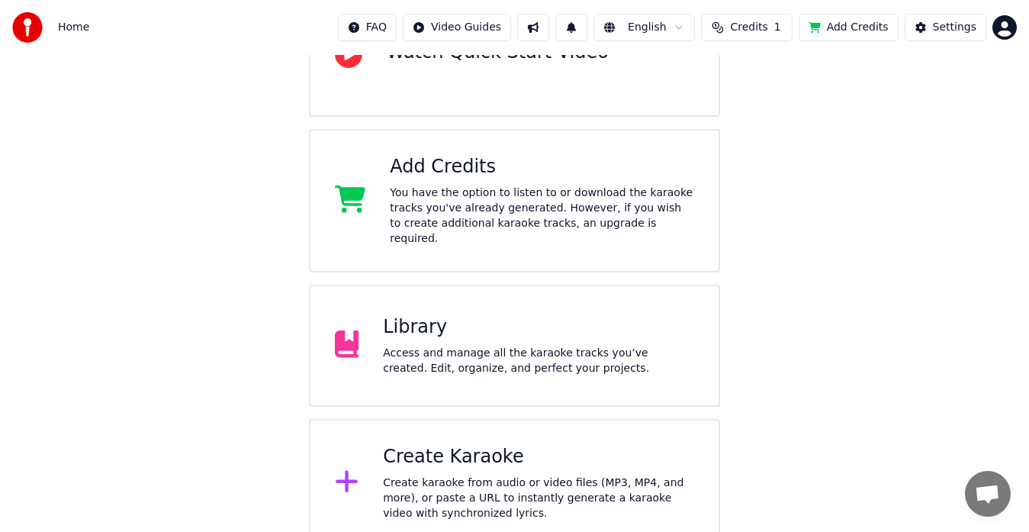
click at [416, 346] on div "Access and manage all the karaoke tracks you’ve created. Edit, organize, and pe…" at bounding box center [538, 361] width 311 height 31
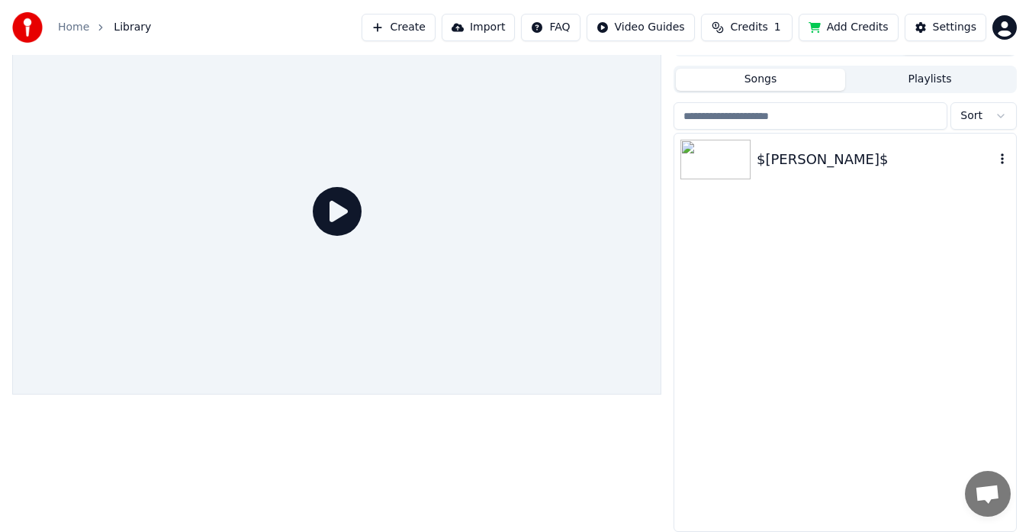
click at [776, 167] on div "$[PERSON_NAME]$" at bounding box center [876, 159] width 238 height 21
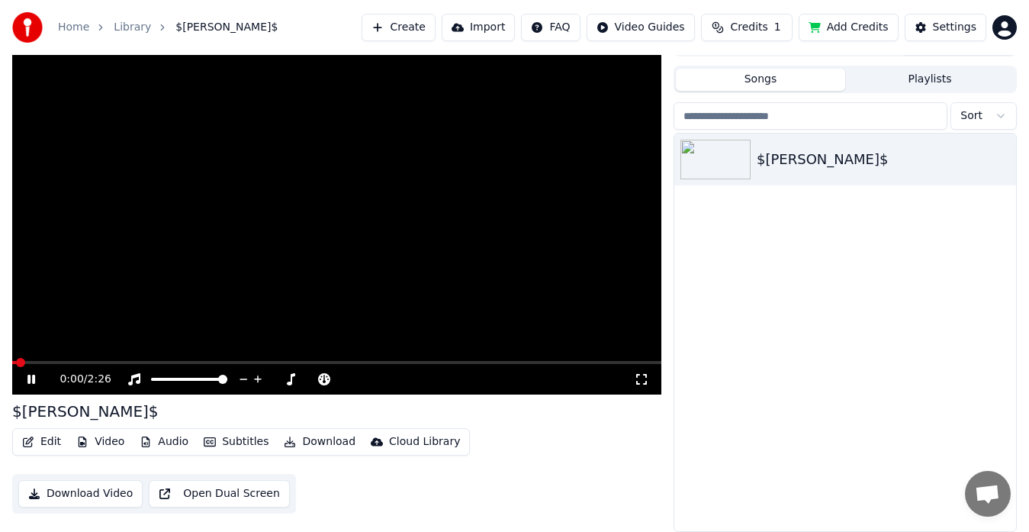
click at [52, 443] on button "Edit" at bounding box center [41, 441] width 51 height 21
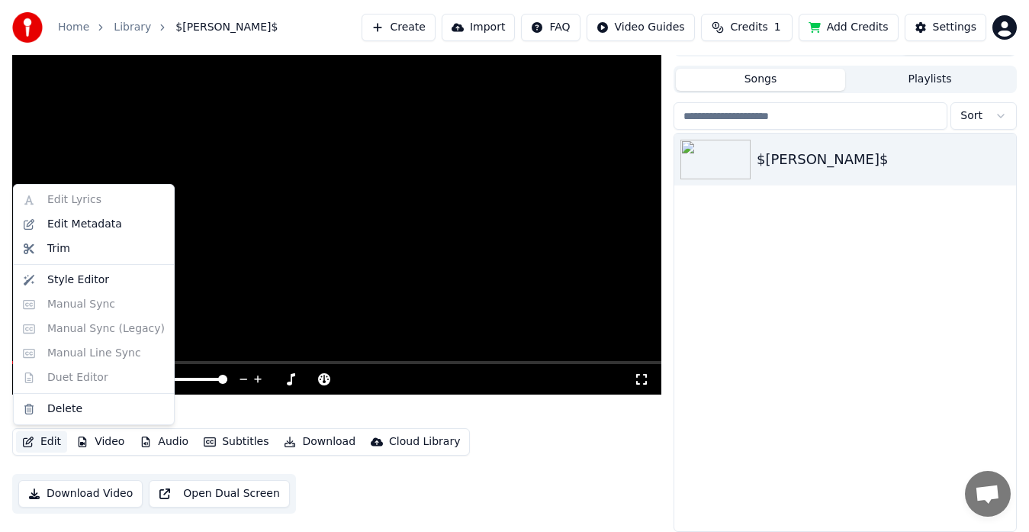
click at [96, 307] on div "Edit Lyrics Edit Metadata Trim Style Editor Manual Sync Manual Sync (Legacy) Ma…" at bounding box center [94, 304] width 162 height 241
click at [74, 327] on div "Edit Lyrics Edit Metadata Trim Style Editor Manual Sync Manual Sync (Legacy) Ma…" at bounding box center [94, 304] width 162 height 241
click at [96, 350] on div "Edit Lyrics Edit Metadata Trim Style Editor Manual Sync Manual Sync (Legacy) Ma…" at bounding box center [94, 304] width 162 height 241
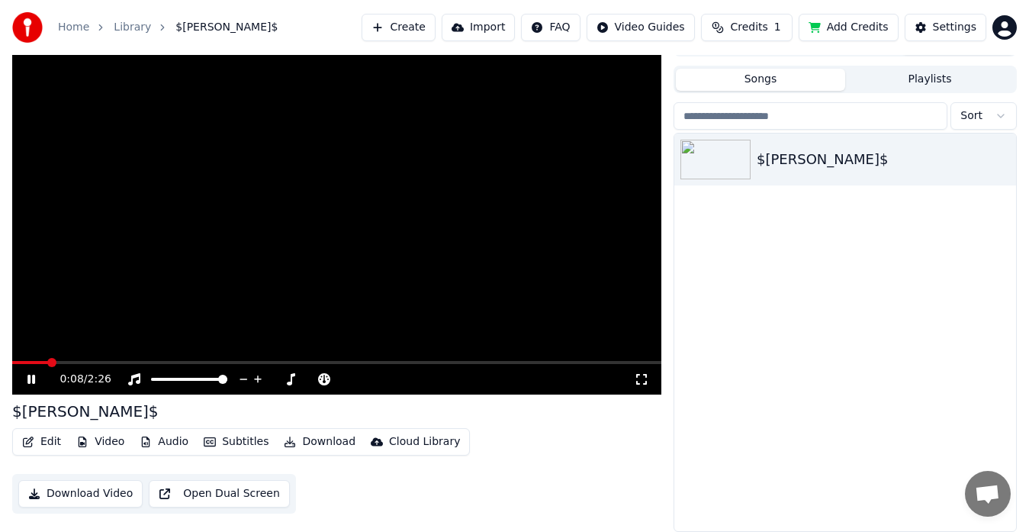
click at [443, 403] on div "$[PERSON_NAME]$" at bounding box center [336, 411] width 649 height 21
click at [31, 381] on icon at bounding box center [41, 379] width 35 height 12
